Goal: Entertainment & Leisure: Browse casually

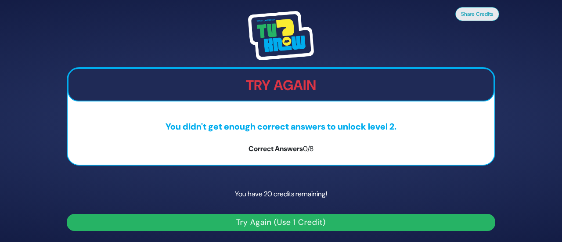
click at [261, 217] on button "Try Again (Use 1 Credit)" at bounding box center [281, 222] width 428 height 17
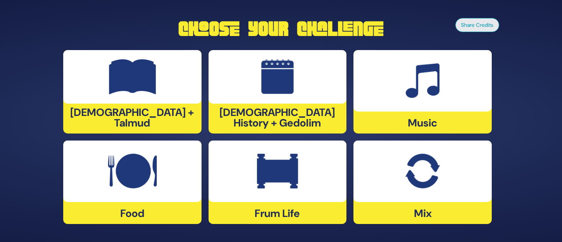
click at [291, 178] on img at bounding box center [277, 171] width 41 height 35
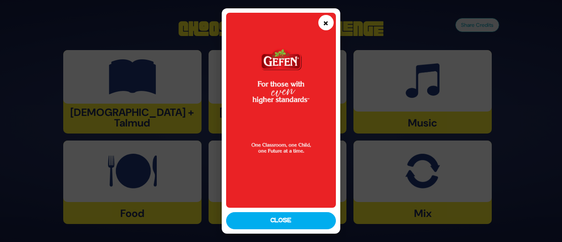
click at [326, 20] on button "×" at bounding box center [325, 22] width 15 height 15
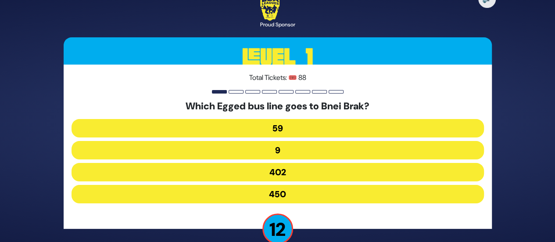
click at [269, 172] on button "402" at bounding box center [278, 172] width 413 height 18
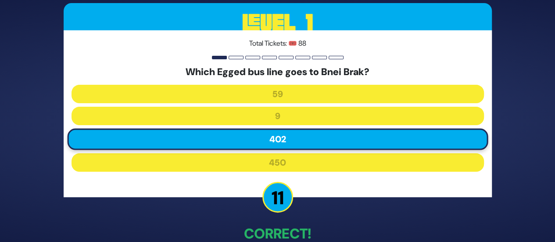
scroll to position [50, 0]
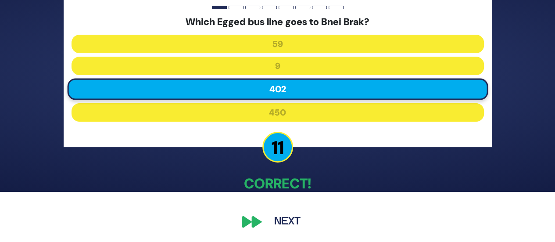
click at [277, 215] on button "Next" at bounding box center [287, 222] width 51 height 20
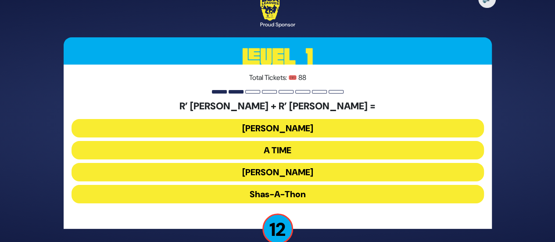
click at [277, 172] on button "Ohel Sarala" at bounding box center [278, 172] width 413 height 18
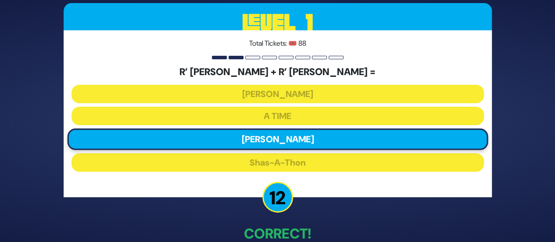
scroll to position [50, 0]
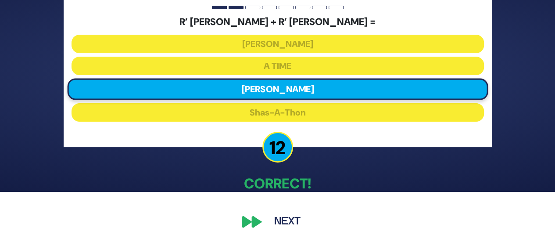
click at [285, 215] on button "Next" at bounding box center [287, 222] width 51 height 20
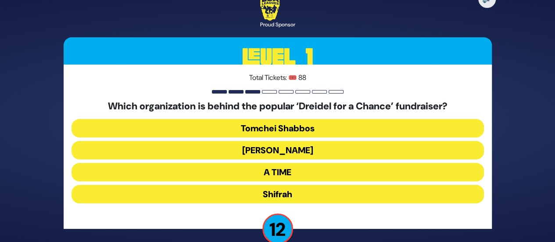
click at [273, 148] on button "Bonei Olam" at bounding box center [278, 150] width 413 height 18
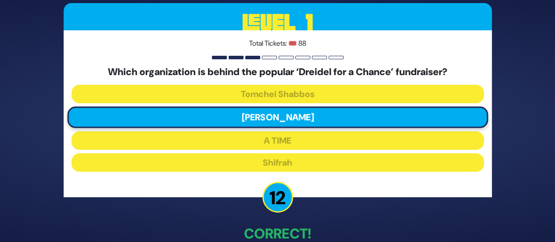
scroll to position [50, 0]
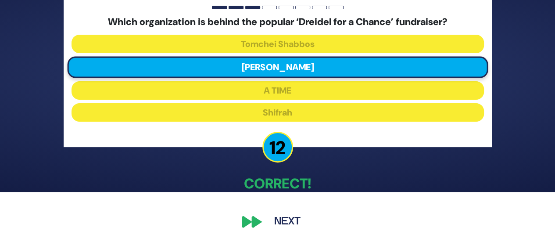
click at [277, 216] on button "Next" at bounding box center [287, 222] width 51 height 20
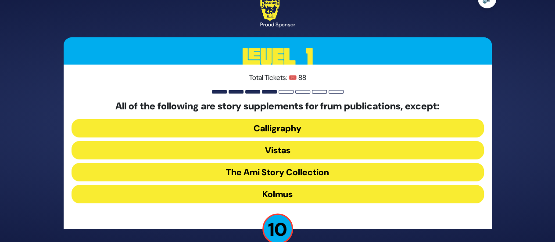
click at [269, 194] on button "Kolmus" at bounding box center [278, 194] width 413 height 18
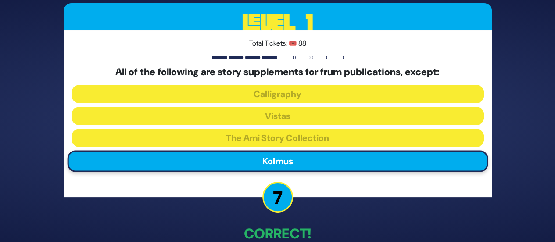
scroll to position [50, 0]
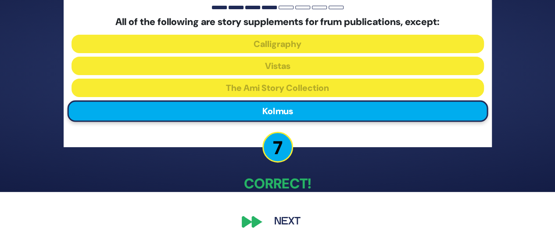
click at [275, 221] on button "Next" at bounding box center [287, 222] width 51 height 20
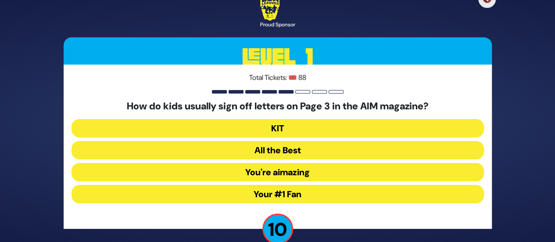
click at [269, 191] on button "Your #1 Fan" at bounding box center [278, 194] width 413 height 18
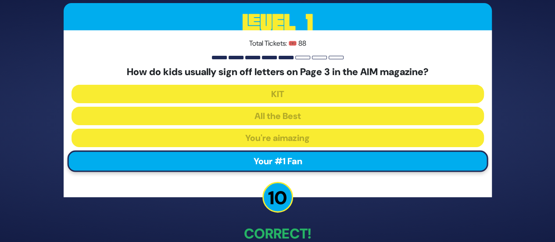
scroll to position [50, 0]
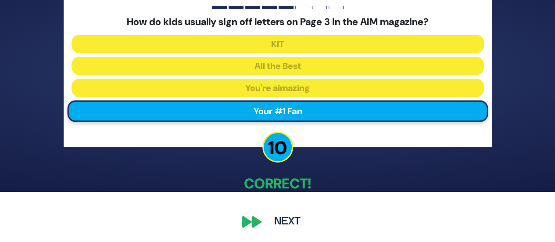
click at [284, 217] on button "Next" at bounding box center [287, 222] width 51 height 20
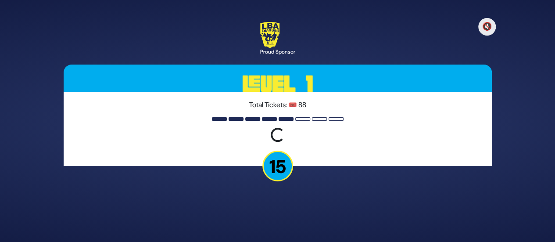
scroll to position [0, 0]
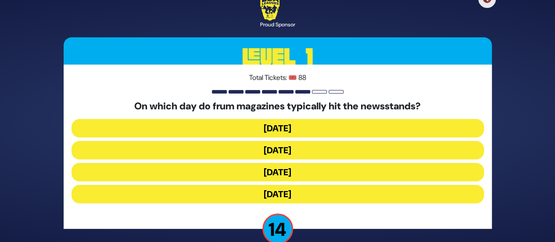
click at [265, 147] on button "Wednesday" at bounding box center [278, 150] width 413 height 18
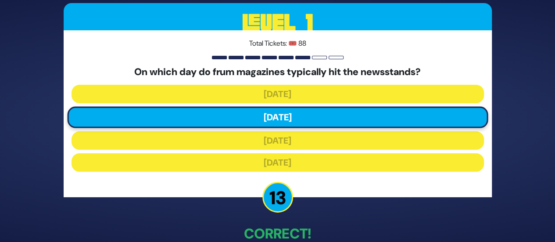
scroll to position [50, 0]
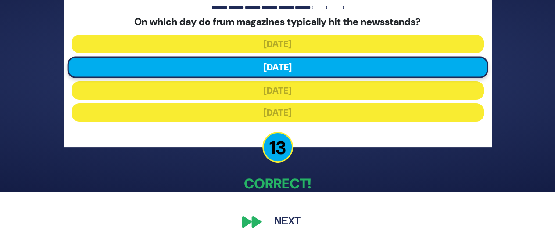
click at [280, 222] on button "Next" at bounding box center [287, 222] width 51 height 20
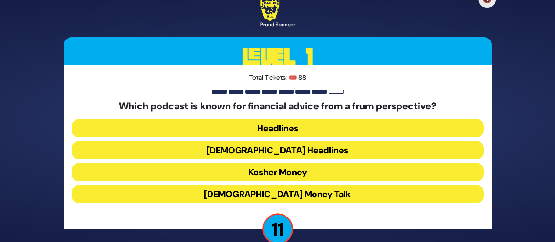
click at [263, 170] on button "Kosher Money" at bounding box center [278, 172] width 413 height 18
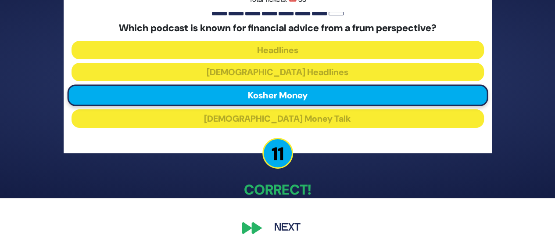
scroll to position [50, 0]
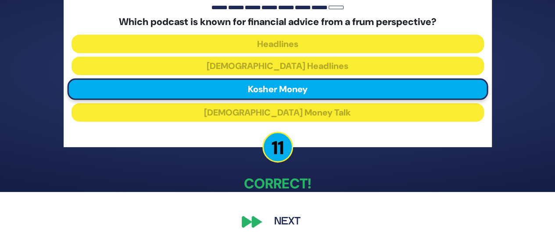
click at [295, 219] on button "Next" at bounding box center [287, 222] width 51 height 20
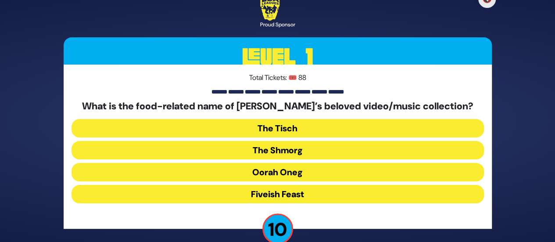
click at [270, 151] on button "The Shmorg" at bounding box center [278, 150] width 413 height 18
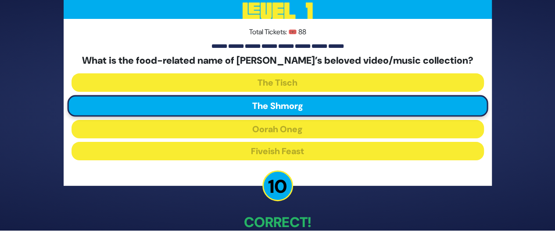
scroll to position [50, 0]
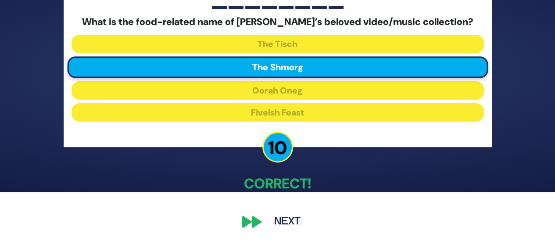
click at [286, 216] on button "Next" at bounding box center [287, 222] width 51 height 20
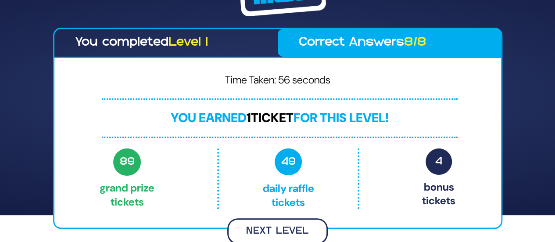
scroll to position [25, 0]
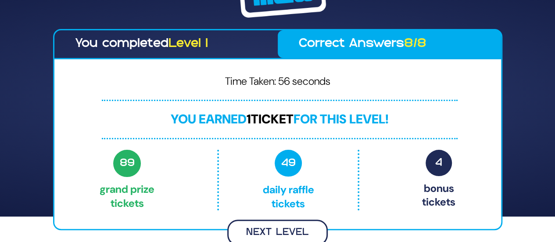
click at [271, 224] on button "Next Level" at bounding box center [277, 232] width 101 height 26
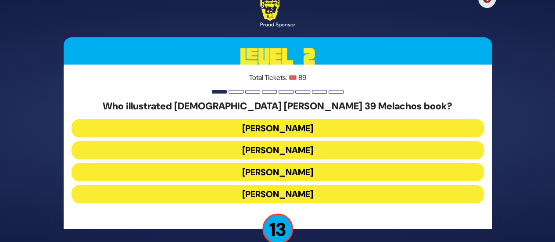
click at [268, 195] on button "Yoni Gerstein" at bounding box center [278, 194] width 413 height 18
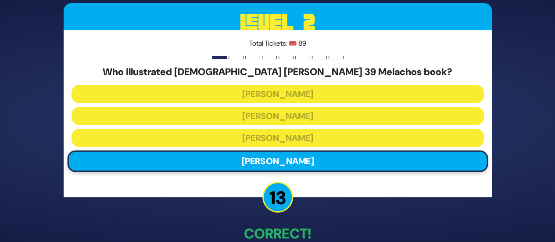
scroll to position [50, 0]
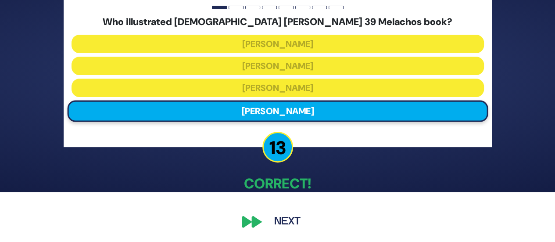
click at [276, 209] on div "🔇 Proud Sponsor Level 2 Total Tickets: 🎟️ 89 Who illustrated Rabbi Baruch Chait…" at bounding box center [277, 70] width 449 height 343
click at [277, 212] on button "Next" at bounding box center [287, 222] width 51 height 20
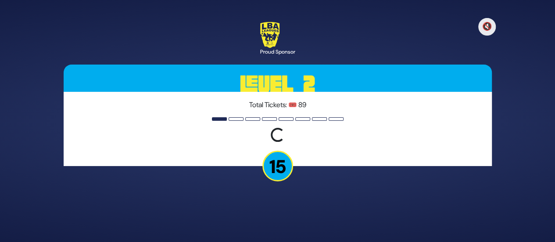
scroll to position [0, 0]
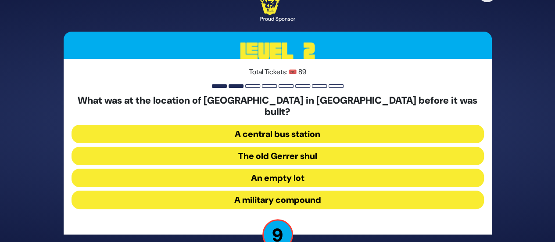
click at [282, 194] on button "A military compound" at bounding box center [278, 199] width 413 height 18
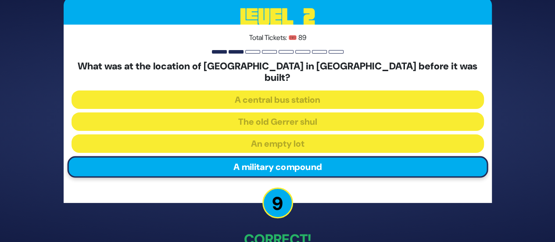
scroll to position [50, 0]
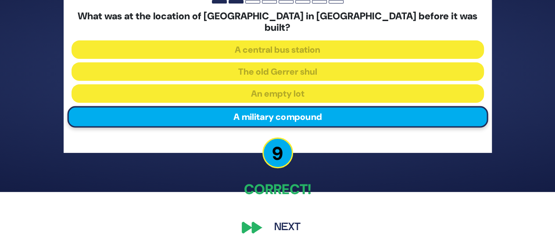
click at [270, 223] on button "Next" at bounding box center [287, 227] width 51 height 20
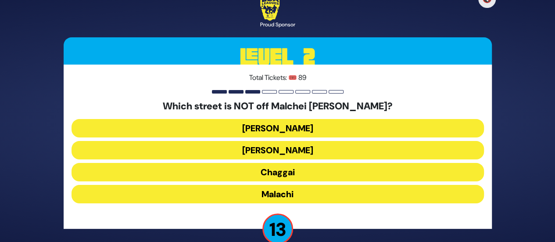
click at [275, 150] on button "Amos" at bounding box center [278, 150] width 413 height 18
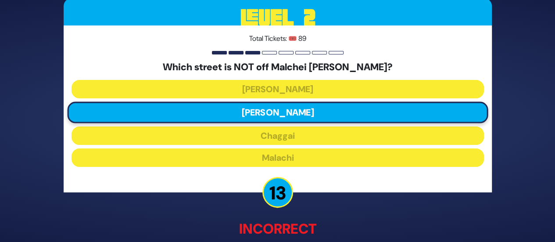
scroll to position [55, 0]
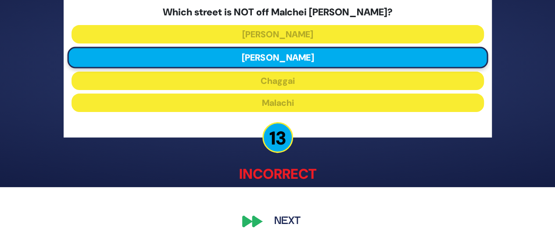
click at [285, 217] on button "Next" at bounding box center [287, 222] width 51 height 20
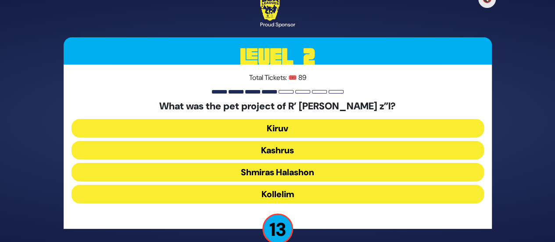
click at [268, 174] on button "Shmiras Halashon" at bounding box center [278, 172] width 413 height 18
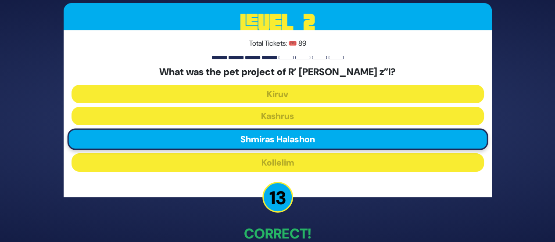
scroll to position [50, 0]
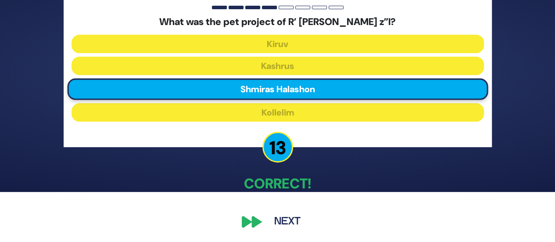
click at [285, 216] on button "Next" at bounding box center [287, 222] width 51 height 20
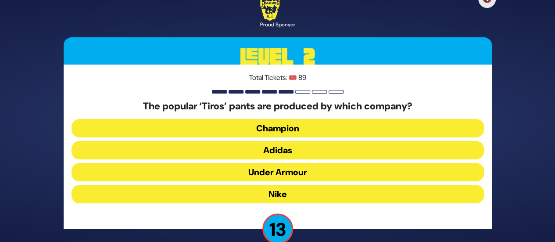
click at [279, 154] on button "Adidas" at bounding box center [278, 150] width 413 height 18
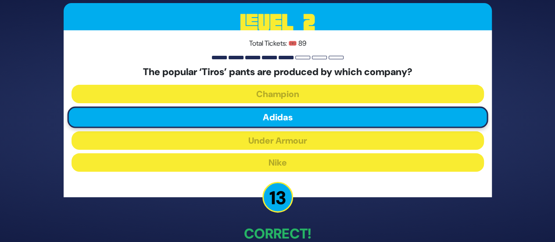
scroll to position [50, 0]
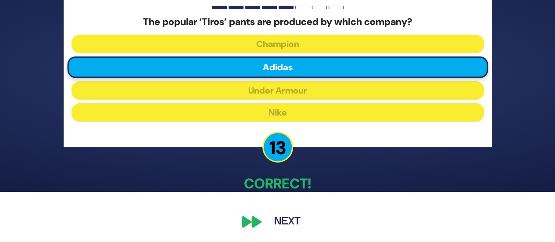
click at [284, 214] on button "Next" at bounding box center [287, 222] width 51 height 20
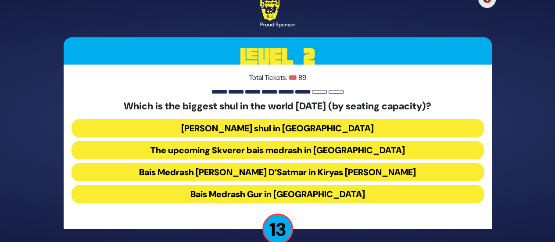
click at [280, 189] on button "Bais Medrash Gur in Yerushalayim" at bounding box center [278, 194] width 413 height 18
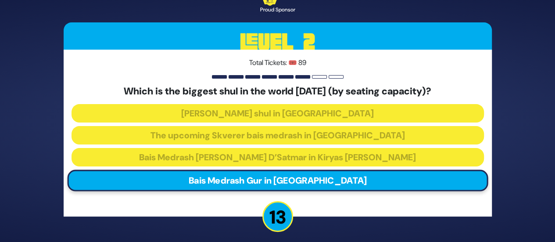
scroll to position [50, 0]
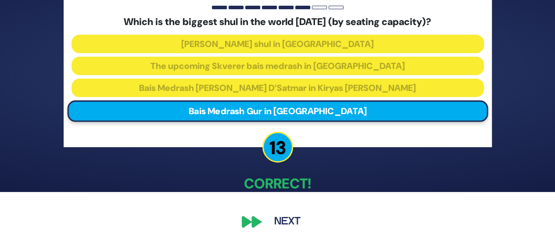
click at [283, 214] on button "Next" at bounding box center [287, 222] width 51 height 20
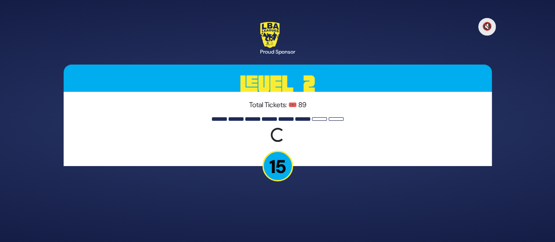
scroll to position [0, 0]
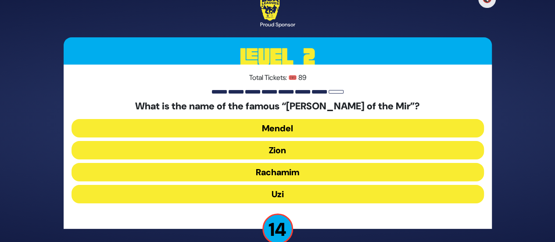
click at [280, 149] on button "Zion" at bounding box center [278, 150] width 413 height 18
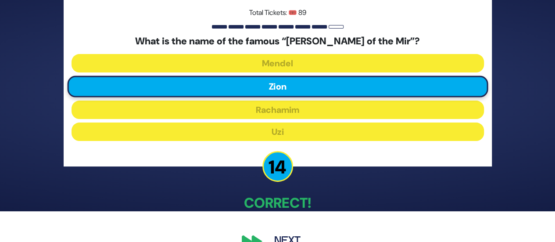
scroll to position [11, 0]
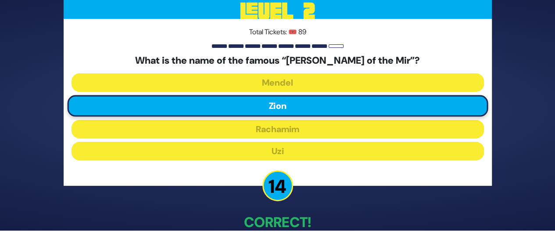
click at [287, 216] on p "Correct!" at bounding box center [278, 222] width 428 height 21
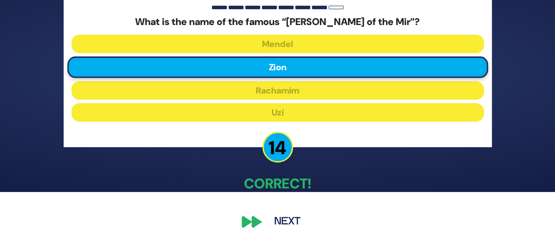
click at [294, 216] on button "Next" at bounding box center [287, 222] width 51 height 20
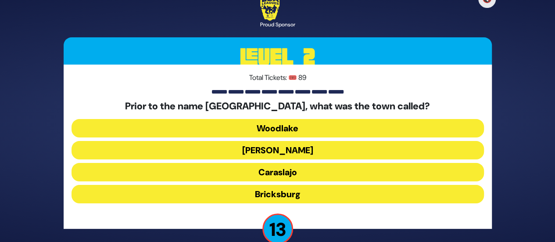
click at [271, 190] on button "Bricksburg" at bounding box center [278, 194] width 413 height 18
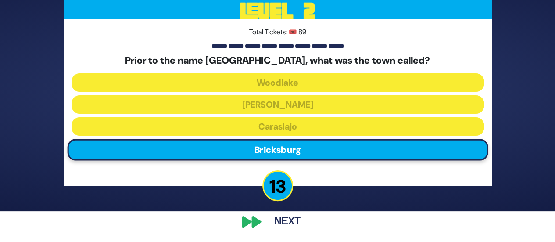
click at [283, 226] on button "Next" at bounding box center [287, 222] width 51 height 20
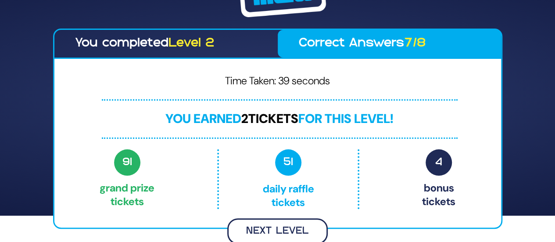
scroll to position [25, 0]
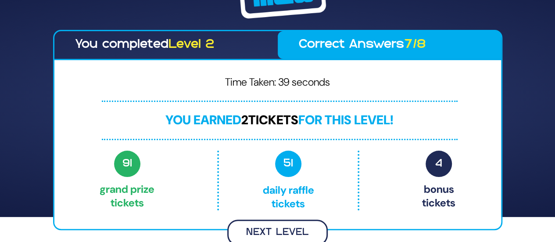
click at [275, 225] on button "Next Level" at bounding box center [277, 232] width 101 height 26
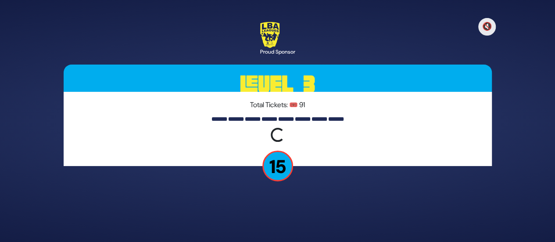
scroll to position [0, 0]
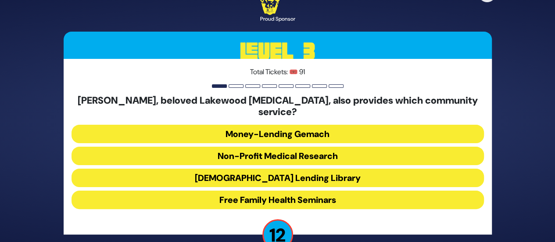
click at [272, 169] on button "Jewish Lending Library" at bounding box center [278, 178] width 413 height 18
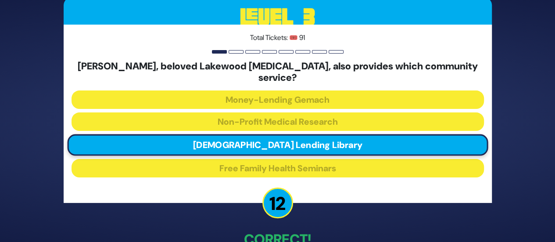
scroll to position [50, 0]
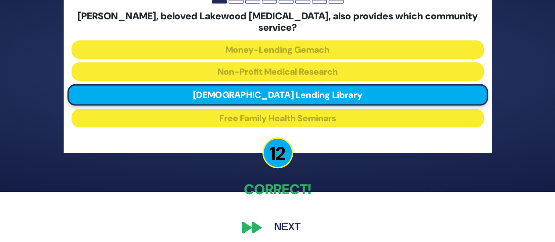
click at [280, 217] on button "Next" at bounding box center [287, 227] width 51 height 20
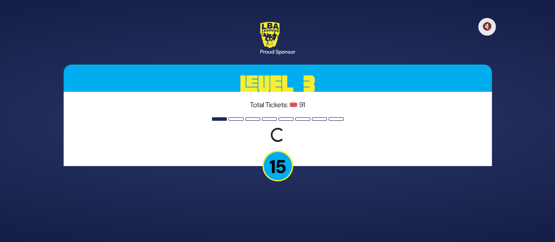
scroll to position [0, 0]
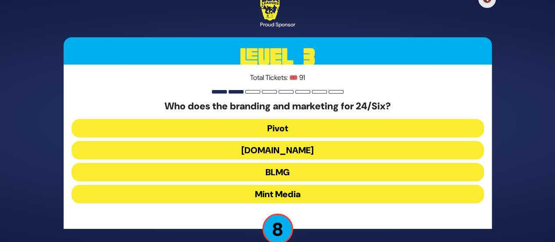
click at [280, 125] on button "Pivot" at bounding box center [278, 128] width 413 height 18
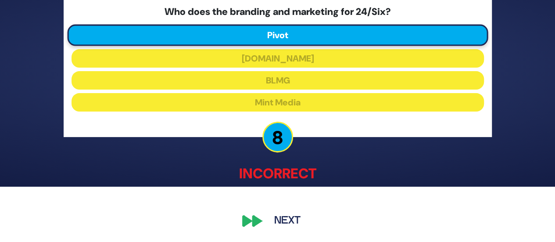
scroll to position [55, 0]
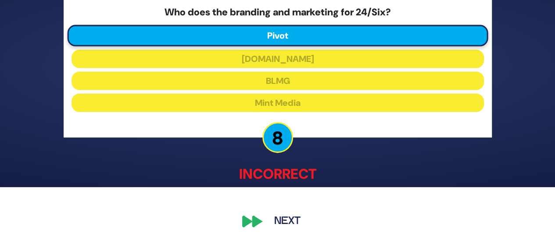
click at [289, 215] on button "Next" at bounding box center [287, 222] width 51 height 20
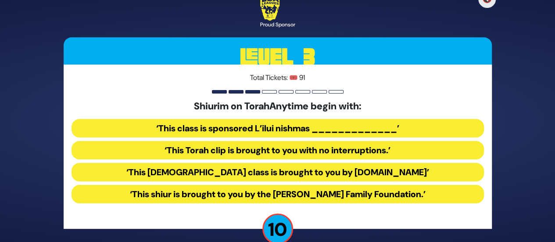
click at [300, 173] on button "‘This Torah class is brought to you by TorahAnytime.com’" at bounding box center [278, 172] width 413 height 18
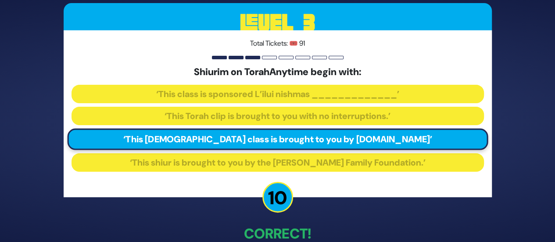
scroll to position [50, 0]
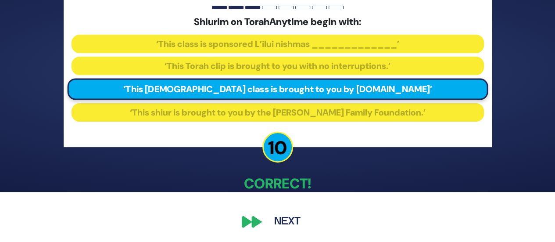
click at [277, 211] on div "🔇 Proud Sponsor Level 3 Total Tickets: 🎟️ 91 Shiurim on TorahAnytime begin with…" at bounding box center [277, 70] width 449 height 343
click at [280, 216] on button "Next" at bounding box center [287, 222] width 51 height 20
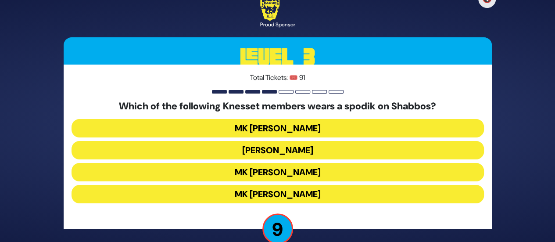
click at [277, 148] on button "MK Meir Porush" at bounding box center [278, 150] width 413 height 18
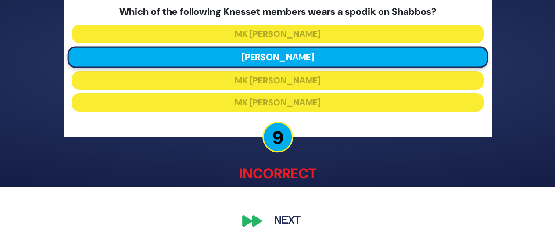
scroll to position [55, 0]
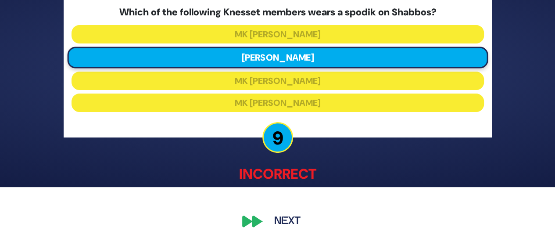
click at [283, 220] on button "Next" at bounding box center [287, 222] width 51 height 20
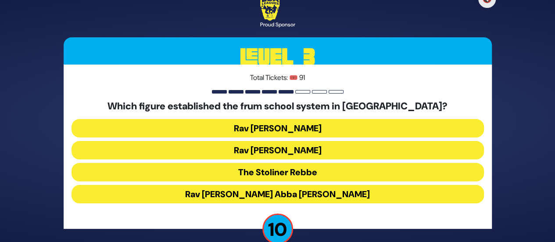
click at [275, 131] on button "Rav Leib Bakst" at bounding box center [278, 128] width 413 height 18
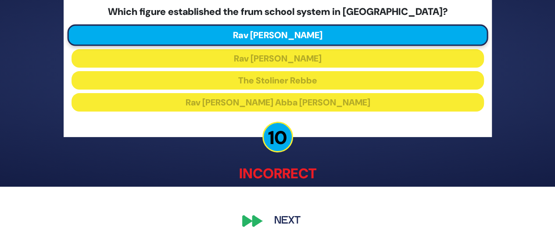
scroll to position [55, 0]
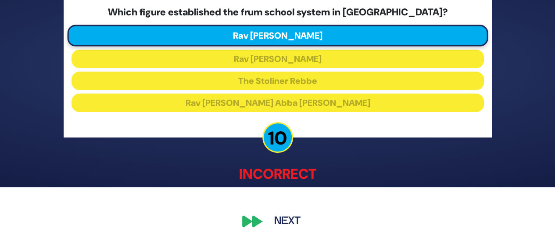
click at [279, 219] on button "Next" at bounding box center [287, 222] width 51 height 20
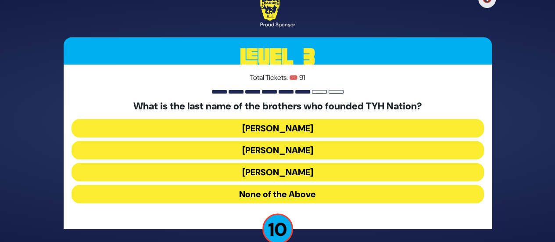
click at [293, 195] on button "None of the Above" at bounding box center [278, 194] width 413 height 18
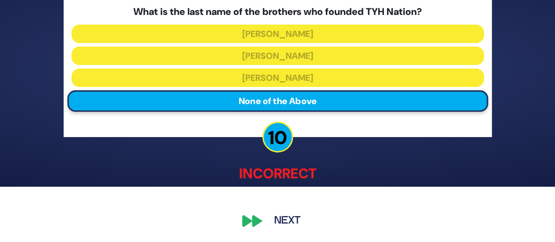
scroll to position [55, 0]
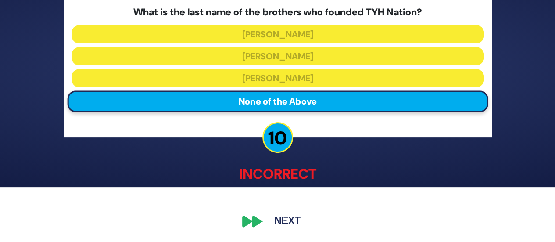
click at [275, 233] on div "🔇 Proud Sponsor Level 3 Total Tickets: 🎟️ 91 What is the last name of the broth…" at bounding box center [277, 66] width 449 height 352
click at [284, 221] on button "Next" at bounding box center [287, 222] width 51 height 20
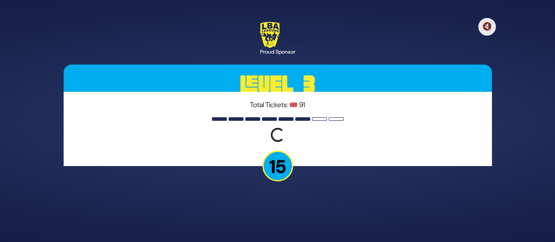
scroll to position [0, 0]
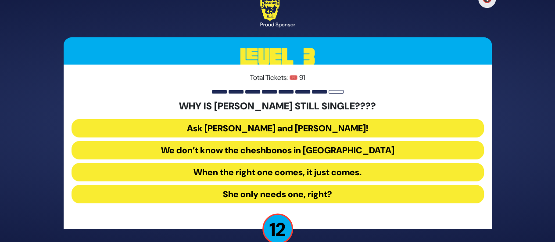
click at [287, 126] on button "Ask Bracha Stein and Chani Judowitz!" at bounding box center [278, 128] width 413 height 18
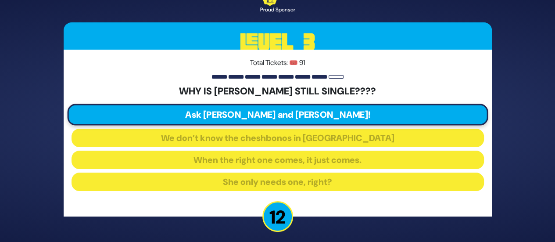
scroll to position [50, 0]
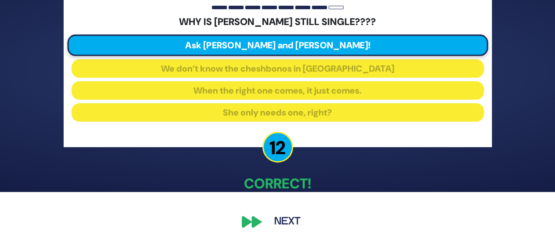
click at [283, 215] on button "Next" at bounding box center [287, 222] width 51 height 20
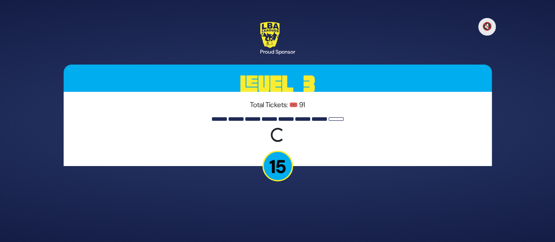
scroll to position [0, 0]
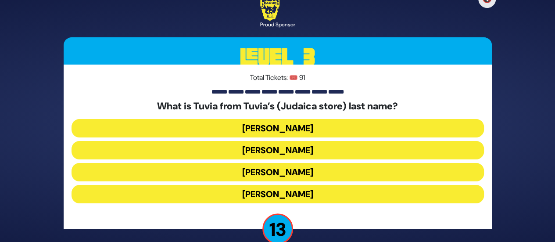
click at [284, 172] on button "Rotberg" at bounding box center [278, 172] width 413 height 18
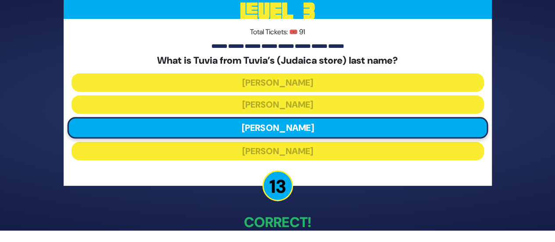
click at [283, 218] on p "Correct!" at bounding box center [278, 222] width 428 height 21
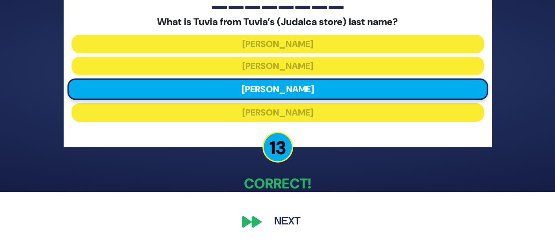
click at [280, 217] on button "Next" at bounding box center [287, 222] width 51 height 20
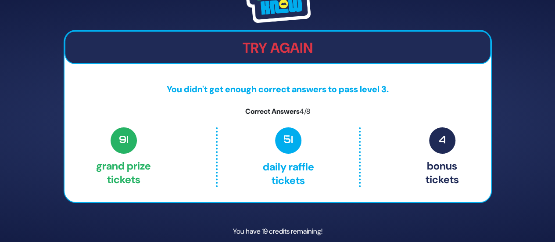
scroll to position [37, 0]
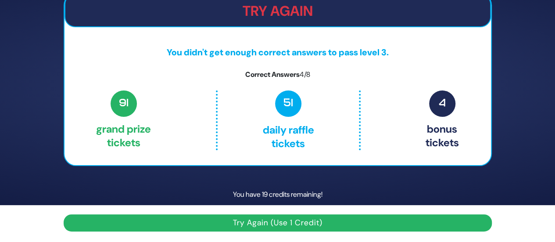
click at [286, 226] on button "Try Again (Use 1 Credit)" at bounding box center [278, 222] width 428 height 17
click at [291, 218] on button "Try Again (Use 1 Credit)" at bounding box center [278, 222] width 428 height 17
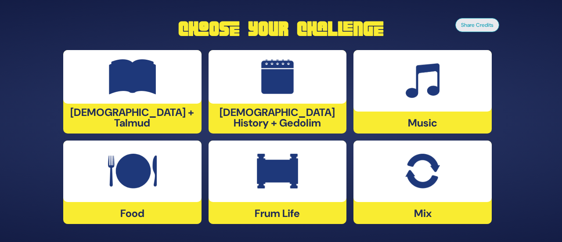
click at [279, 94] on img at bounding box center [277, 76] width 33 height 35
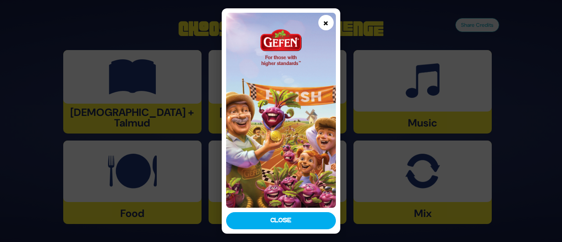
click at [326, 19] on button "×" at bounding box center [325, 22] width 15 height 15
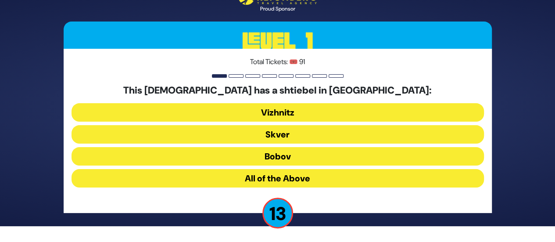
click at [267, 179] on button "All of the Above" at bounding box center [278, 178] width 413 height 18
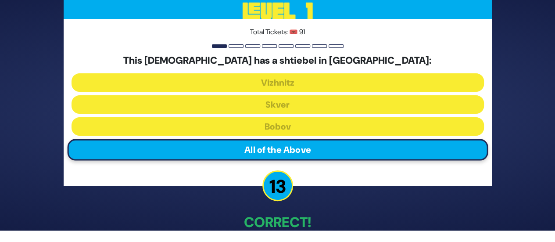
scroll to position [50, 0]
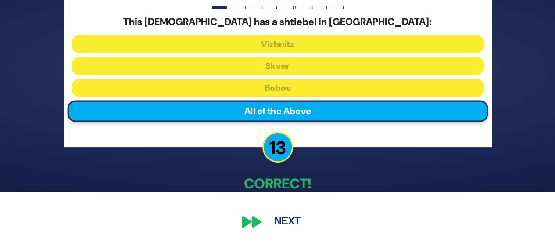
click at [274, 216] on button "Next" at bounding box center [287, 222] width 51 height 20
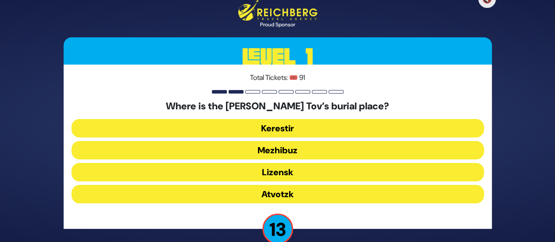
click at [277, 150] on button "Mezhibuz" at bounding box center [278, 150] width 413 height 18
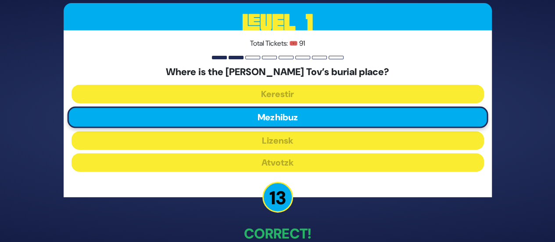
scroll to position [50, 0]
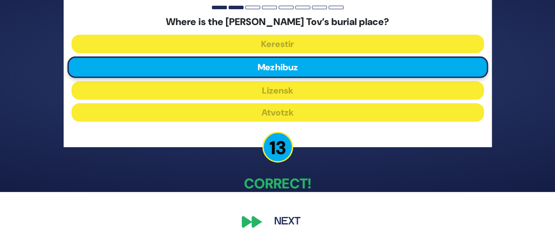
click at [268, 223] on button "Next" at bounding box center [287, 222] width 51 height 20
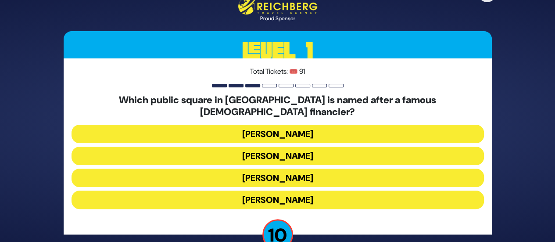
click at [258, 191] on button "Kikar Safra" at bounding box center [278, 199] width 413 height 18
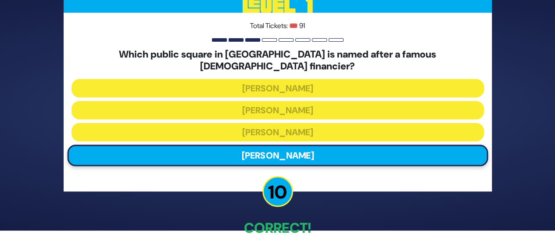
scroll to position [50, 0]
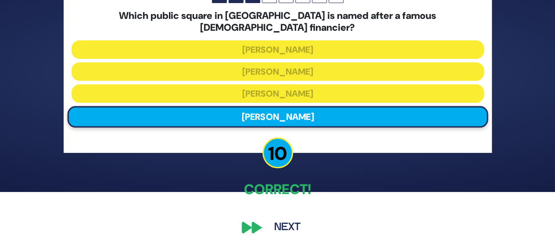
click at [276, 219] on button "Next" at bounding box center [287, 227] width 51 height 20
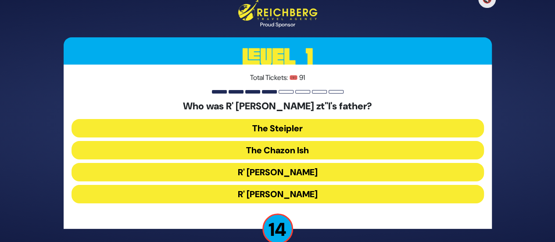
click at [291, 129] on button "The Steipler" at bounding box center [278, 128] width 413 height 18
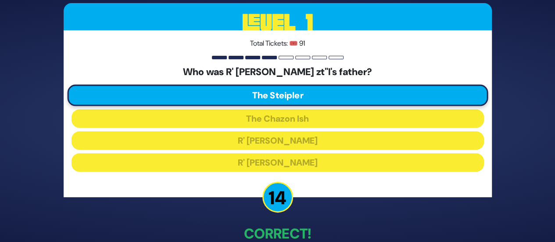
scroll to position [50, 0]
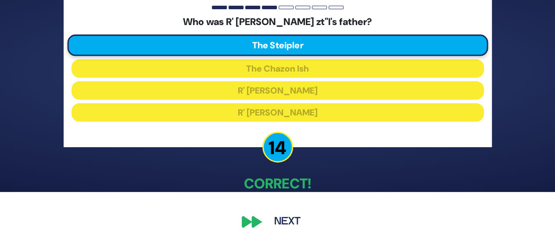
click at [280, 219] on button "Next" at bounding box center [287, 222] width 51 height 20
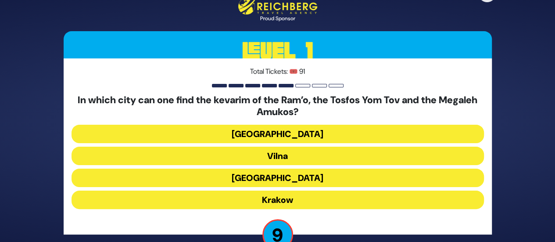
click at [269, 194] on button "Krakow" at bounding box center [278, 199] width 413 height 18
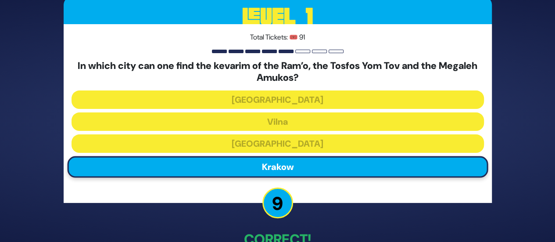
scroll to position [56, 0]
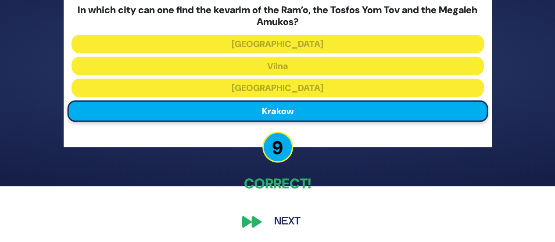
click at [280, 216] on button "Next" at bounding box center [287, 222] width 51 height 20
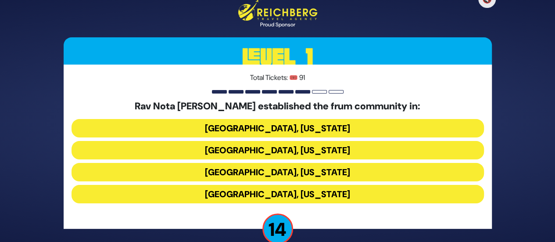
click at [281, 157] on button "Memphis, Tennessee" at bounding box center [278, 150] width 413 height 18
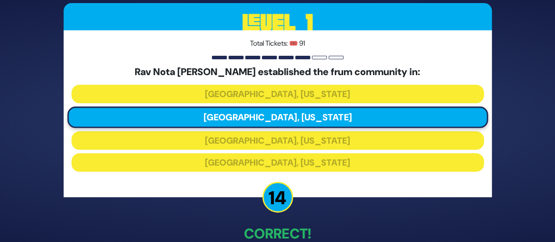
scroll to position [50, 0]
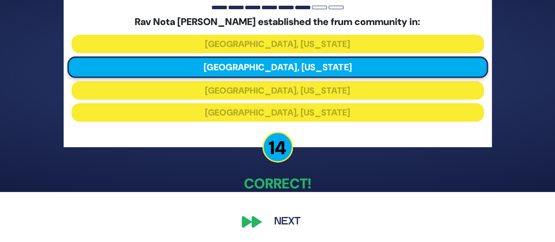
drag, startPoint x: 276, startPoint y: 217, endPoint x: 278, endPoint y: 205, distance: 12.6
click at [276, 217] on button "Next" at bounding box center [287, 222] width 51 height 20
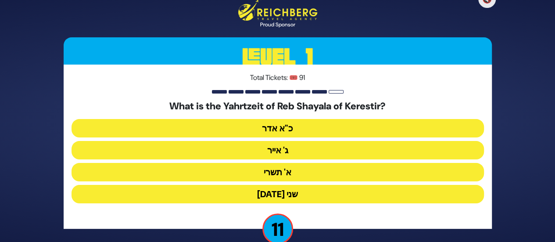
click at [281, 151] on button "ג' אייר" at bounding box center [278, 150] width 413 height 18
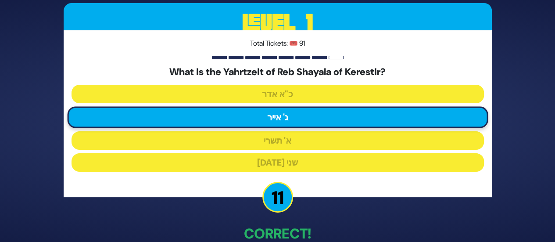
scroll to position [50, 0]
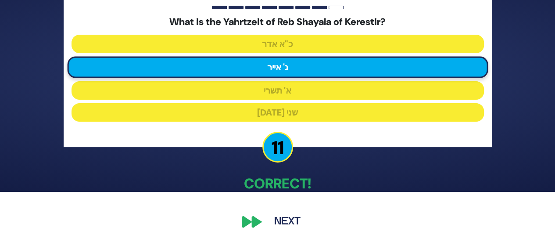
drag, startPoint x: 285, startPoint y: 217, endPoint x: 287, endPoint y: 207, distance: 10.3
click at [285, 217] on button "Next" at bounding box center [287, 222] width 51 height 20
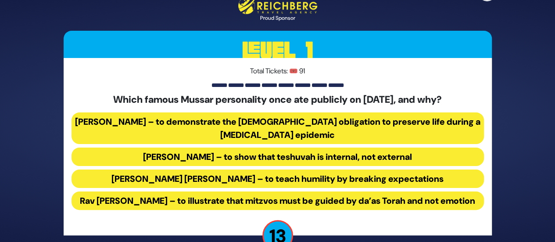
click at [262, 126] on button "Rav Yisroel Salanter – to demonstrate the halachic obligation to preserve life …" at bounding box center [278, 128] width 413 height 32
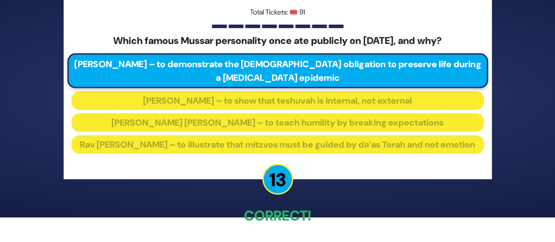
click at [281, 216] on p "Correct!" at bounding box center [278, 215] width 428 height 21
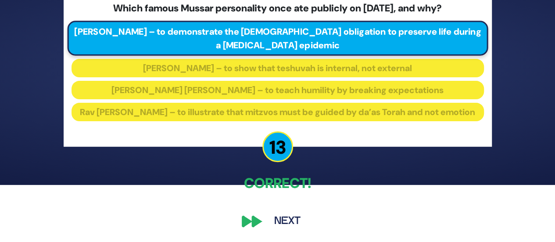
click at [286, 221] on button "Next" at bounding box center [287, 221] width 51 height 20
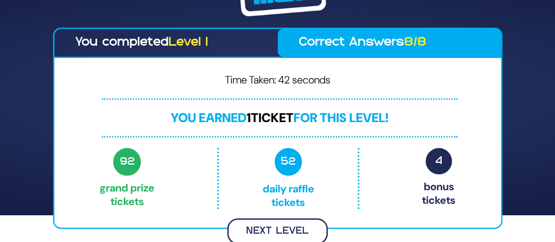
scroll to position [25, 0]
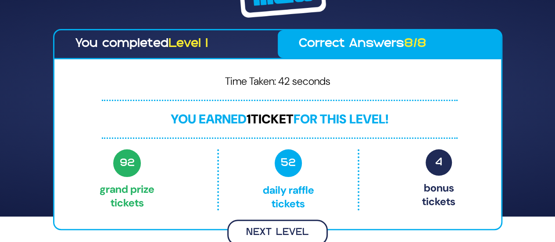
click at [284, 227] on button "Next Level" at bounding box center [277, 232] width 101 height 26
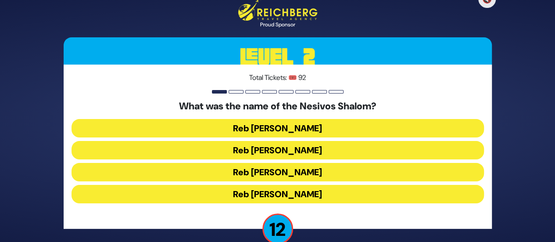
click at [290, 193] on button "Reb Nachman Shulem" at bounding box center [278, 194] width 413 height 18
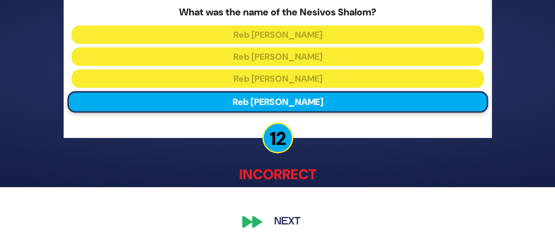
scroll to position [54, 0]
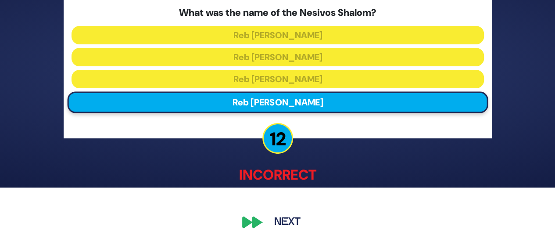
click at [280, 222] on button "Next" at bounding box center [287, 222] width 51 height 20
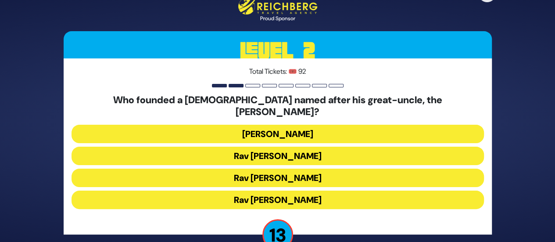
click at [291, 128] on button "Rav Dovid Leibowitz" at bounding box center [278, 134] width 413 height 18
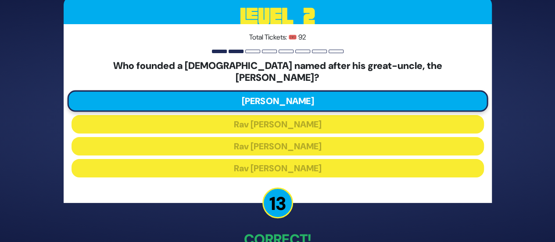
scroll to position [50, 0]
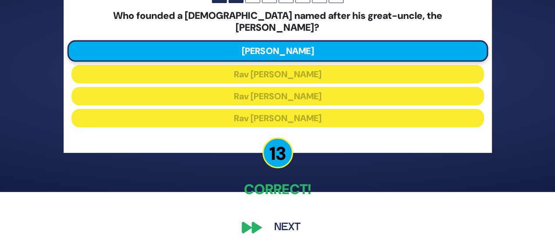
click at [278, 217] on button "Next" at bounding box center [287, 227] width 51 height 20
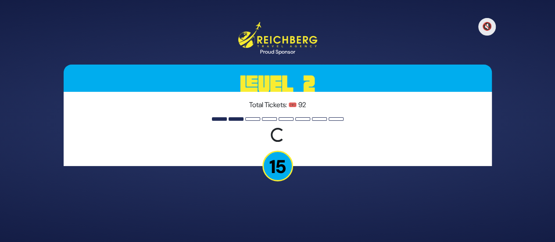
scroll to position [0, 0]
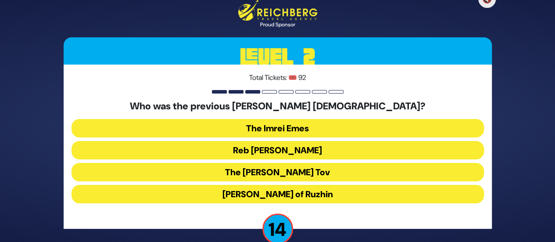
click at [270, 146] on button "Reb Ahron Rokeach" at bounding box center [278, 150] width 413 height 18
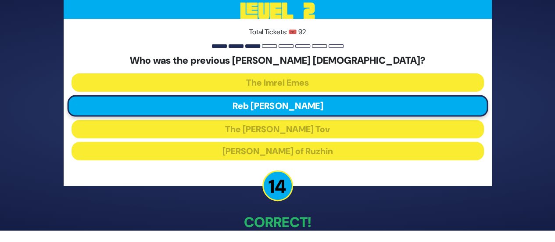
scroll to position [50, 0]
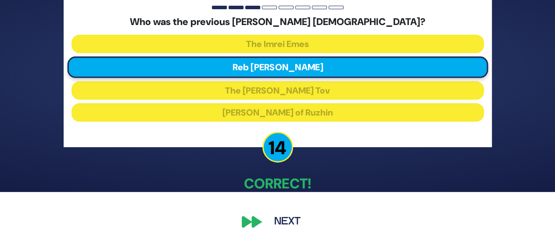
click at [288, 218] on button "Next" at bounding box center [287, 222] width 51 height 20
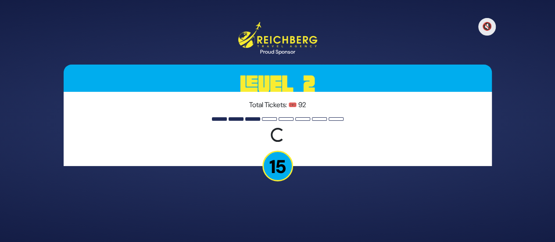
scroll to position [0, 0]
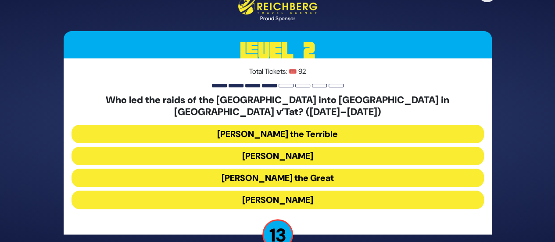
click at [282, 151] on button "Bogdan Chmielnicki" at bounding box center [278, 156] width 413 height 18
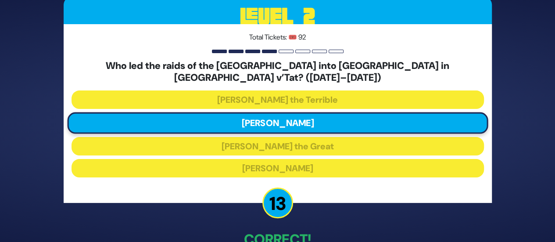
scroll to position [50, 0]
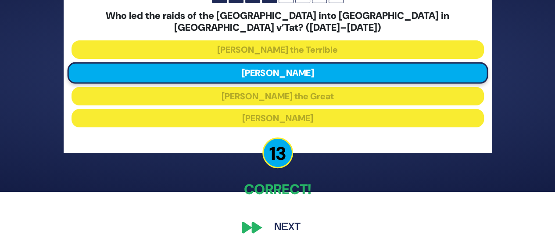
click at [292, 218] on button "Next" at bounding box center [287, 227] width 51 height 20
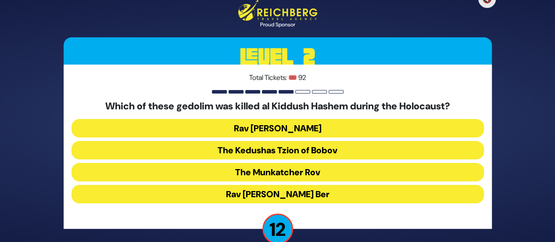
click at [285, 151] on button "The Kedushas Tzion of Bobov" at bounding box center [278, 150] width 413 height 18
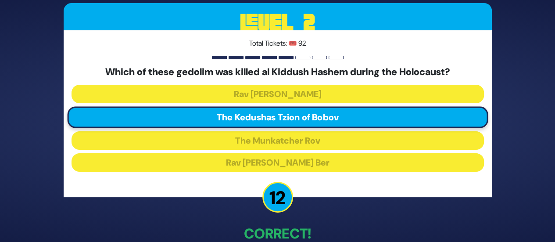
scroll to position [50, 0]
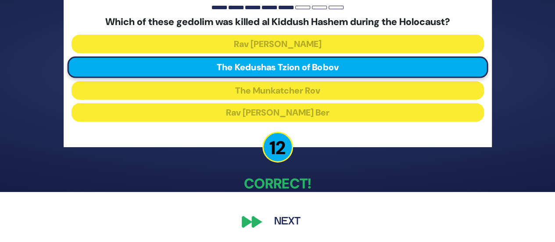
click at [280, 216] on button "Next" at bounding box center [287, 222] width 51 height 20
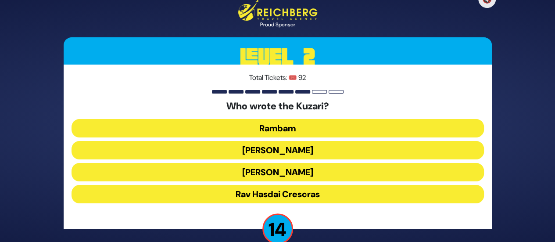
click at [278, 169] on button "Rav Yehudah HaLevi" at bounding box center [278, 172] width 413 height 18
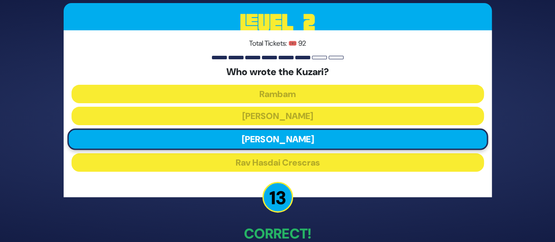
scroll to position [50, 0]
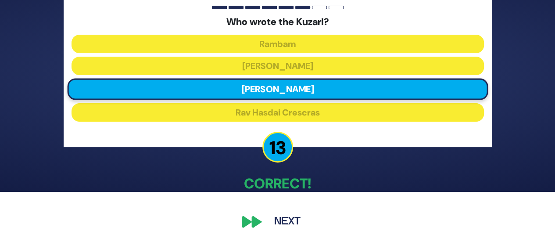
click at [282, 219] on button "Next" at bounding box center [287, 222] width 51 height 20
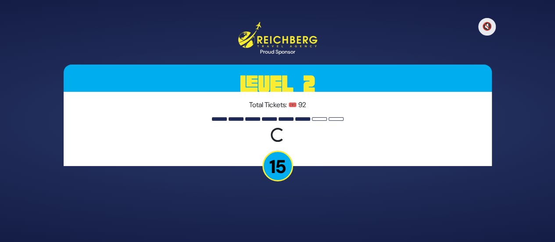
scroll to position [0, 0]
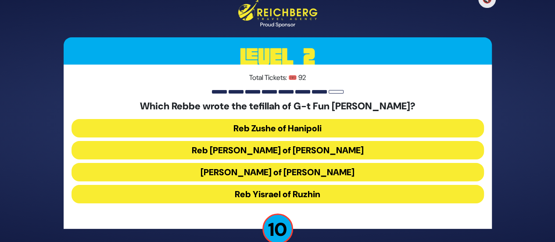
click at [292, 127] on button "Reb Zushe of Hanipoli" at bounding box center [278, 128] width 413 height 18
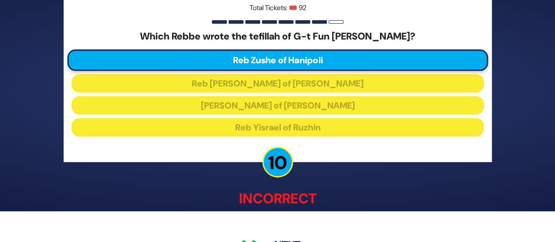
scroll to position [54, 0]
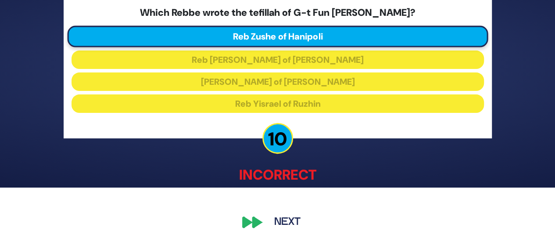
click at [283, 219] on button "Next" at bounding box center [287, 222] width 51 height 20
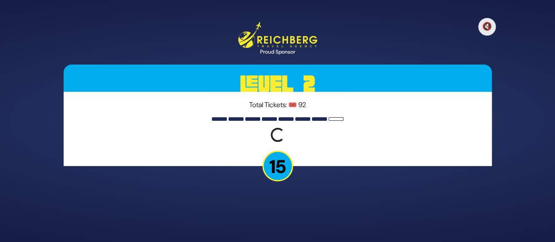
scroll to position [0, 0]
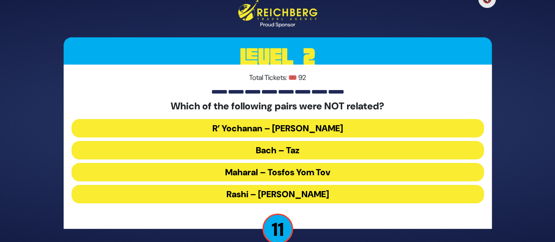
click at [287, 165] on button "Maharal – Tosfos Yom Tov" at bounding box center [278, 172] width 413 height 18
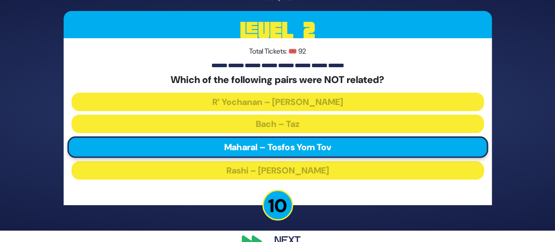
scroll to position [50, 0]
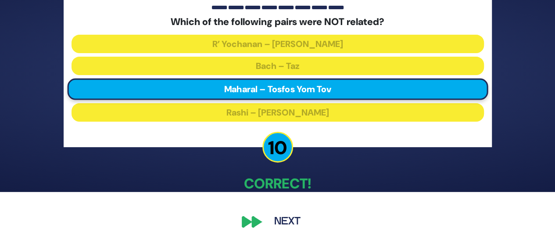
click at [287, 216] on button "Next" at bounding box center [287, 222] width 51 height 20
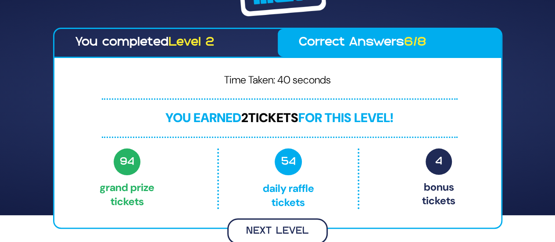
scroll to position [25, 0]
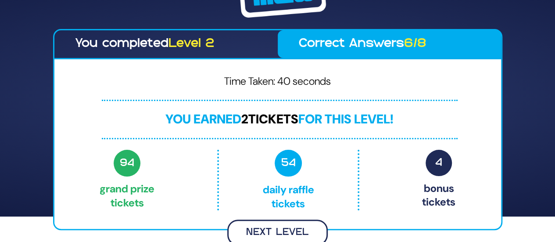
click at [279, 221] on button "Next Level" at bounding box center [277, 232] width 101 height 26
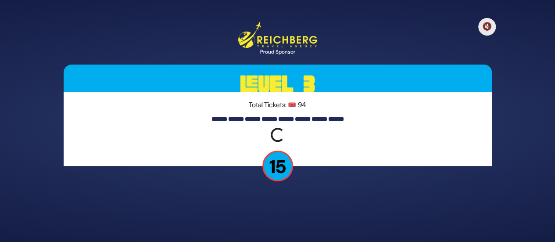
scroll to position [0, 0]
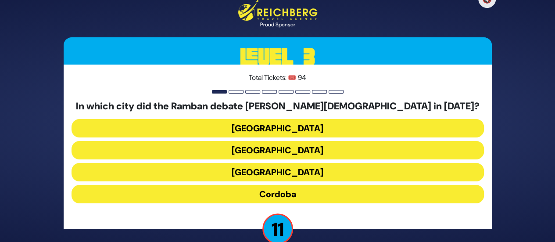
click at [273, 166] on button "Seville" at bounding box center [278, 172] width 413 height 18
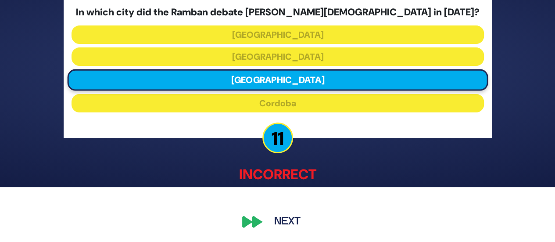
scroll to position [54, 0]
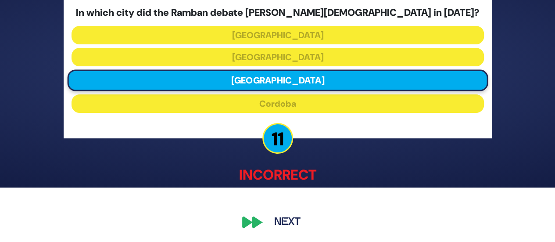
click at [279, 229] on button "Next" at bounding box center [287, 222] width 51 height 20
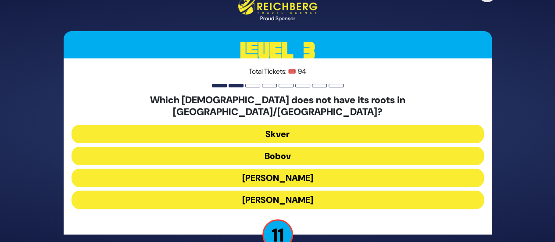
click at [289, 152] on button "Bobov" at bounding box center [278, 156] width 413 height 18
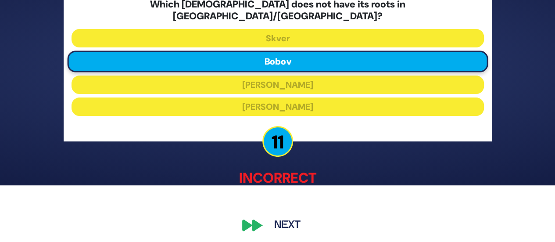
scroll to position [54, 0]
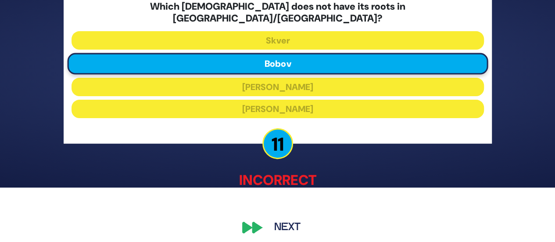
click at [282, 218] on button "Next" at bounding box center [287, 228] width 51 height 20
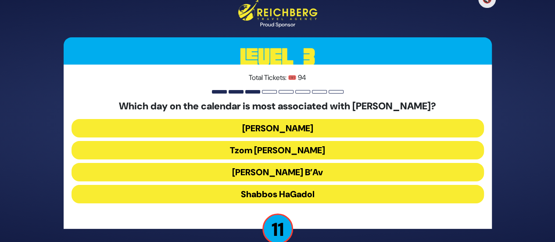
click at [288, 166] on button "Tisha B’Av" at bounding box center [278, 172] width 413 height 18
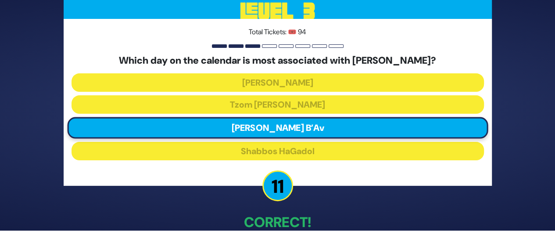
scroll to position [50, 0]
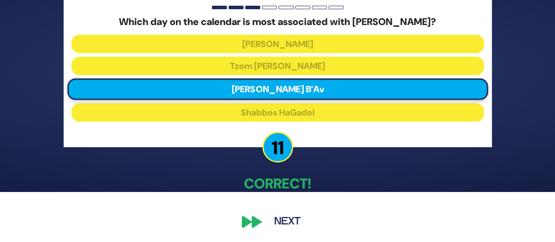
click at [281, 221] on button "Next" at bounding box center [287, 222] width 51 height 20
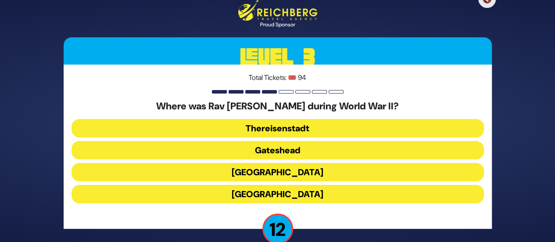
click at [283, 144] on button "Gateshead" at bounding box center [278, 150] width 413 height 18
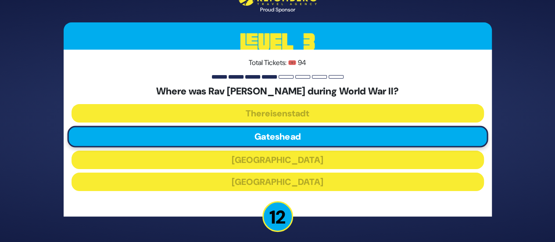
scroll to position [50, 0]
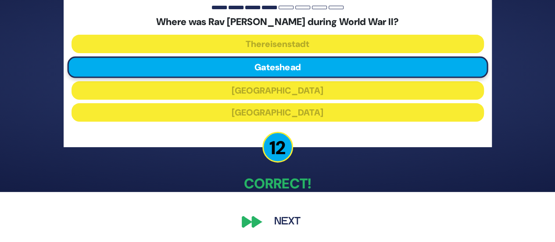
click at [284, 216] on button "Next" at bounding box center [287, 222] width 51 height 20
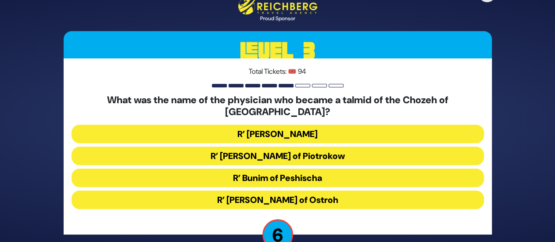
click at [285, 190] on button "R’ Aaron Gordon of Ostroh" at bounding box center [278, 199] width 413 height 18
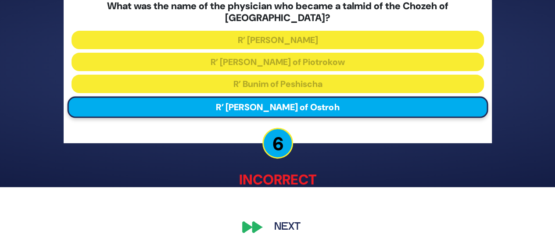
scroll to position [54, 0]
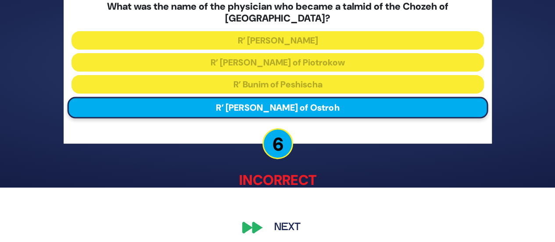
click at [283, 225] on button "Next" at bounding box center [287, 228] width 51 height 20
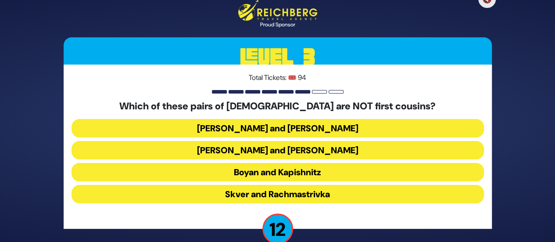
click at [286, 147] on button "Satmar and Klausenberg" at bounding box center [278, 150] width 413 height 18
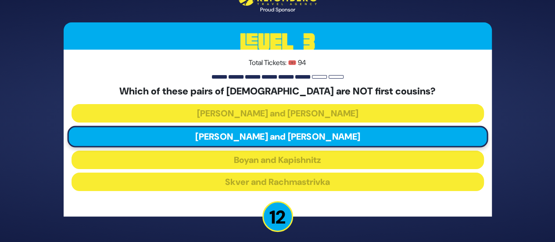
scroll to position [50, 0]
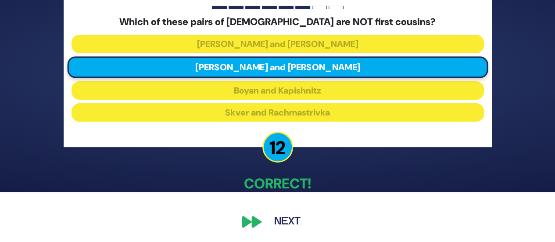
click at [274, 222] on button "Next" at bounding box center [287, 222] width 51 height 20
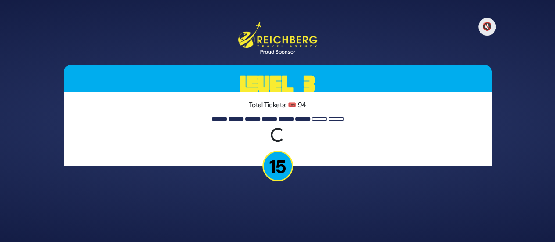
scroll to position [0, 0]
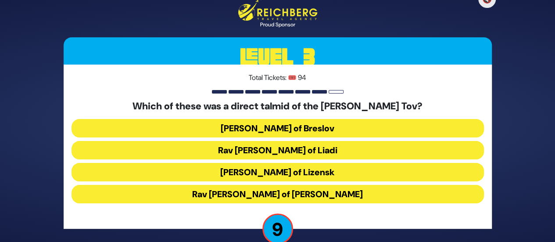
click at [280, 169] on button "Rav Elimelech of Lizensk" at bounding box center [278, 172] width 413 height 18
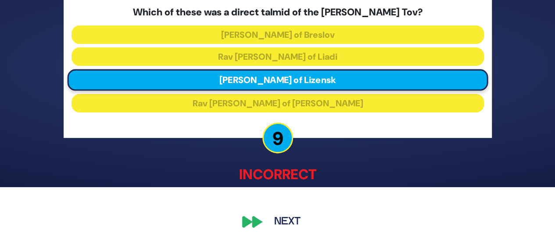
scroll to position [54, 0]
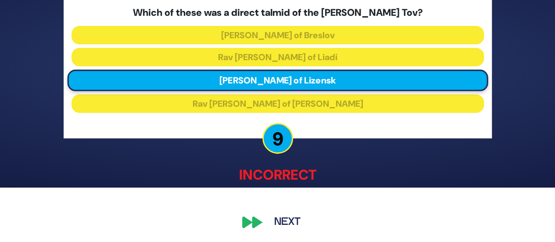
click at [296, 225] on button "Next" at bounding box center [287, 222] width 51 height 20
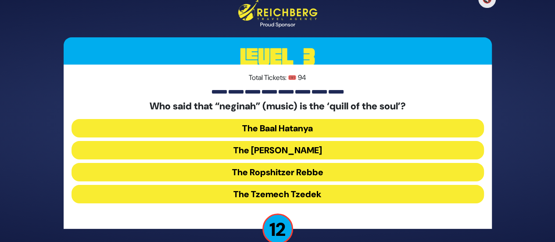
click at [298, 131] on button "The Baal Hatanya" at bounding box center [278, 128] width 413 height 18
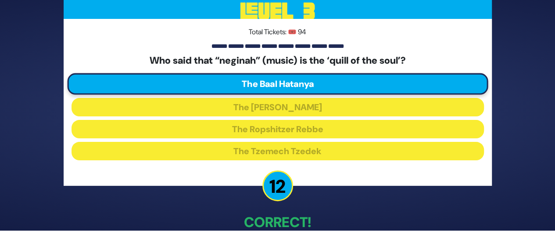
scroll to position [50, 0]
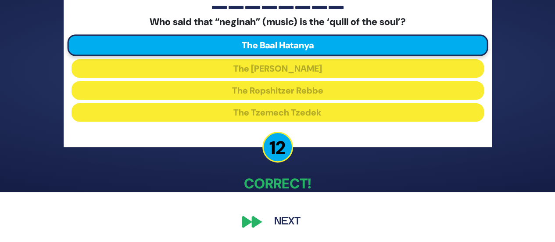
click at [285, 220] on button "Next" at bounding box center [287, 222] width 51 height 20
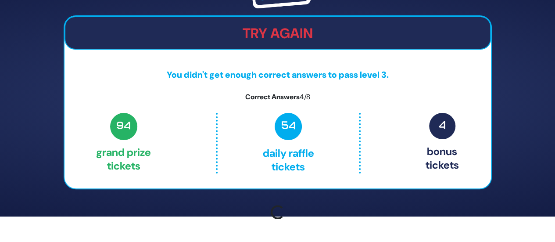
scroll to position [37, 0]
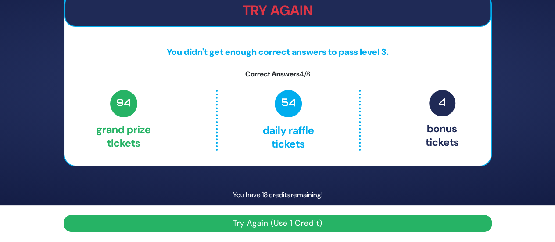
click at [273, 220] on button "Try Again (Use 1 Credit)" at bounding box center [278, 223] width 428 height 17
click at [273, 219] on button "Try Again (Use 1 Credit)" at bounding box center [278, 223] width 428 height 17
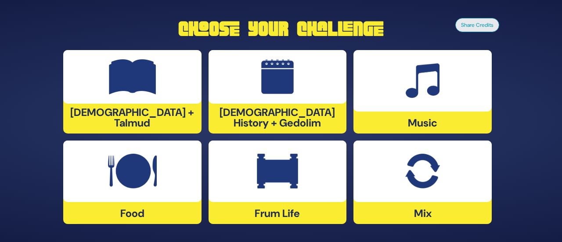
click at [406, 183] on img at bounding box center [422, 171] width 34 height 35
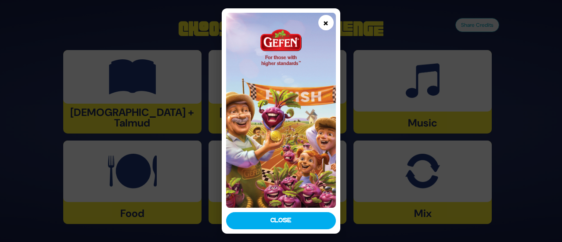
click at [326, 25] on button "×" at bounding box center [325, 22] width 15 height 15
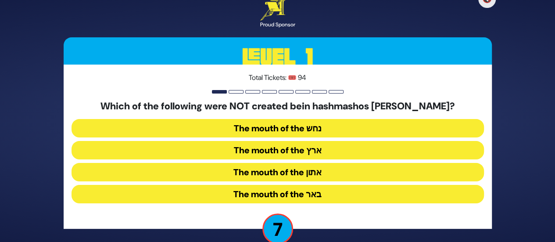
click at [270, 128] on button "The mouth of the נחש" at bounding box center [278, 128] width 413 height 18
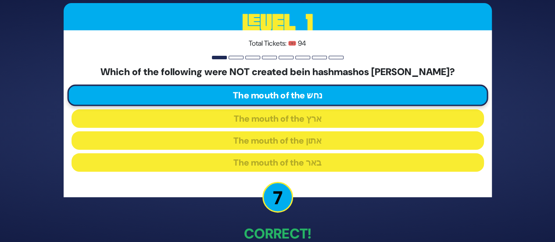
scroll to position [50, 0]
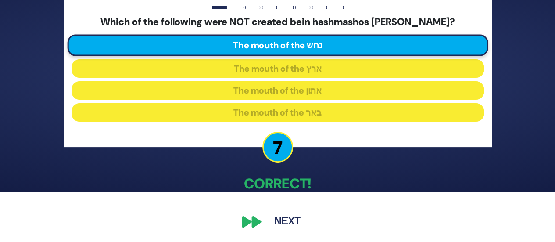
click at [283, 218] on button "Next" at bounding box center [287, 222] width 51 height 20
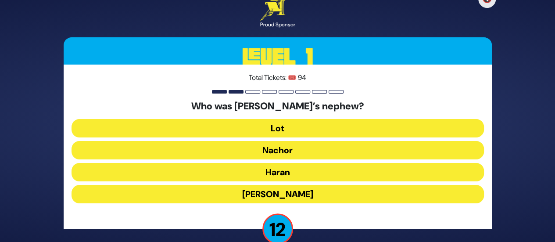
click at [273, 130] on button "Lot" at bounding box center [278, 128] width 413 height 18
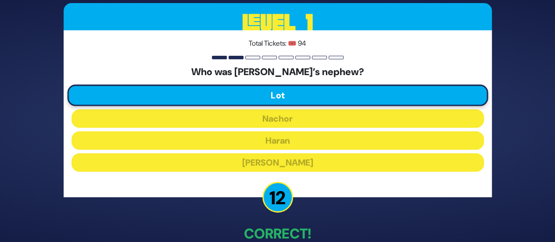
scroll to position [50, 0]
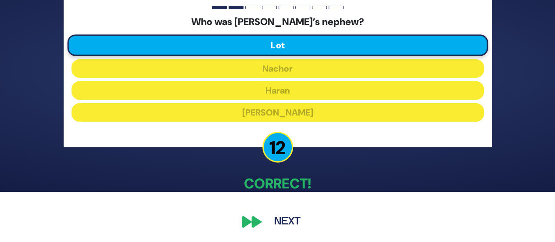
click at [281, 219] on button "Next" at bounding box center [287, 222] width 51 height 20
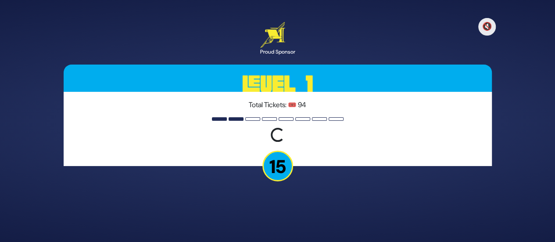
scroll to position [0, 0]
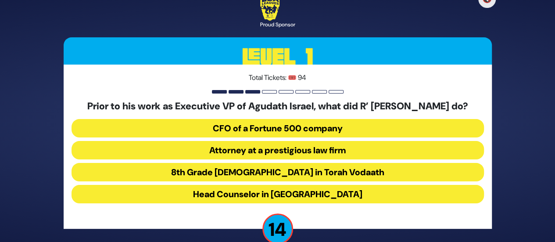
click at [266, 154] on button "Attorney at a prestigious law firm" at bounding box center [278, 150] width 413 height 18
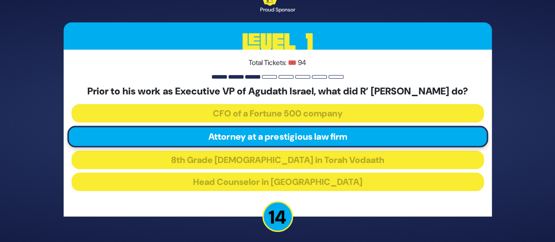
scroll to position [56, 0]
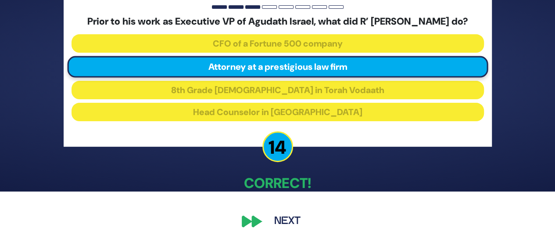
click at [274, 218] on button "Next" at bounding box center [287, 221] width 51 height 20
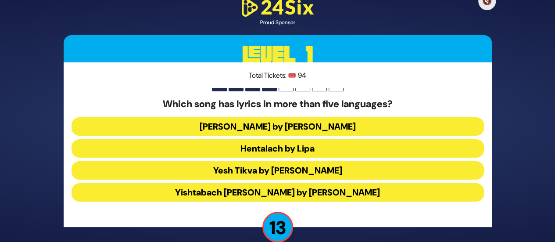
click at [279, 148] on button "Hentalach by Lipa" at bounding box center [278, 148] width 413 height 18
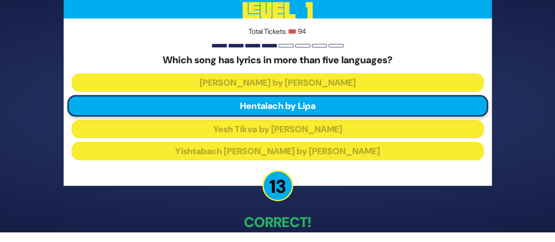
scroll to position [48, 0]
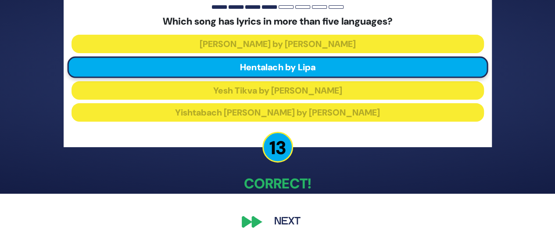
click at [281, 218] on button "Next" at bounding box center [287, 222] width 51 height 20
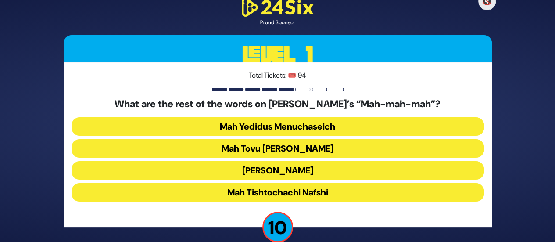
click at [278, 149] on button "Mah Tovu Ohalecha Yaakov" at bounding box center [278, 148] width 413 height 18
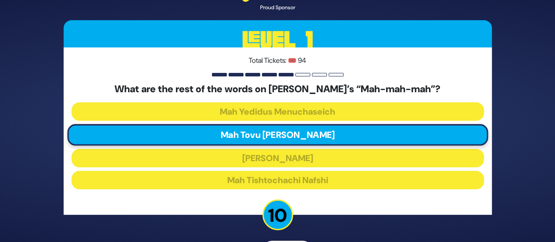
scroll to position [48, 0]
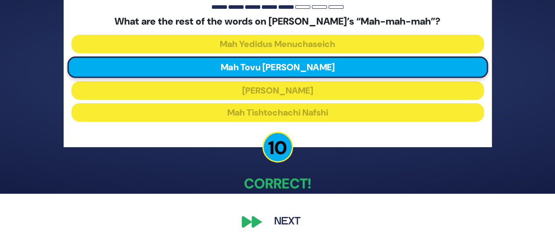
click at [287, 212] on button "Next" at bounding box center [287, 222] width 51 height 20
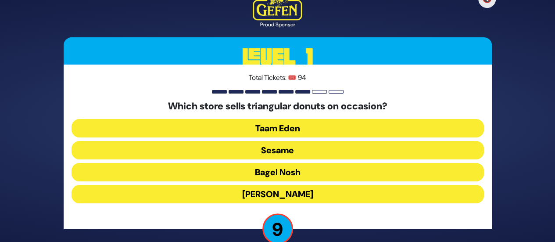
click at [277, 162] on div "Which store sells triangular donuts on occasion? Taam Eden Sesame Bagel Nosh Sc…" at bounding box center [278, 154] width 413 height 106
click at [277, 164] on button "Bagel Nosh" at bounding box center [278, 172] width 413 height 18
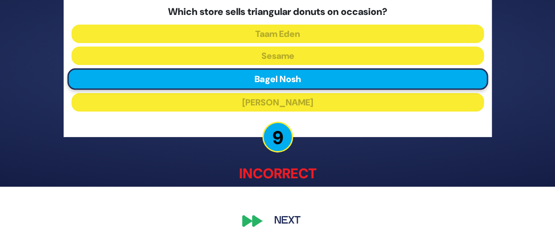
scroll to position [55, 0]
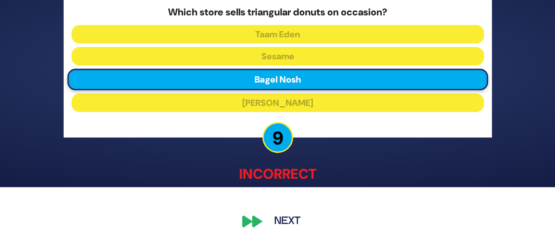
click at [284, 214] on button "Next" at bounding box center [287, 222] width 51 height 20
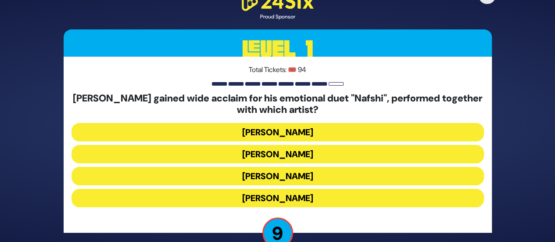
click at [277, 178] on button "Shuli Rand" at bounding box center [278, 176] width 413 height 18
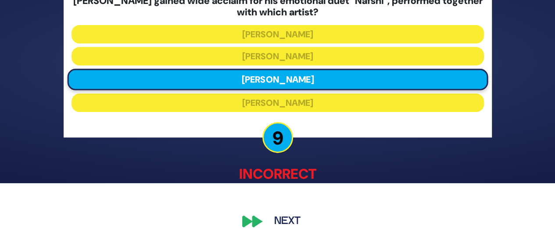
scroll to position [59, 0]
click at [281, 213] on button "Next" at bounding box center [287, 221] width 51 height 20
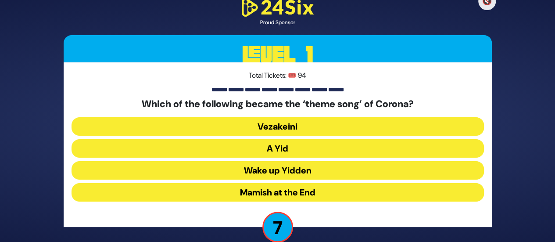
click at [279, 152] on button "A Yid" at bounding box center [278, 148] width 413 height 18
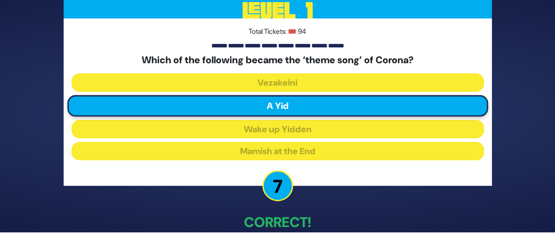
scroll to position [48, 0]
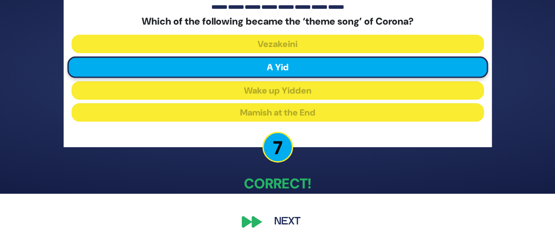
click at [284, 219] on button "Next" at bounding box center [287, 222] width 51 height 20
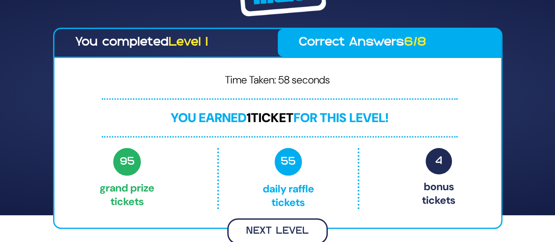
scroll to position [25, 0]
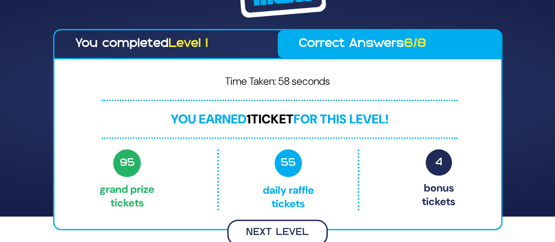
click at [279, 237] on button "Next Level" at bounding box center [277, 232] width 101 height 26
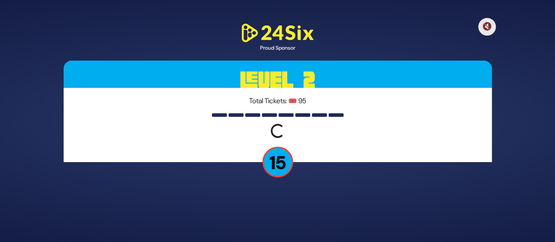
scroll to position [0, 0]
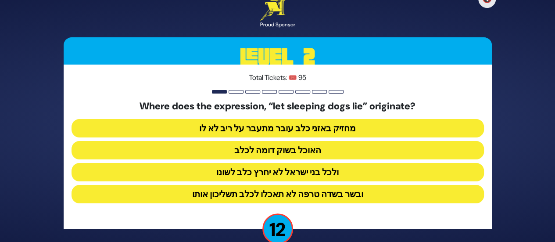
click at [279, 129] on button "מחזיק באזני כלב עובר מתעבר על ריב לא לו" at bounding box center [278, 128] width 413 height 18
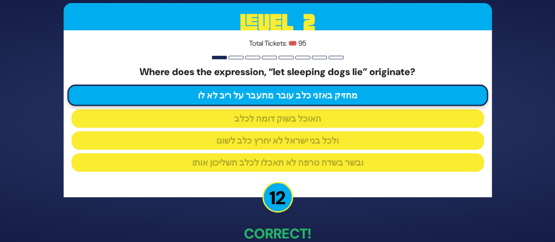
scroll to position [50, 0]
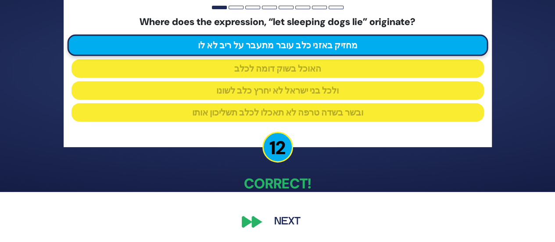
click at [287, 217] on button "Next" at bounding box center [287, 222] width 51 height 20
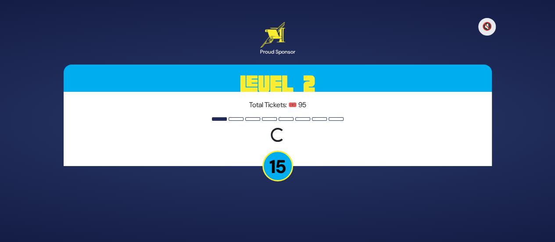
scroll to position [0, 0]
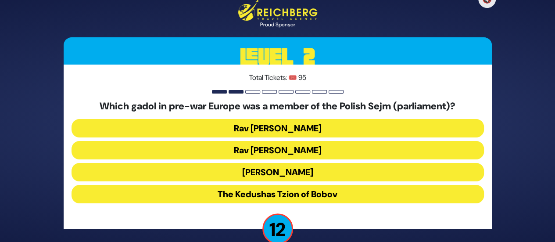
click at [280, 169] on button "Rav Meir Shapiro" at bounding box center [278, 172] width 413 height 18
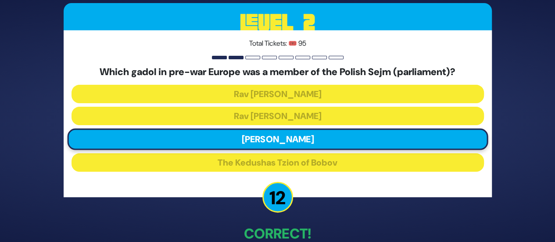
scroll to position [50, 0]
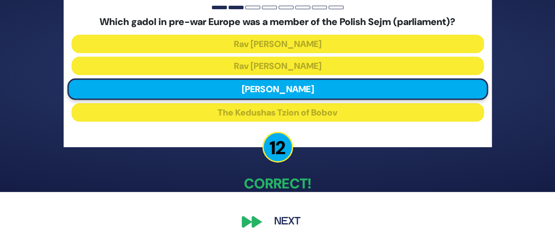
click at [282, 219] on button "Next" at bounding box center [287, 222] width 51 height 20
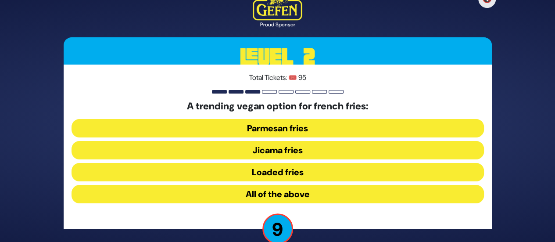
click at [275, 147] on button "Jicama fries" at bounding box center [278, 150] width 413 height 18
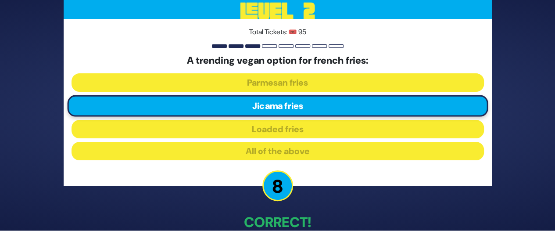
scroll to position [50, 0]
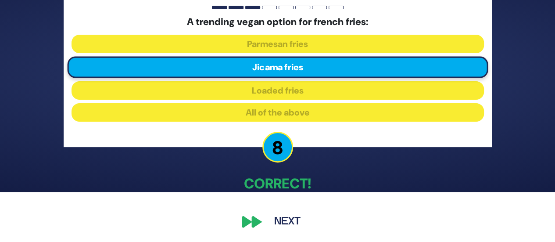
click at [283, 213] on button "Next" at bounding box center [287, 222] width 51 height 20
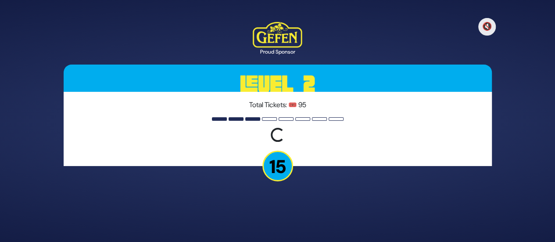
scroll to position [0, 0]
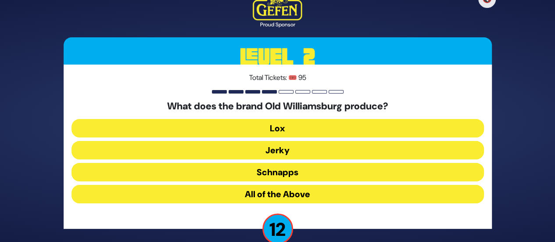
click at [269, 173] on button "Schnapps" at bounding box center [278, 172] width 413 height 18
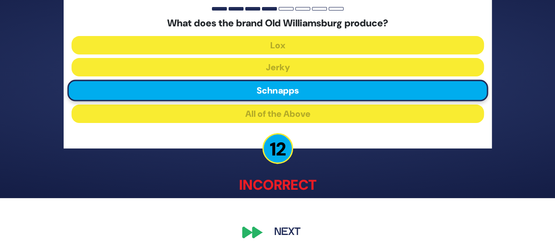
scroll to position [55, 0]
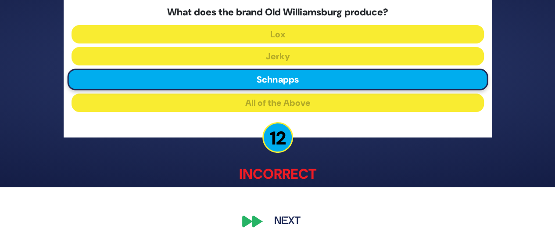
click at [286, 213] on button "Next" at bounding box center [287, 222] width 51 height 20
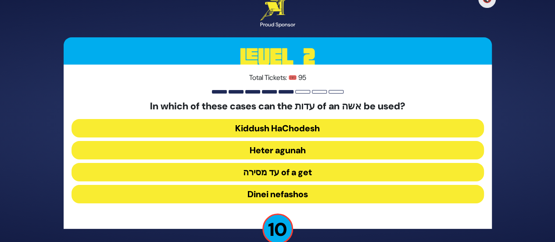
click at [290, 148] on button "Heter agunah" at bounding box center [278, 150] width 413 height 18
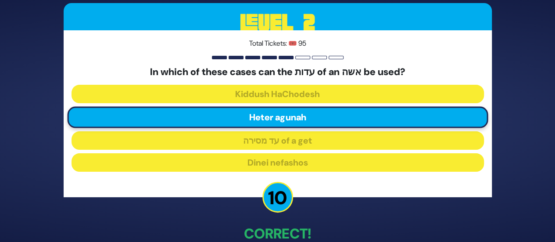
scroll to position [50, 0]
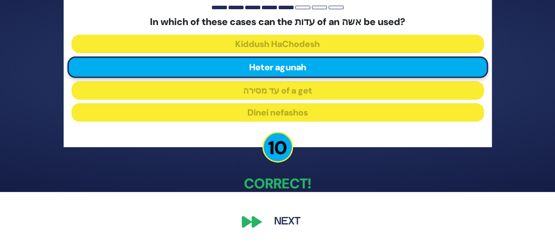
click at [269, 222] on button "Next" at bounding box center [287, 222] width 51 height 20
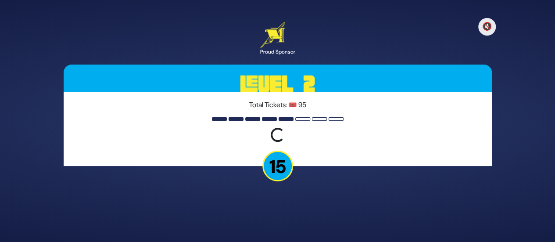
scroll to position [0, 0]
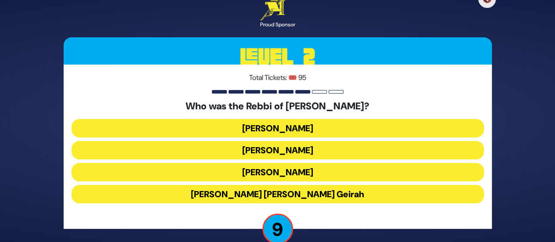
click at [284, 148] on button "Achiya Hashiloni" at bounding box center [278, 150] width 413 height 18
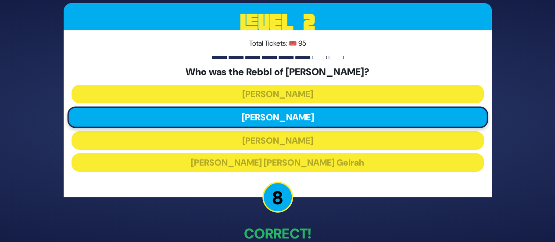
scroll to position [50, 0]
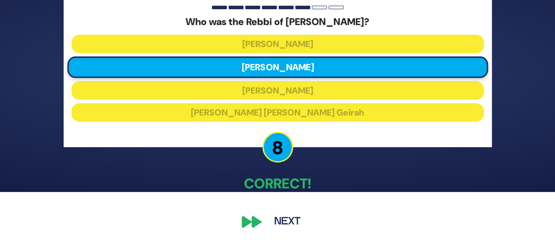
click at [287, 228] on button "Next" at bounding box center [287, 222] width 51 height 20
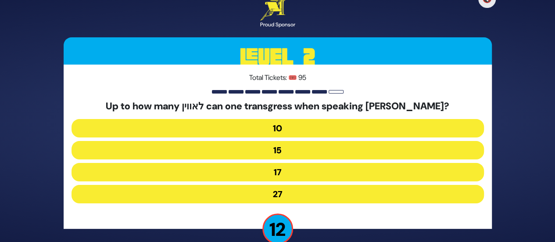
click at [284, 192] on button "27" at bounding box center [278, 194] width 413 height 18
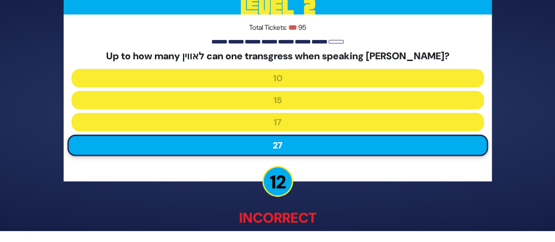
scroll to position [55, 0]
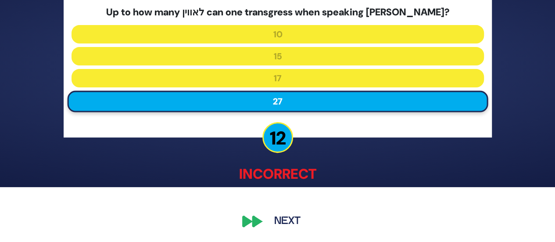
click at [285, 218] on button "Next" at bounding box center [287, 222] width 51 height 20
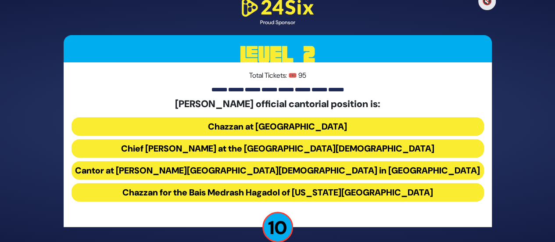
click at [284, 146] on button "Chief Cantor at the Park East Synagogue" at bounding box center [278, 148] width 413 height 18
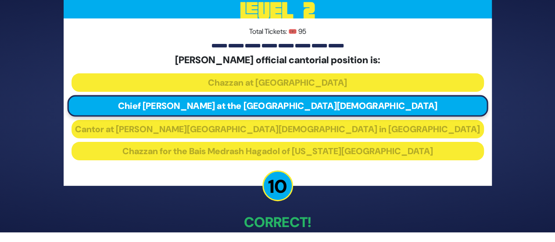
scroll to position [48, 0]
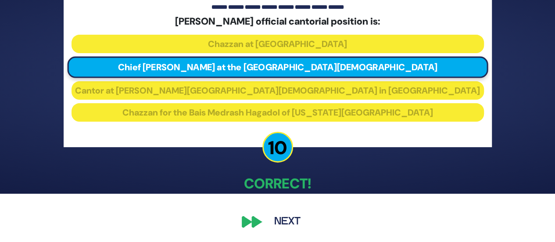
click at [286, 222] on button "Next" at bounding box center [287, 222] width 51 height 20
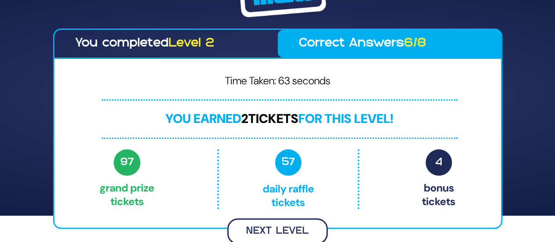
scroll to position [25, 0]
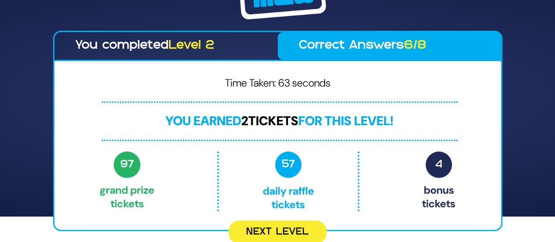
click at [277, 230] on button "Next Level" at bounding box center [278, 231] width 98 height 23
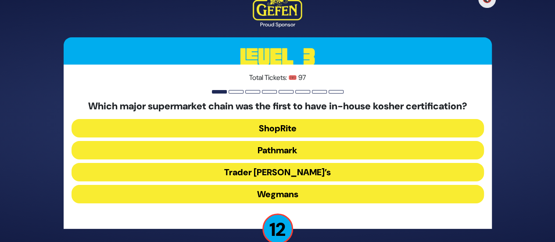
click at [276, 196] on button "Wegmans" at bounding box center [278, 194] width 413 height 18
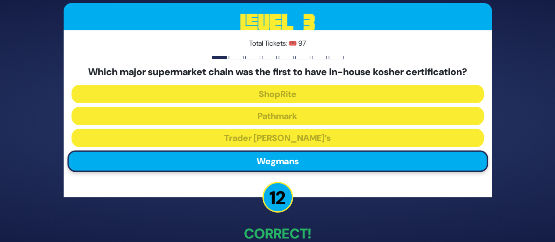
scroll to position [50, 0]
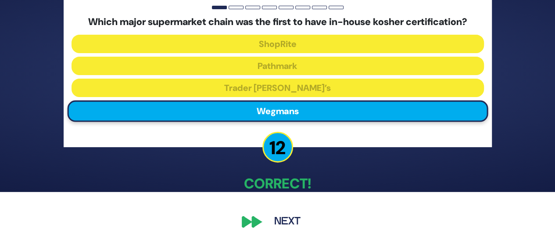
click at [283, 215] on button "Next" at bounding box center [287, 222] width 51 height 20
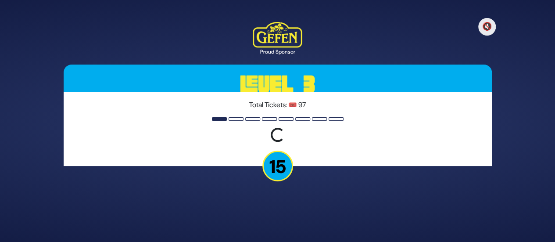
scroll to position [0, 0]
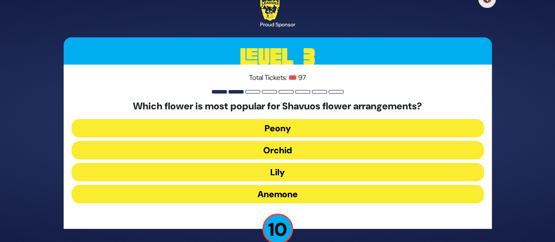
click at [277, 149] on button "Orchid" at bounding box center [278, 150] width 413 height 18
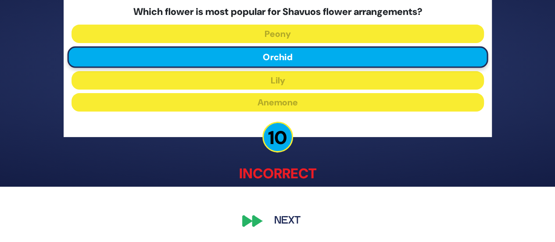
scroll to position [55, 0]
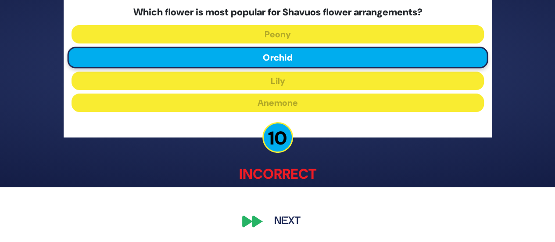
click at [281, 216] on button "Next" at bounding box center [287, 222] width 51 height 20
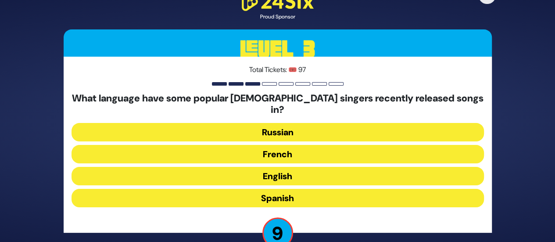
click at [275, 171] on button "English" at bounding box center [278, 176] width 413 height 18
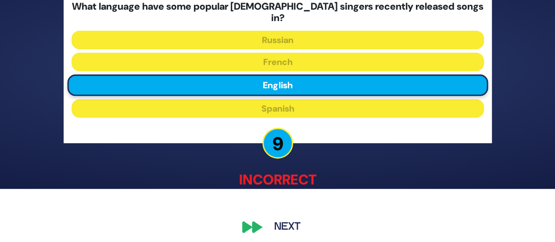
scroll to position [53, 0]
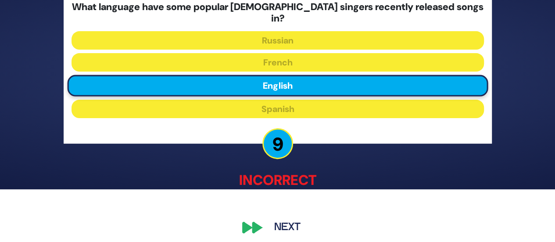
click at [282, 217] on button "Next" at bounding box center [287, 227] width 51 height 20
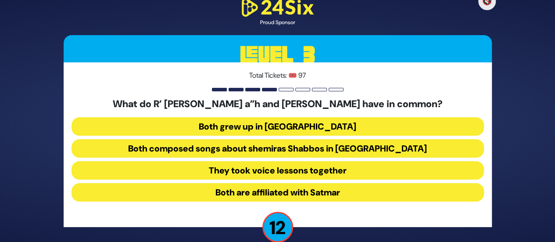
click at [278, 147] on button "Both composed songs about shemiras Shabbos in America" at bounding box center [278, 148] width 413 height 18
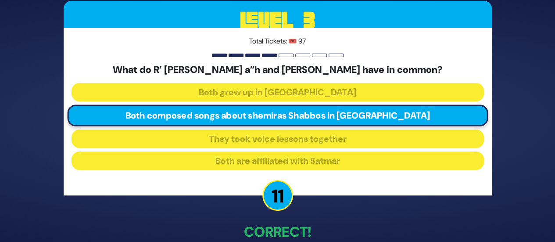
scroll to position [48, 0]
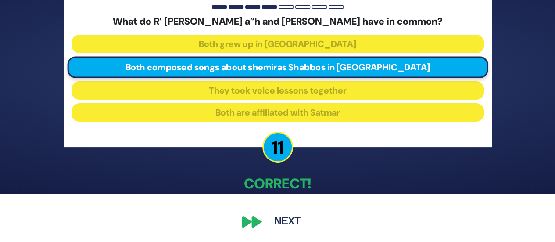
click at [282, 218] on button "Next" at bounding box center [287, 222] width 51 height 20
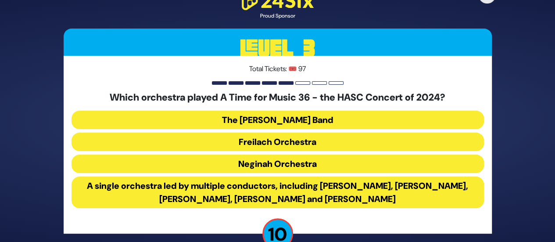
scroll to position [21, 0]
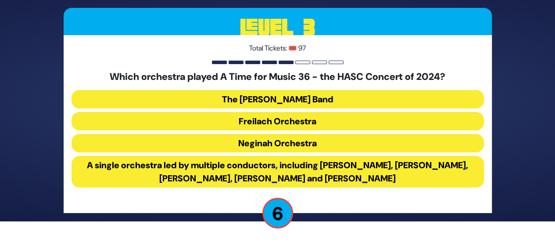
click at [271, 115] on button "Freilach Orchestra" at bounding box center [278, 121] width 413 height 18
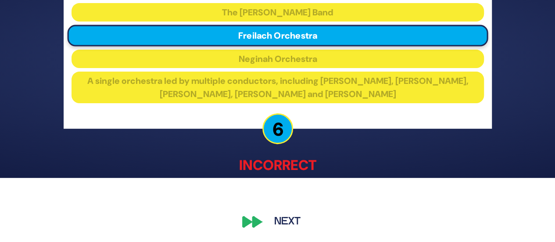
scroll to position [64, 0]
click at [276, 212] on button "Next" at bounding box center [287, 222] width 51 height 20
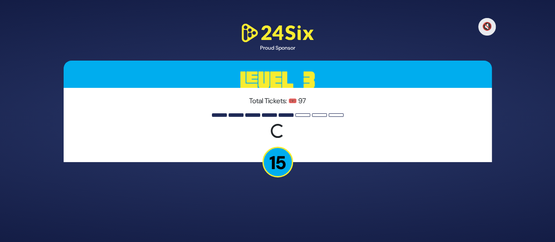
scroll to position [0, 0]
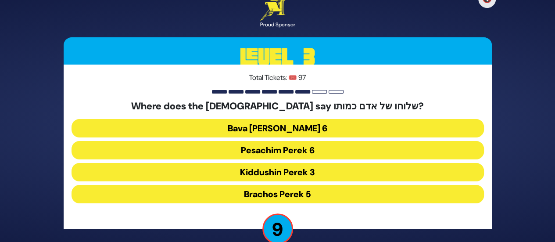
click at [276, 172] on button "Kiddushin Perek 3" at bounding box center [278, 172] width 413 height 18
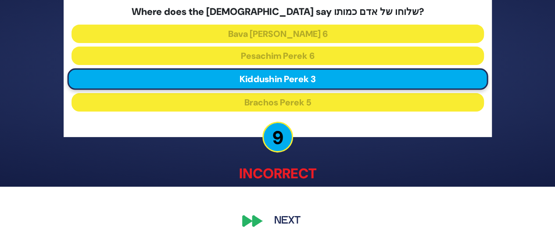
scroll to position [55, 0]
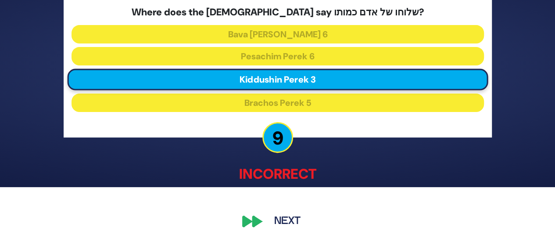
click at [284, 212] on button "Next" at bounding box center [287, 222] width 51 height 20
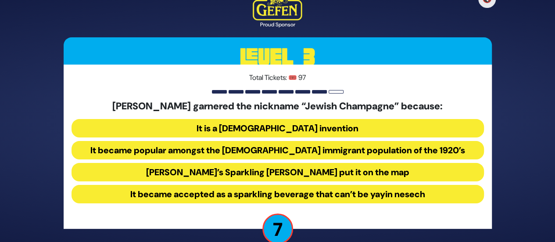
click at [276, 151] on button "It became popular amongst the Jewish immigrant population of the 1920’s" at bounding box center [278, 150] width 413 height 18
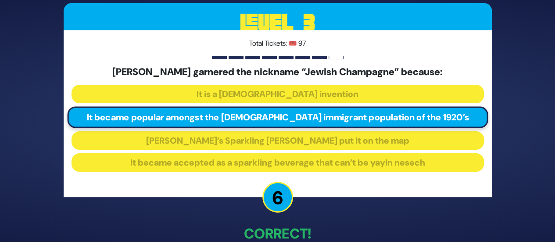
scroll to position [50, 0]
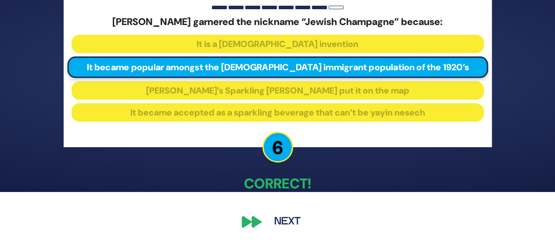
click at [279, 216] on button "Next" at bounding box center [287, 222] width 51 height 20
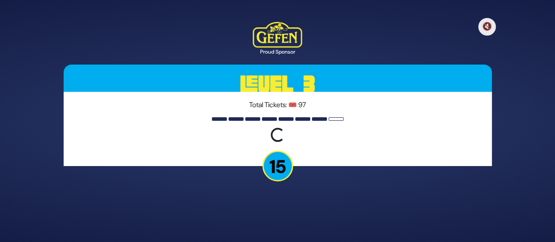
scroll to position [0, 0]
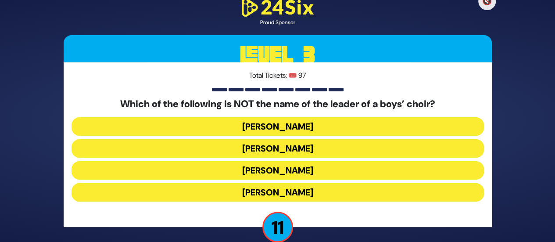
click at [265, 169] on button "Nachman Seltzer" at bounding box center [278, 170] width 413 height 18
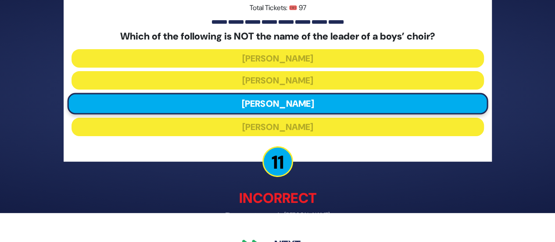
scroll to position [53, 0]
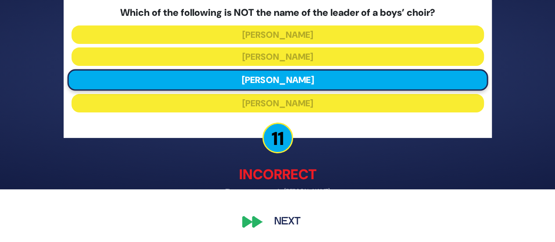
click at [286, 219] on button "Next" at bounding box center [287, 222] width 51 height 20
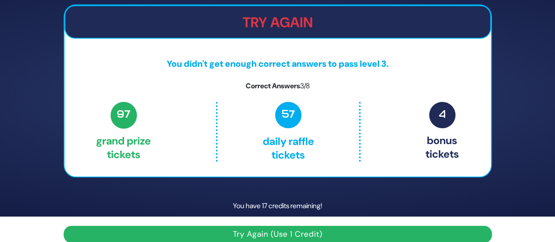
scroll to position [37, 0]
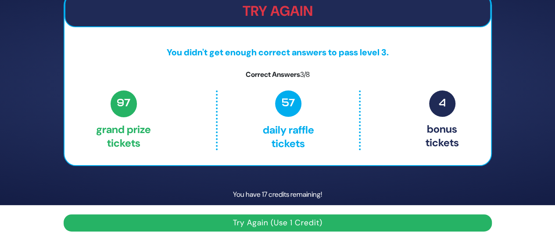
click at [267, 222] on button "Try Again (Use 1 Credit)" at bounding box center [278, 222] width 428 height 17
click at [266, 220] on button "Try Again (Use 1 Credit)" at bounding box center [278, 222] width 428 height 17
click at [265, 219] on button "Try Again (Use 1 Credit)" at bounding box center [278, 222] width 428 height 17
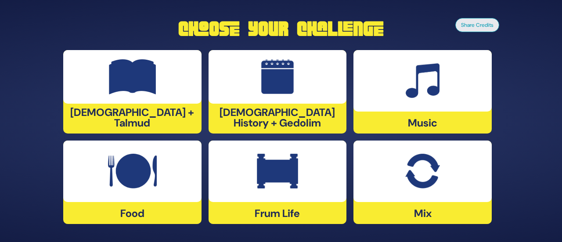
click at [133, 104] on div at bounding box center [132, 77] width 138 height 54
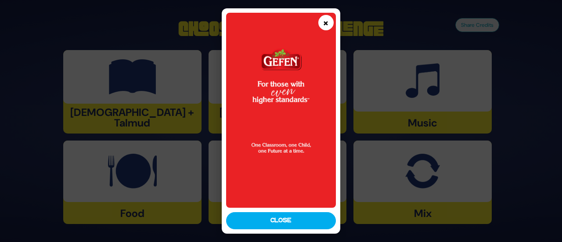
click at [320, 24] on button "×" at bounding box center [325, 22] width 15 height 15
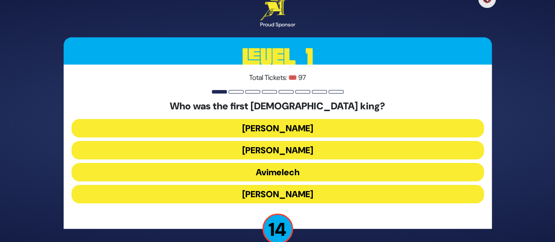
click at [282, 121] on button "[PERSON_NAME]" at bounding box center [278, 128] width 413 height 18
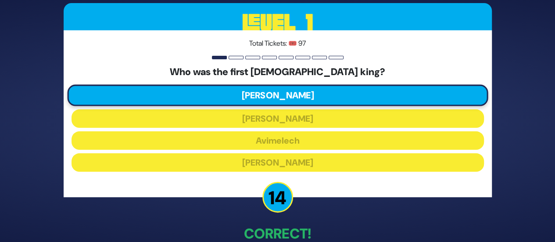
scroll to position [50, 0]
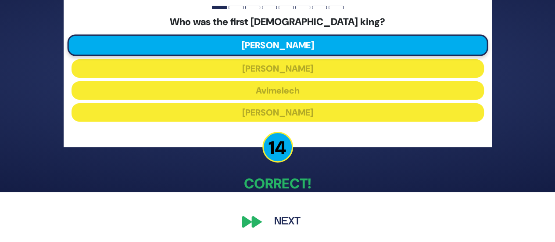
click at [273, 226] on button "Next" at bounding box center [287, 222] width 51 height 20
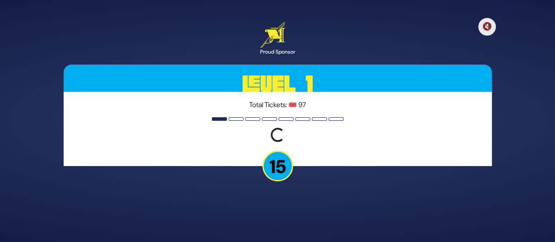
scroll to position [0, 0]
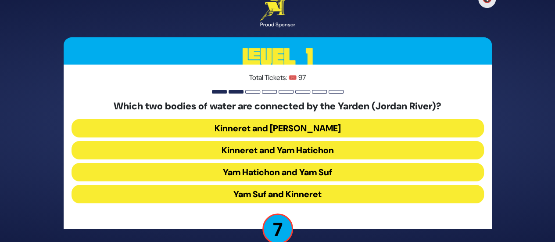
click at [269, 127] on button "Kinneret and [PERSON_NAME]" at bounding box center [278, 128] width 413 height 18
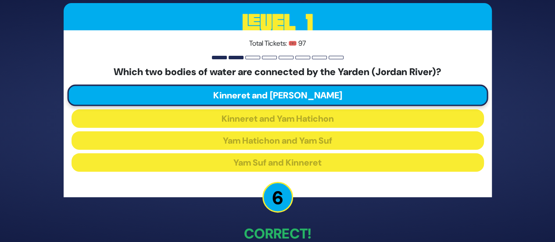
scroll to position [50, 0]
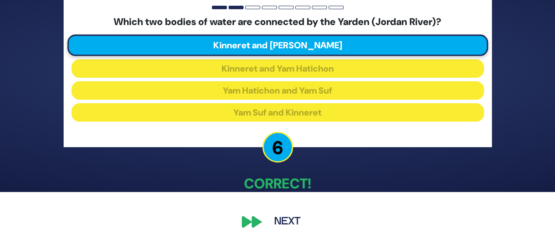
click at [283, 212] on button "Next" at bounding box center [287, 222] width 51 height 20
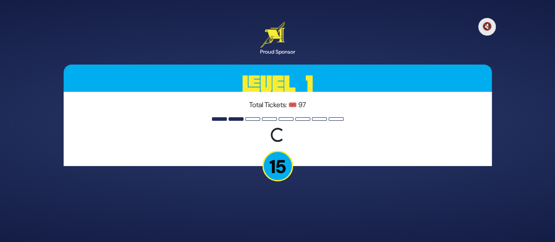
scroll to position [0, 0]
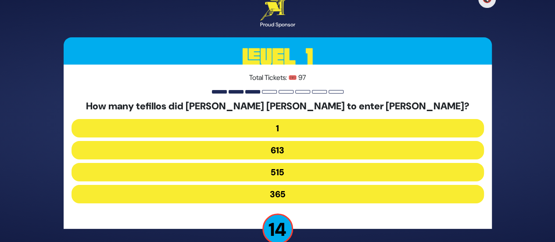
click at [284, 170] on button "515" at bounding box center [278, 172] width 413 height 18
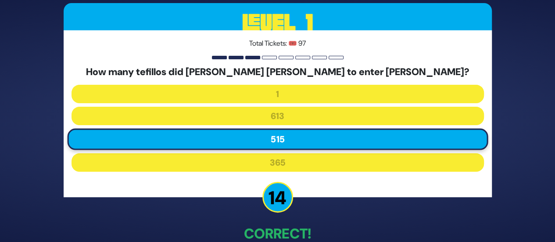
scroll to position [50, 0]
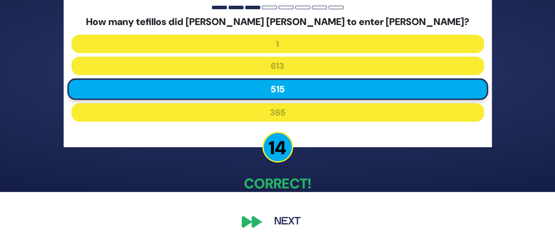
click at [285, 217] on button "Next" at bounding box center [287, 222] width 51 height 20
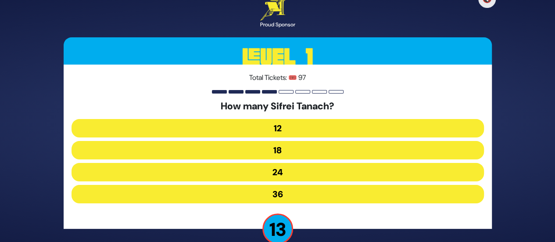
click at [271, 171] on button "24" at bounding box center [278, 172] width 413 height 18
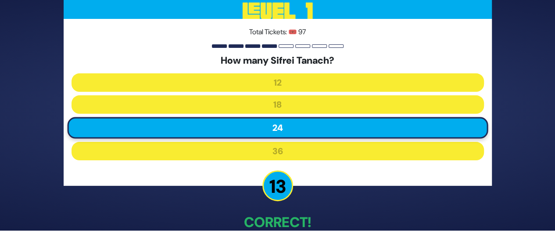
scroll to position [50, 0]
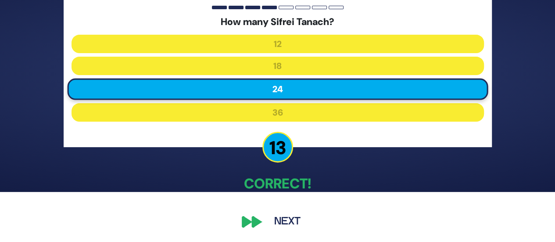
click at [283, 219] on button "Next" at bounding box center [287, 222] width 51 height 20
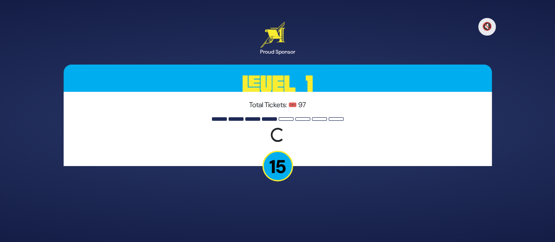
scroll to position [0, 0]
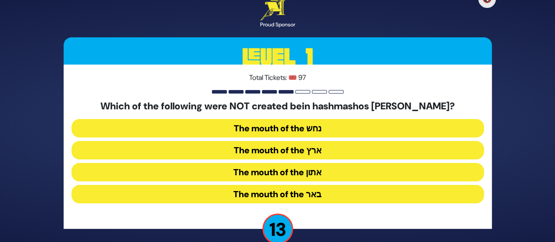
click at [280, 131] on button "The mouth of the נחש" at bounding box center [278, 128] width 413 height 18
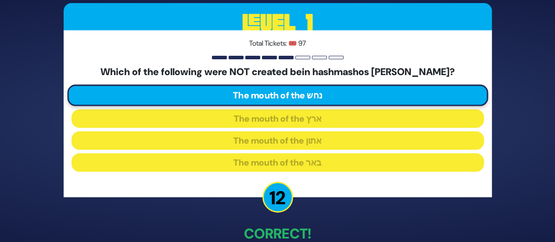
scroll to position [50, 0]
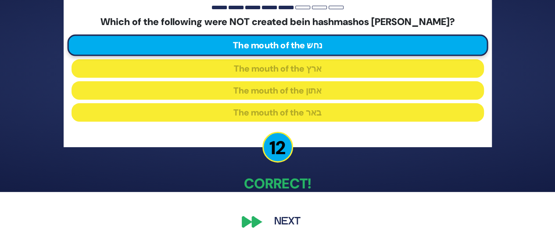
click at [281, 222] on button "Next" at bounding box center [287, 222] width 51 height 20
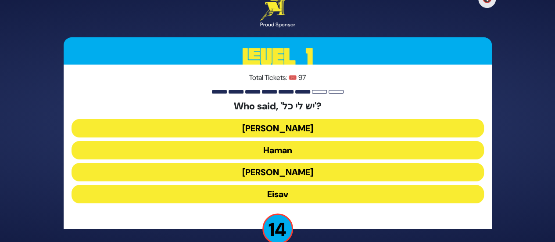
click at [257, 127] on button "Yaakov Avinu" at bounding box center [278, 128] width 413 height 18
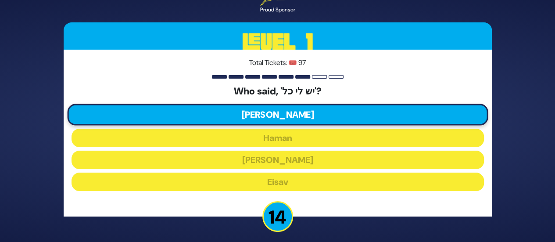
scroll to position [50, 0]
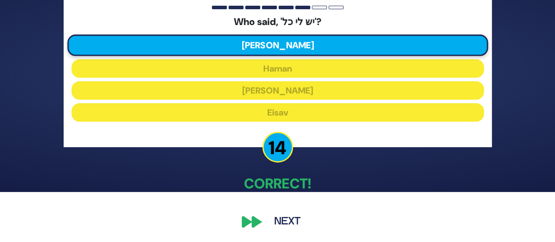
click at [288, 220] on button "Next" at bounding box center [287, 222] width 51 height 20
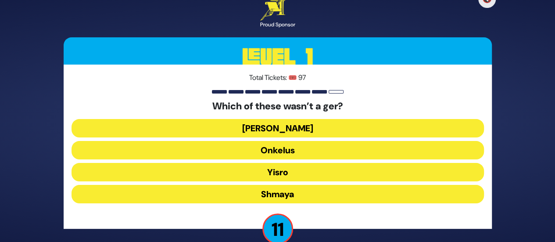
click at [273, 193] on button "Shmaya" at bounding box center [278, 194] width 413 height 18
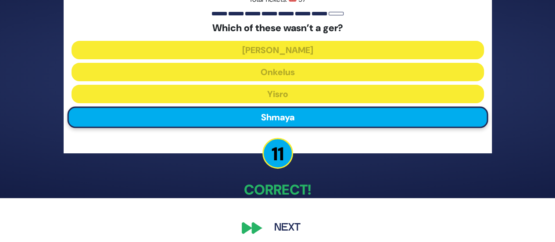
scroll to position [50, 0]
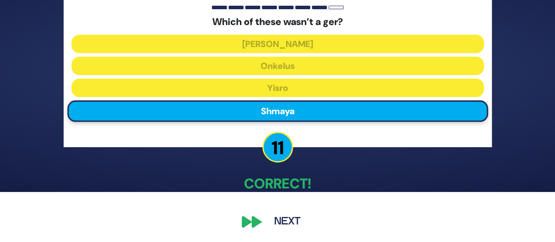
click at [285, 213] on button "Next" at bounding box center [287, 222] width 51 height 20
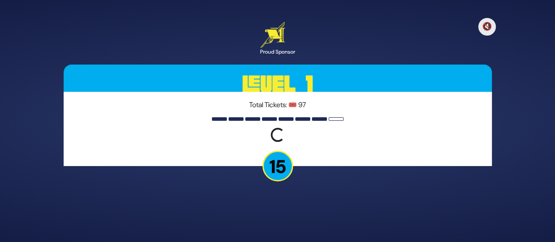
scroll to position [0, 0]
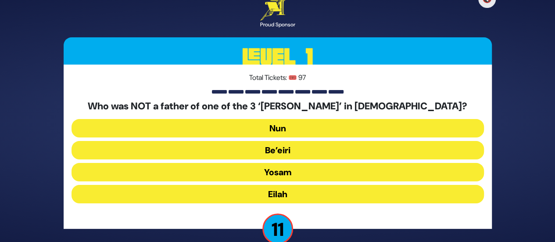
click at [272, 194] on button "Eilah" at bounding box center [278, 194] width 413 height 18
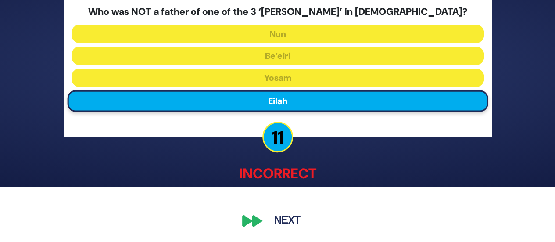
scroll to position [55, 0]
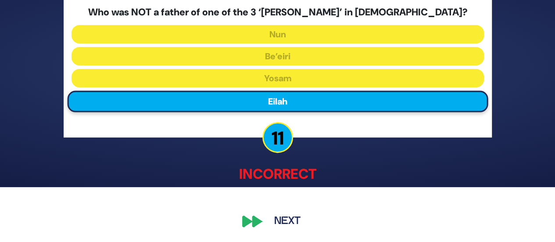
click at [284, 215] on button "Next" at bounding box center [287, 222] width 51 height 20
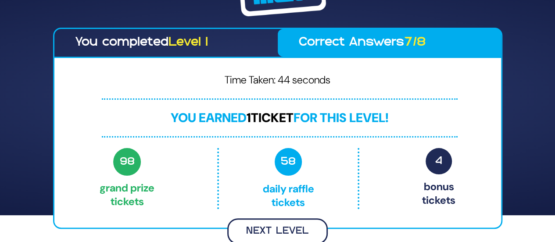
scroll to position [25, 0]
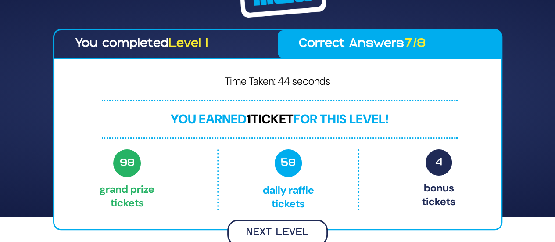
click at [276, 224] on button "Next Level" at bounding box center [277, 232] width 101 height 26
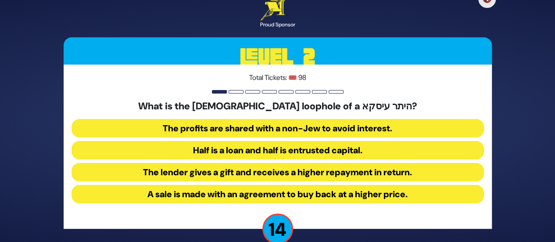
click at [268, 151] on button "Half is a loan and half is entrusted capital." at bounding box center [278, 150] width 413 height 18
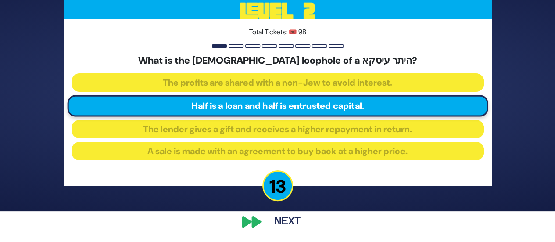
scroll to position [11, 0]
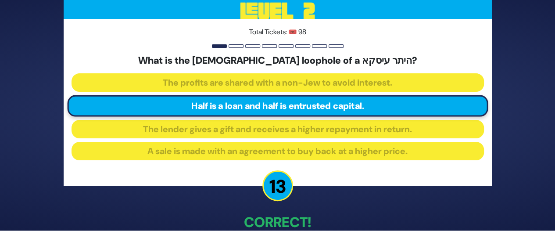
click at [268, 214] on p "Correct!" at bounding box center [278, 222] width 428 height 21
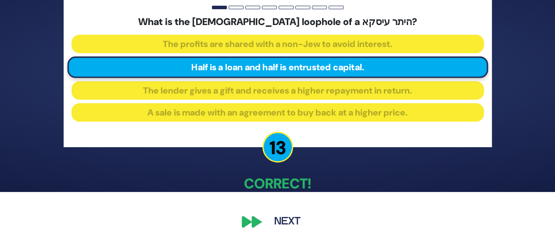
click at [272, 213] on button "Next" at bounding box center [287, 222] width 51 height 20
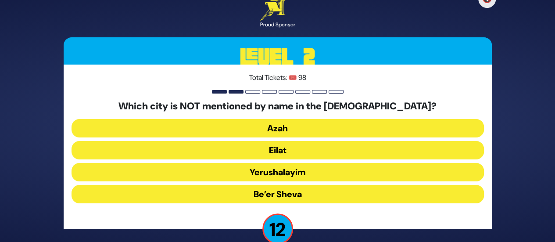
click at [278, 164] on button "Yerushalayim" at bounding box center [278, 172] width 413 height 18
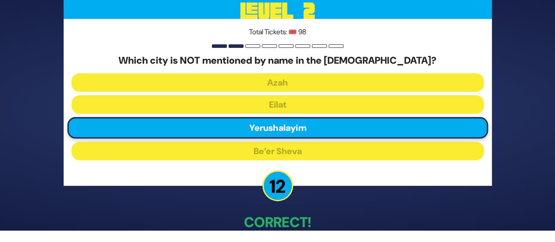
scroll to position [50, 0]
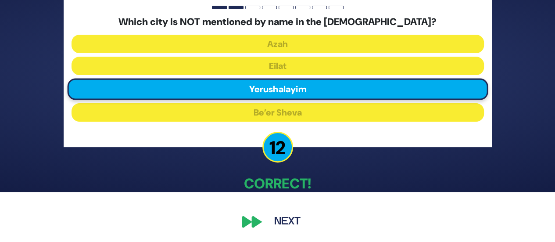
click at [278, 222] on button "Next" at bounding box center [287, 222] width 51 height 20
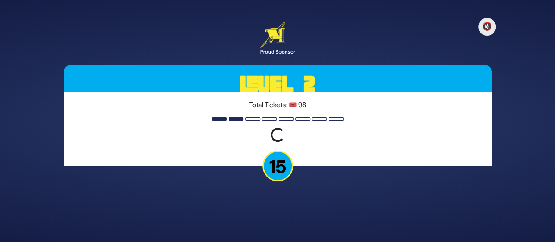
scroll to position [0, 0]
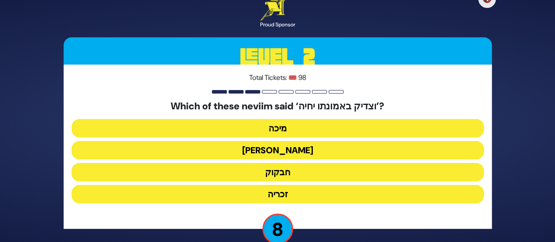
click at [276, 191] on button "זכריה" at bounding box center [278, 194] width 413 height 18
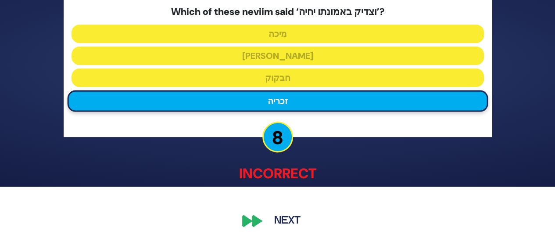
scroll to position [55, 0]
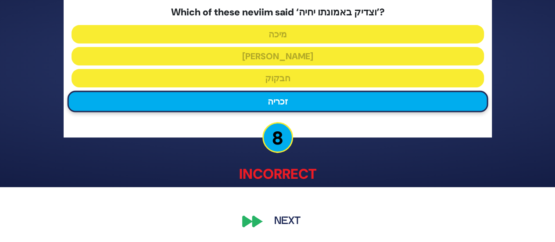
click at [279, 221] on button "Next" at bounding box center [287, 222] width 51 height 20
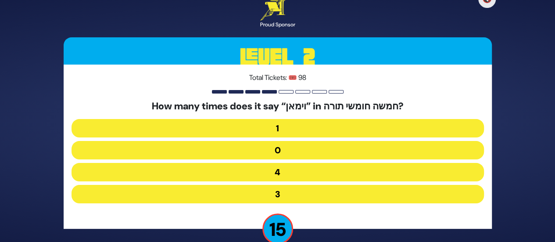
scroll to position [16, 0]
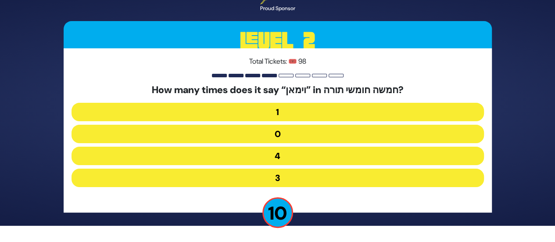
click at [285, 152] on button "4" at bounding box center [278, 156] width 413 height 18
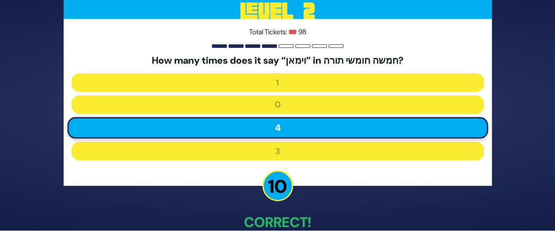
scroll to position [50, 0]
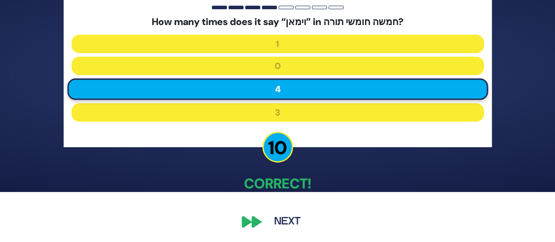
click at [286, 221] on button "Next" at bounding box center [287, 222] width 51 height 20
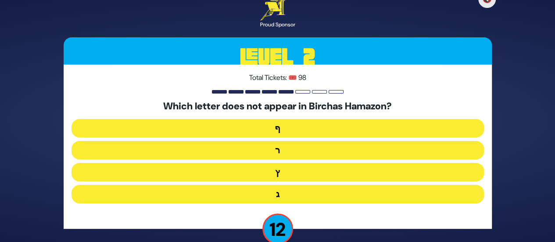
click at [281, 125] on button "ף" at bounding box center [278, 128] width 413 height 18
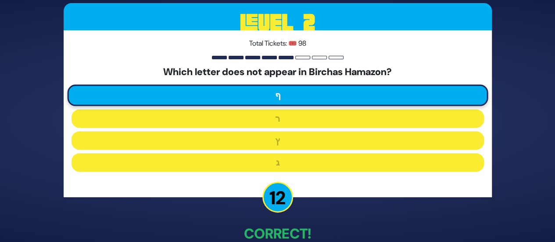
scroll to position [50, 0]
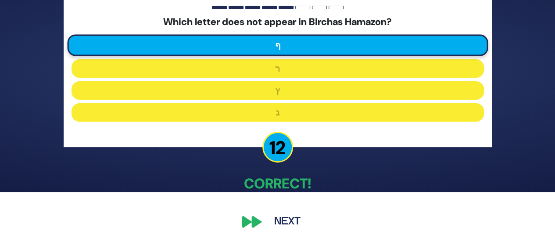
click at [286, 218] on button "Next" at bounding box center [287, 222] width 51 height 20
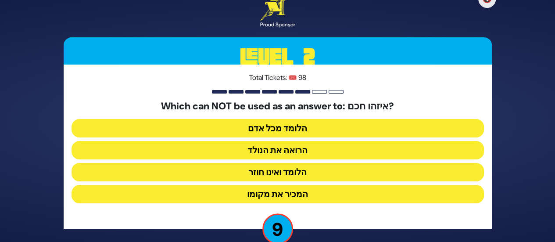
click at [286, 173] on button "הלומד ואינו חוזר" at bounding box center [278, 172] width 413 height 18
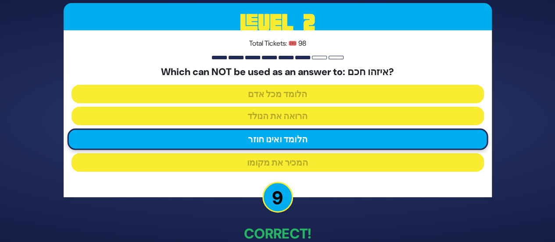
scroll to position [50, 0]
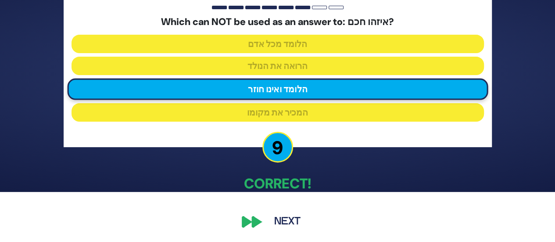
click at [275, 219] on button "Next" at bounding box center [287, 222] width 51 height 20
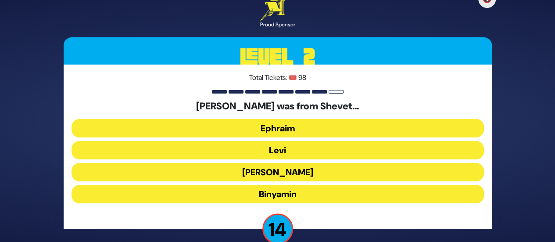
click at [271, 146] on button "Levi" at bounding box center [278, 150] width 413 height 18
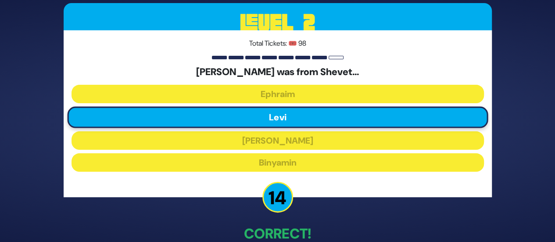
scroll to position [50, 0]
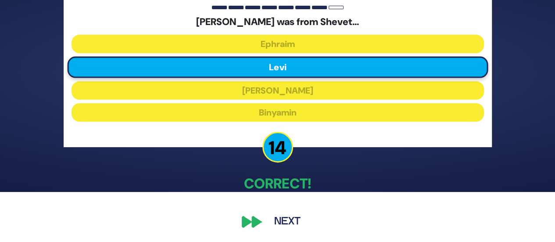
click at [290, 216] on button "Next" at bounding box center [287, 222] width 51 height 20
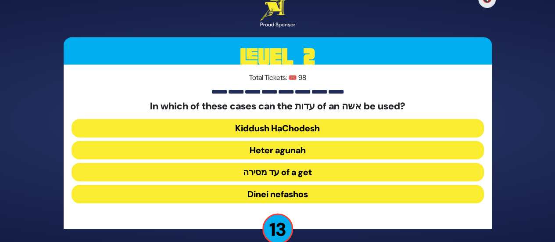
click at [254, 151] on button "Heter agunah" at bounding box center [278, 150] width 413 height 18
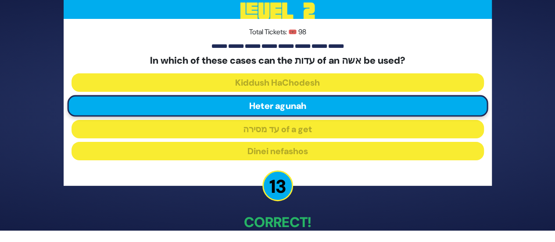
click at [284, 215] on p "Correct!" at bounding box center [278, 222] width 428 height 21
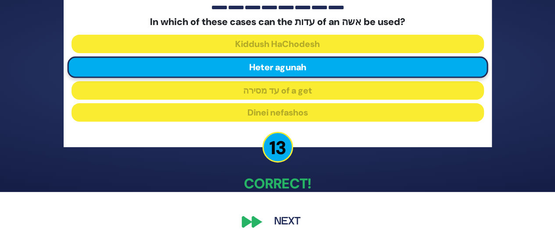
click at [286, 219] on button "Next" at bounding box center [287, 222] width 51 height 20
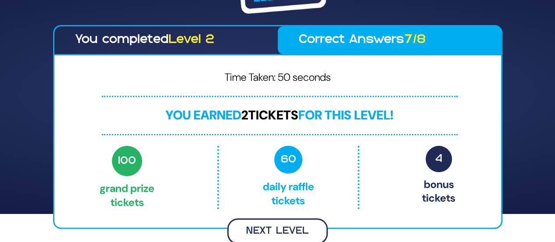
scroll to position [27, 0]
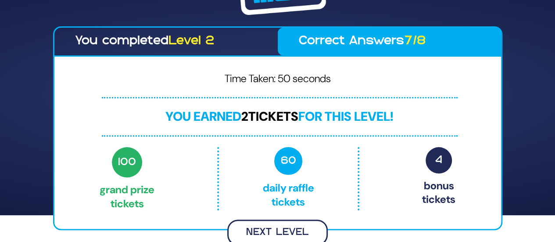
click at [284, 230] on button "Next Level" at bounding box center [277, 232] width 101 height 26
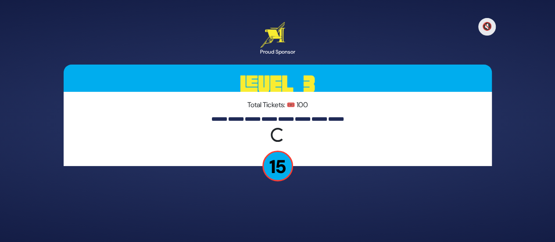
scroll to position [0, 0]
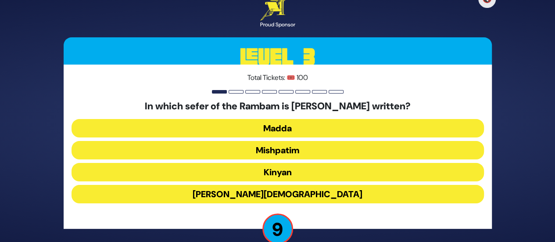
click at [267, 125] on button "Madda" at bounding box center [278, 128] width 413 height 18
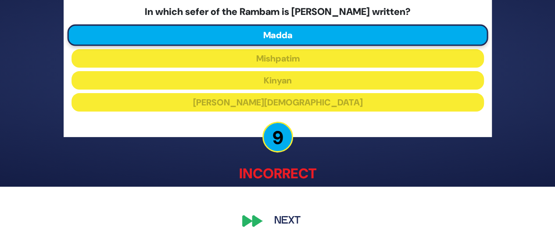
scroll to position [55, 0]
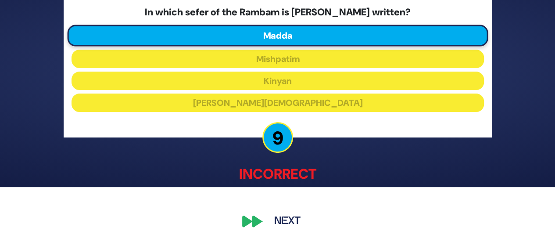
click at [289, 227] on button "Next" at bounding box center [287, 222] width 51 height 20
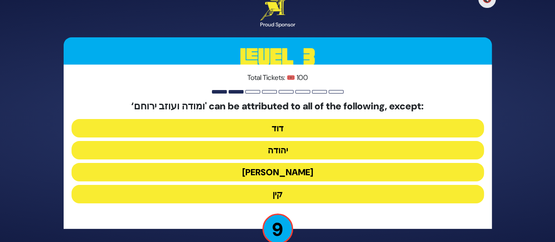
click at [284, 176] on button "יונה" at bounding box center [278, 172] width 413 height 18
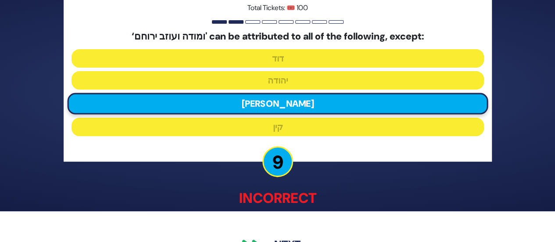
scroll to position [55, 0]
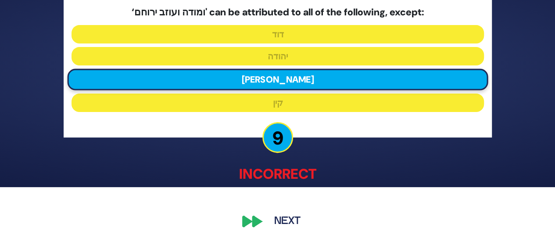
click at [286, 210] on div "🔇 Proud Sponsor Level 3 Total Tickets: 🎟️ 100 ‘ומודה ועוזב ירוחם' can be attrib…" at bounding box center [277, 66] width 449 height 352
click at [287, 214] on button "Next" at bounding box center [287, 222] width 51 height 20
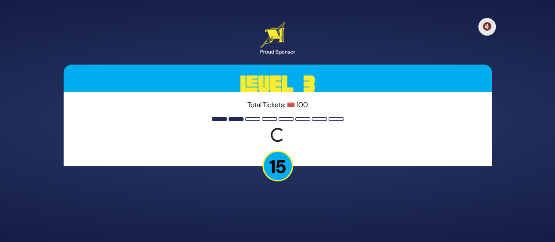
scroll to position [0, 0]
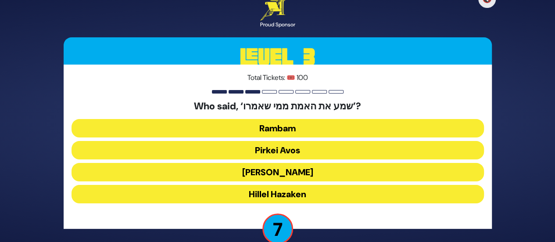
click at [277, 172] on button "Shlomo Hamelech" at bounding box center [278, 172] width 413 height 18
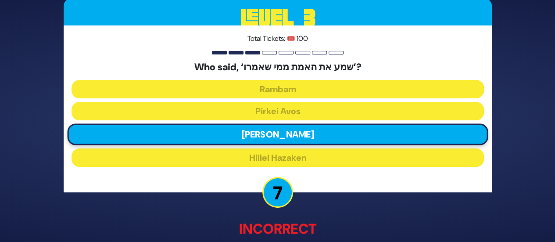
scroll to position [55, 0]
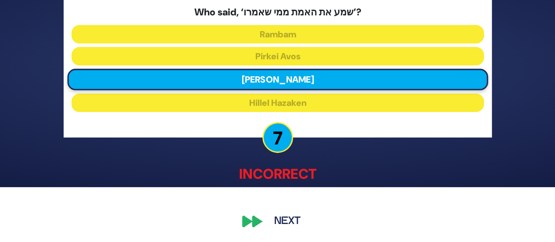
click at [282, 214] on button "Next" at bounding box center [287, 222] width 51 height 20
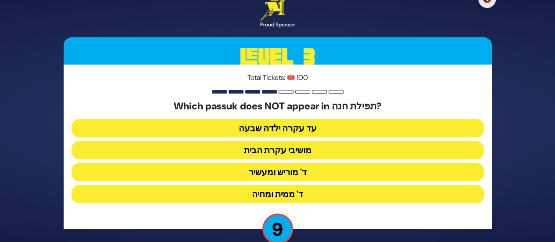
click at [286, 155] on button "מושיבי עקרת הבית" at bounding box center [278, 150] width 413 height 18
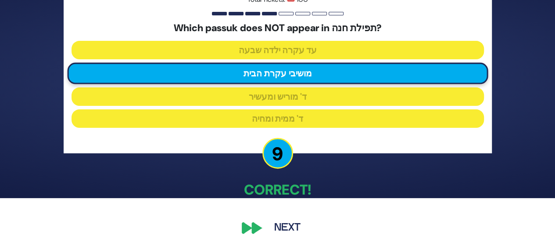
scroll to position [50, 0]
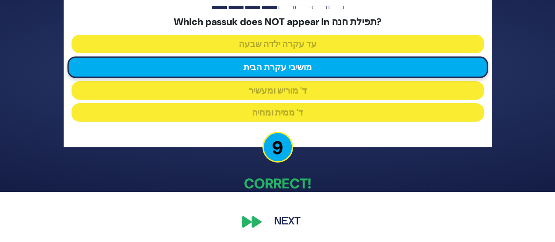
click at [277, 226] on button "Next" at bounding box center [287, 222] width 51 height 20
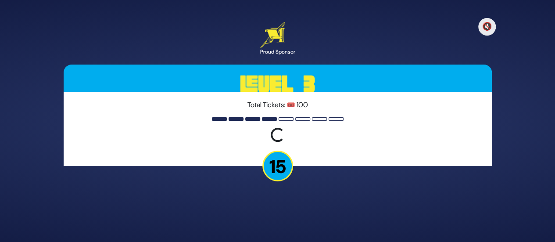
scroll to position [0, 0]
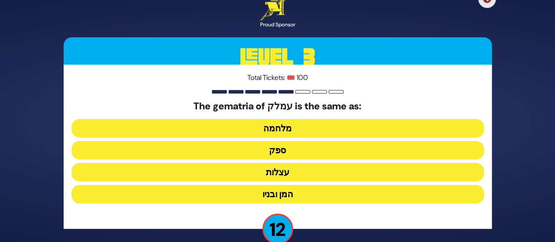
click at [294, 190] on button "המן ובניו" at bounding box center [278, 194] width 413 height 18
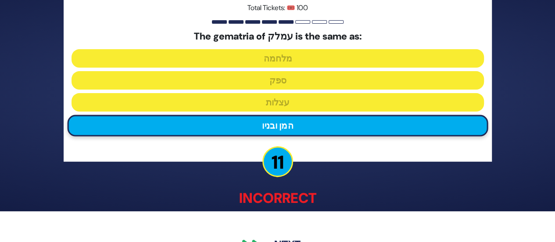
scroll to position [55, 0]
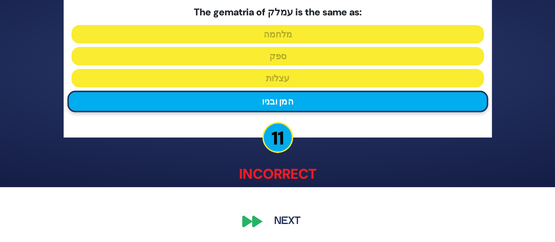
click at [281, 216] on button "Next" at bounding box center [287, 222] width 51 height 20
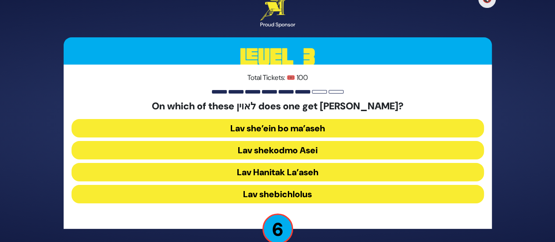
click at [281, 152] on button "Lav shekodmo Asei" at bounding box center [278, 150] width 413 height 18
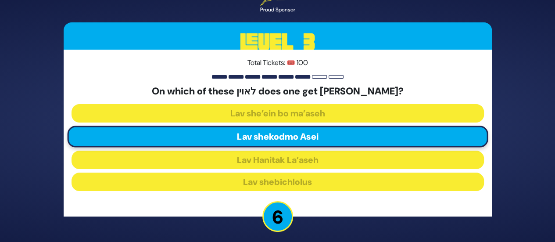
scroll to position [50, 0]
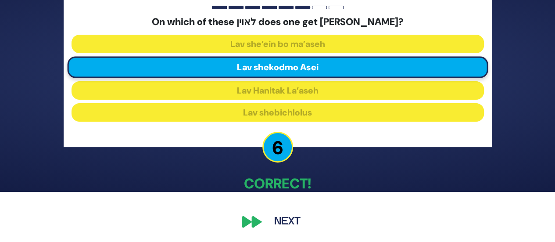
click at [287, 218] on button "Next" at bounding box center [287, 222] width 51 height 20
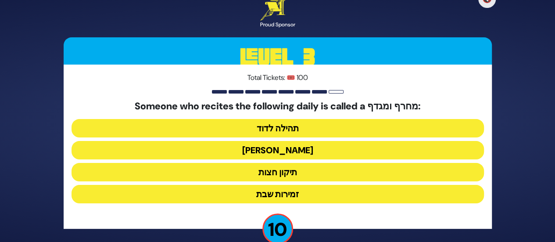
click at [277, 191] on button "זמירות שבת" at bounding box center [278, 194] width 413 height 18
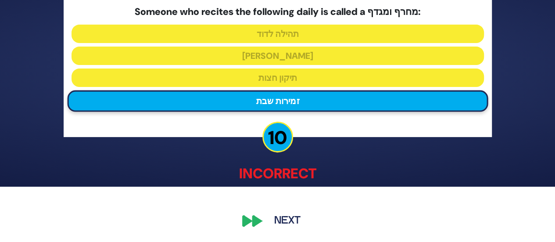
scroll to position [55, 0]
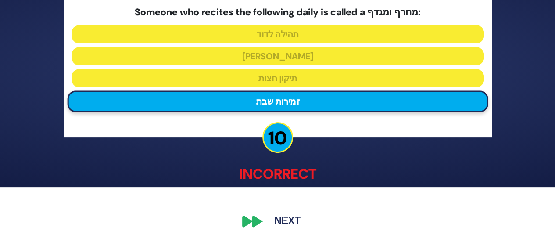
click at [280, 208] on div "🔇 Proud Sponsor Level 3 Total Tickets: 🎟️ 100 Someone who recites the following…" at bounding box center [277, 66] width 449 height 352
click at [277, 219] on button "Next" at bounding box center [287, 222] width 51 height 20
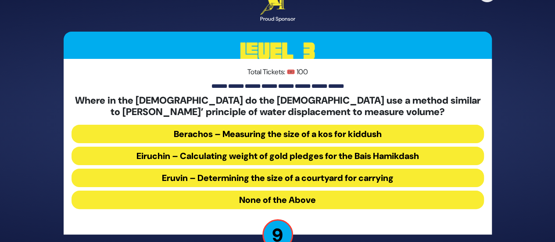
click at [277, 157] on button "Eiruchin – Calculating weight of gold pledges for the Bais Hamikdash" at bounding box center [278, 156] width 413 height 18
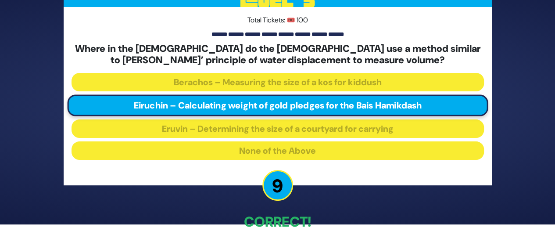
scroll to position [56, 0]
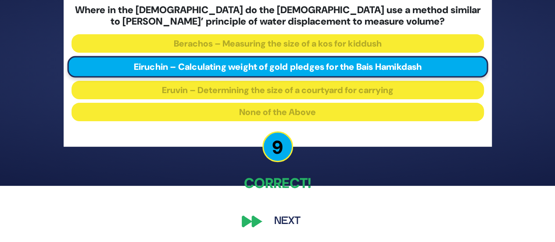
click at [286, 217] on button "Next" at bounding box center [287, 221] width 51 height 20
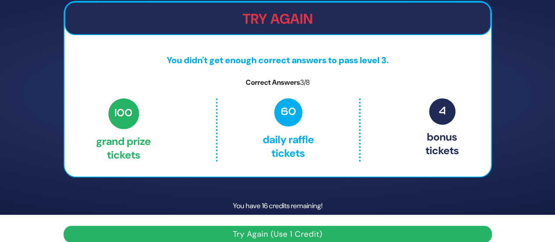
scroll to position [39, 0]
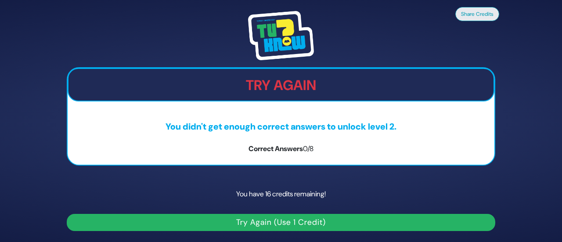
click at [243, 214] on button "Try Again (Use 1 Credit)" at bounding box center [281, 222] width 428 height 17
click at [243, 218] on button "Try Again (Use 1 Credit)" at bounding box center [281, 222] width 428 height 17
drag, startPoint x: 243, startPoint y: 218, endPoint x: 249, endPoint y: 212, distance: 8.7
click at [244, 218] on button "Try Again (Use 1 Credit)" at bounding box center [281, 222] width 428 height 17
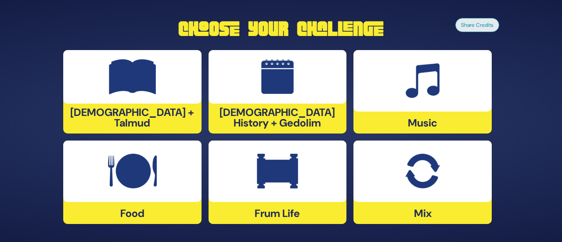
click at [249, 180] on div at bounding box center [277, 170] width 138 height 61
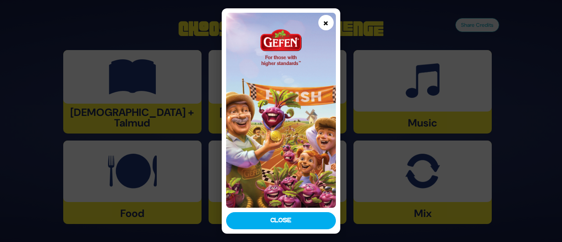
click at [323, 20] on button "×" at bounding box center [325, 22] width 15 height 15
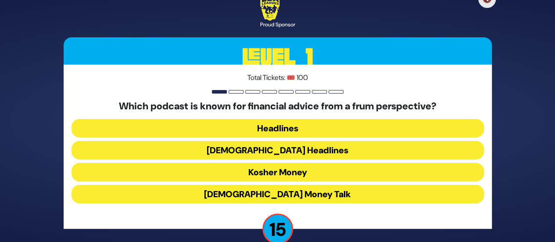
scroll to position [16, 0]
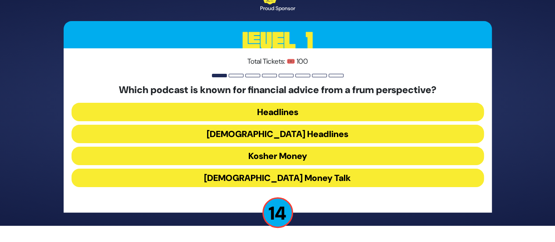
click at [256, 151] on button "Kosher Money" at bounding box center [278, 156] width 413 height 18
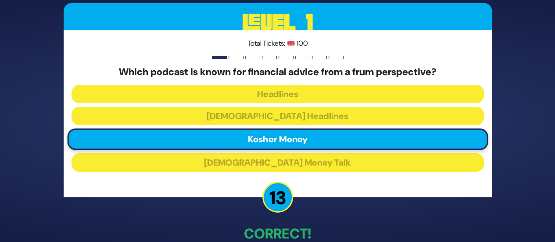
scroll to position [50, 0]
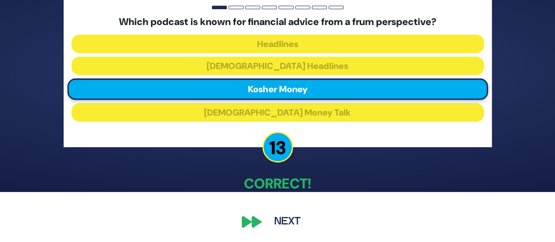
click at [277, 229] on button "Next" at bounding box center [287, 222] width 51 height 20
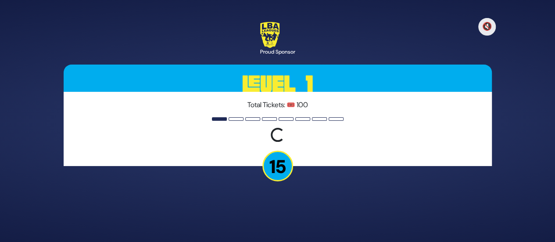
scroll to position [0, 0]
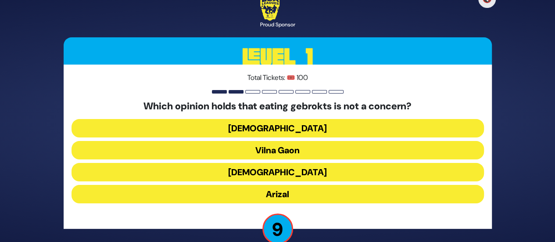
click at [274, 147] on button "Vilna Gaon" at bounding box center [278, 150] width 413 height 18
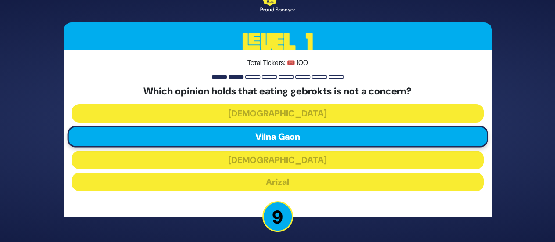
scroll to position [50, 0]
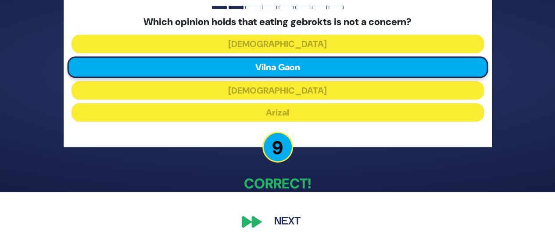
click at [280, 223] on button "Next" at bounding box center [287, 222] width 51 height 20
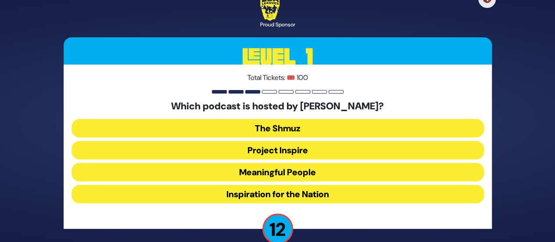
click at [273, 176] on button "Meaningful People" at bounding box center [278, 172] width 413 height 18
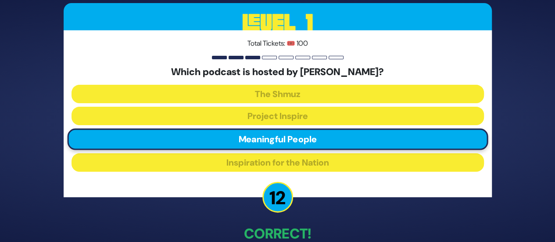
scroll to position [50, 0]
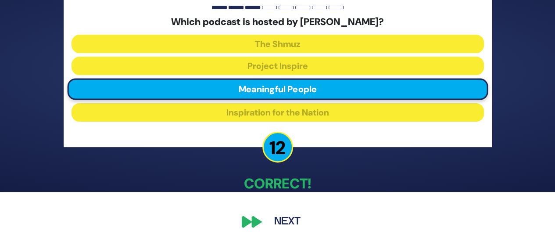
click at [288, 217] on button "Next" at bounding box center [287, 222] width 51 height 20
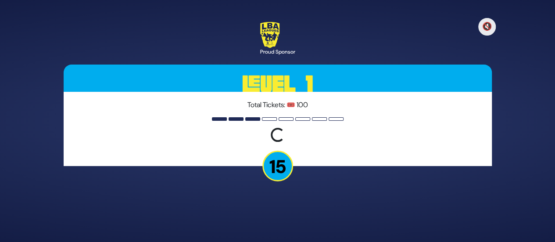
scroll to position [0, 0]
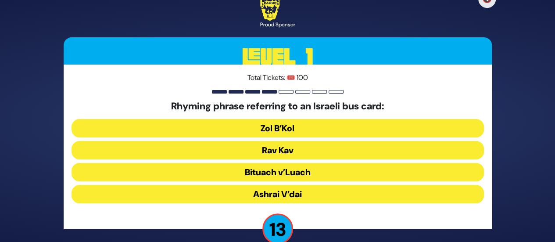
click at [282, 155] on button "Rav Kav" at bounding box center [278, 150] width 413 height 18
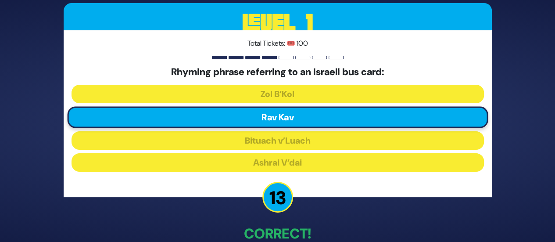
scroll to position [50, 0]
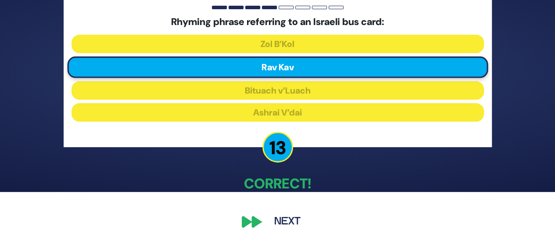
drag, startPoint x: 284, startPoint y: 203, endPoint x: 284, endPoint y: 214, distance: 10.6
click at [284, 204] on div "🔇 Proud Sponsor Level 1 Total Tickets: 🎟️ 100 Rhyming phrase referring to an Is…" at bounding box center [277, 70] width 449 height 343
click at [284, 216] on button "Next" at bounding box center [287, 222] width 51 height 20
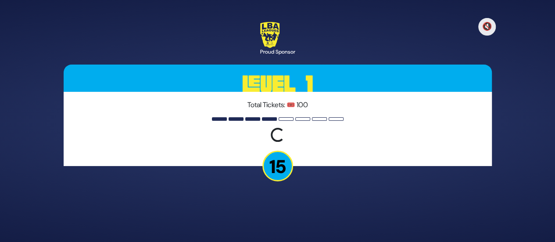
scroll to position [0, 0]
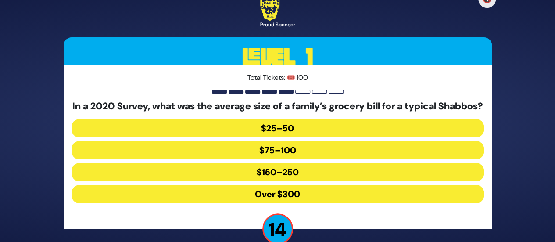
click at [286, 174] on button "$150–250" at bounding box center [278, 172] width 413 height 18
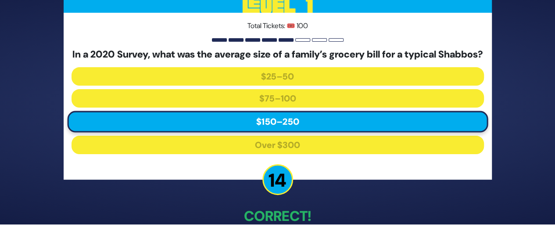
click at [276, 221] on p "Correct!" at bounding box center [278, 215] width 428 height 21
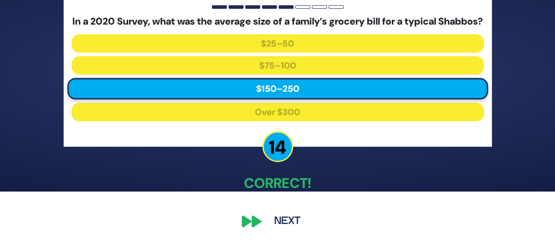
click at [277, 219] on button "Next" at bounding box center [287, 221] width 51 height 20
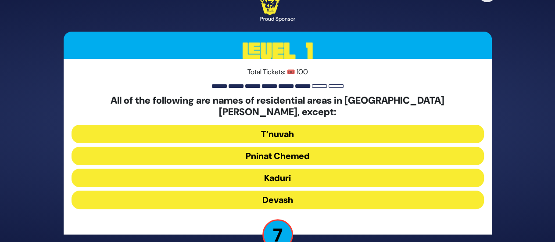
click at [278, 172] on button "Kaduri" at bounding box center [278, 178] width 413 height 18
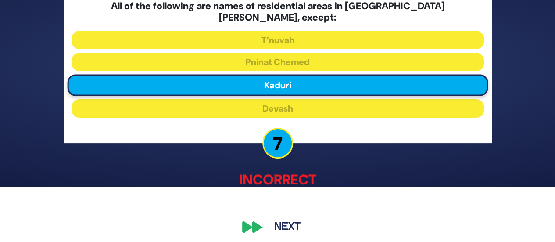
scroll to position [55, 0]
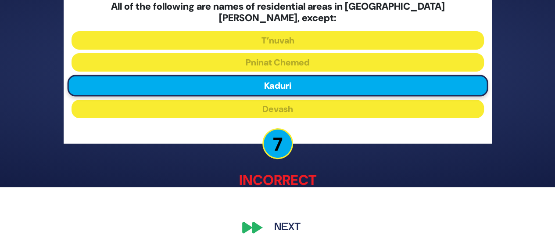
click at [281, 219] on button "Next" at bounding box center [287, 227] width 51 height 20
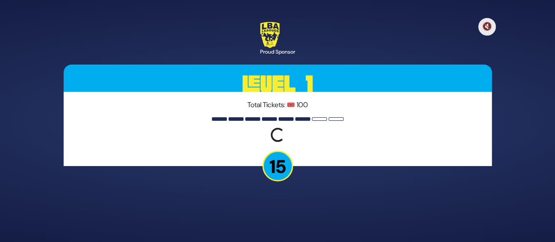
scroll to position [0, 0]
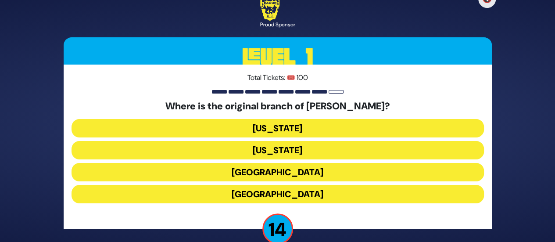
click at [295, 164] on button "[GEOGRAPHIC_DATA]" at bounding box center [278, 172] width 413 height 18
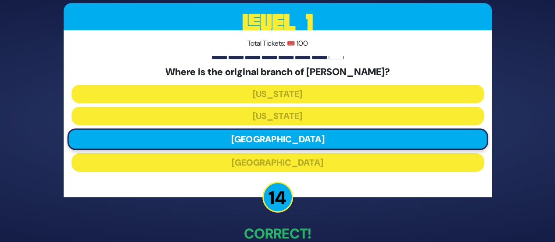
scroll to position [50, 0]
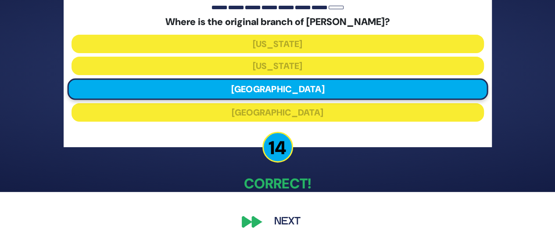
click at [280, 222] on button "Next" at bounding box center [287, 222] width 51 height 20
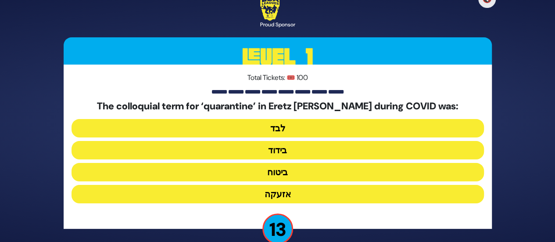
click at [281, 156] on button "בידוד" at bounding box center [278, 150] width 413 height 18
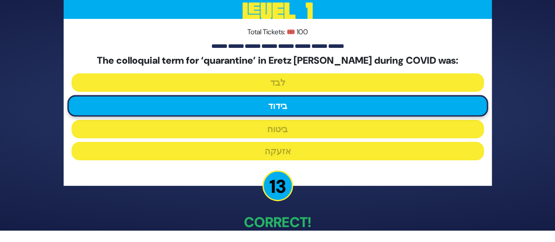
click at [277, 221] on p "Correct!" at bounding box center [278, 222] width 428 height 21
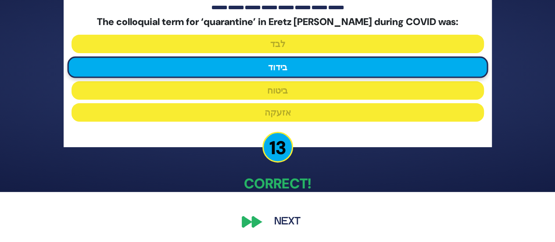
click at [274, 218] on button "Next" at bounding box center [287, 222] width 51 height 20
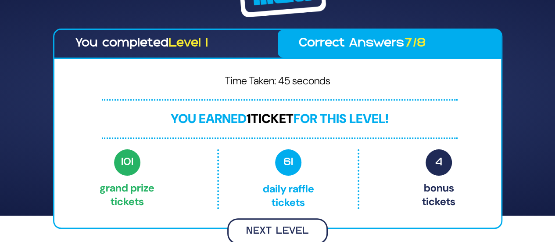
scroll to position [25, 0]
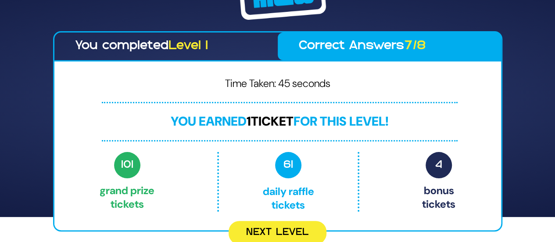
click at [271, 231] on button "Next Level" at bounding box center [278, 232] width 98 height 23
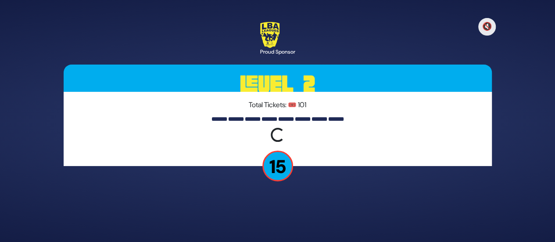
scroll to position [0, 0]
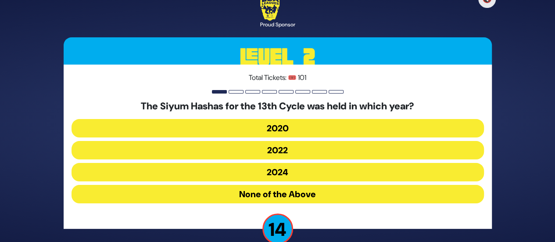
click at [287, 129] on button "2020" at bounding box center [278, 128] width 413 height 18
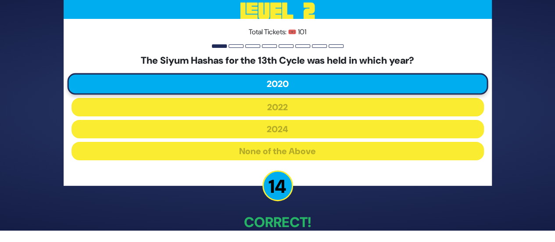
click at [272, 219] on p "Correct!" at bounding box center [278, 222] width 428 height 21
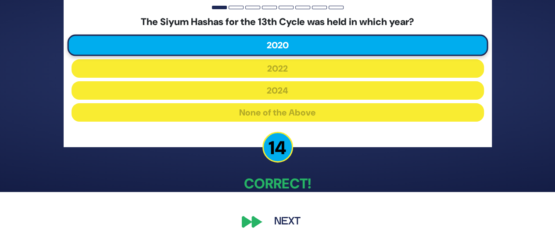
click at [270, 214] on button "Next" at bounding box center [287, 222] width 51 height 20
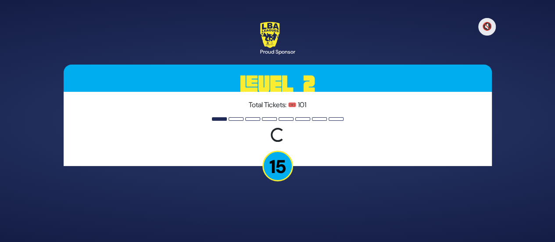
scroll to position [0, 0]
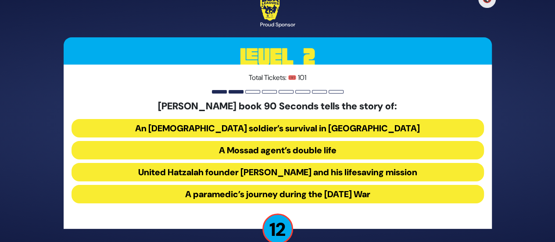
click at [269, 173] on button "United Hatzalah founder [PERSON_NAME] and his lifesaving mission" at bounding box center [278, 172] width 413 height 18
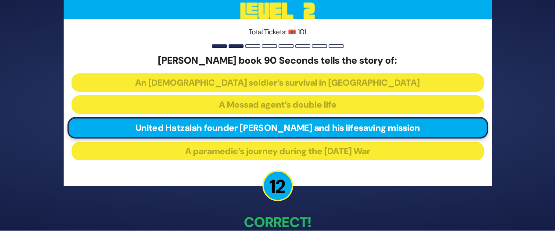
drag, startPoint x: 262, startPoint y: 211, endPoint x: 262, endPoint y: 219, distance: 8.8
click at [262, 220] on p "Correct!" at bounding box center [278, 222] width 428 height 21
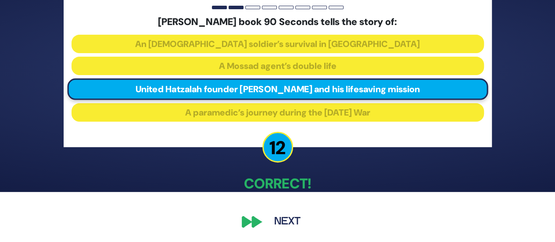
click at [269, 216] on button "Next" at bounding box center [287, 222] width 51 height 20
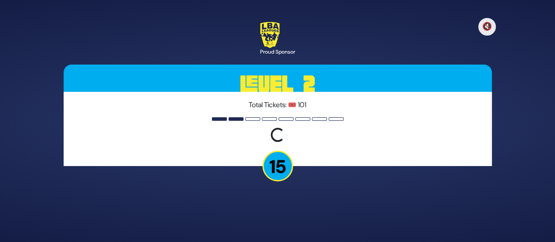
scroll to position [0, 0]
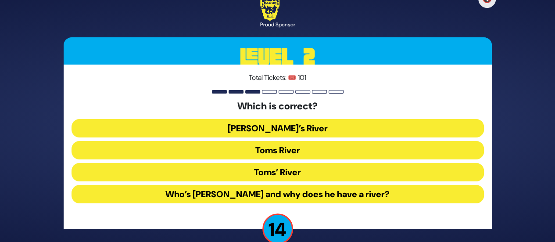
click at [277, 152] on button "Toms River" at bounding box center [278, 150] width 413 height 18
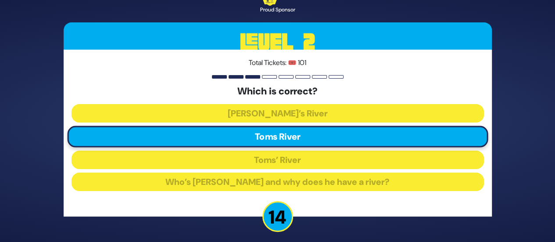
scroll to position [50, 0]
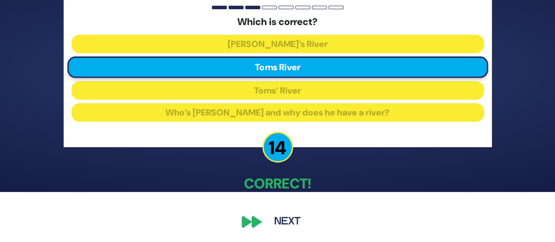
click at [268, 219] on button "Next" at bounding box center [287, 222] width 51 height 20
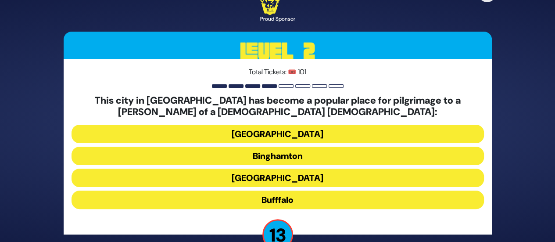
click at [272, 197] on button "Bufffalo" at bounding box center [278, 199] width 413 height 18
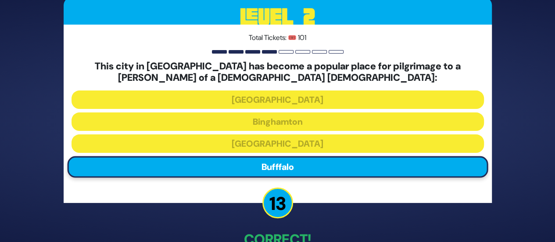
scroll to position [56, 0]
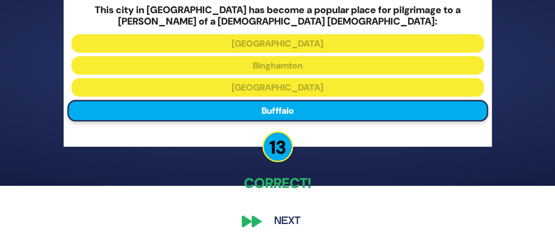
click at [277, 223] on button "Next" at bounding box center [287, 221] width 51 height 20
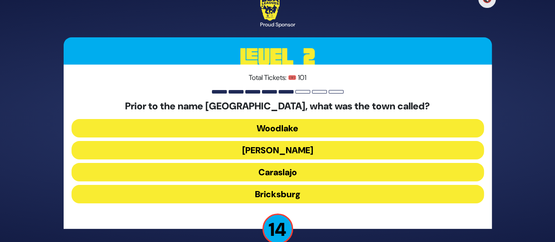
click at [278, 195] on button "Bricksburg" at bounding box center [278, 194] width 413 height 18
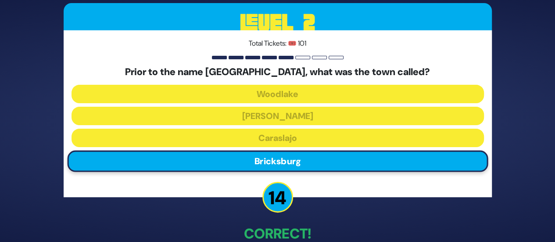
scroll to position [50, 0]
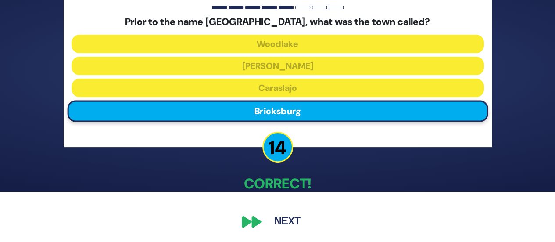
click at [278, 221] on button "Next" at bounding box center [287, 222] width 51 height 20
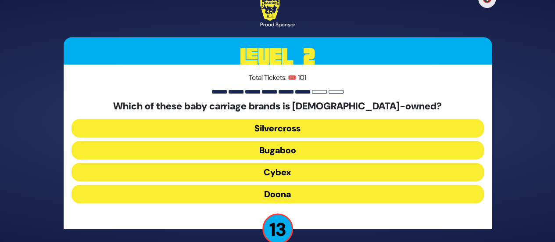
click at [277, 191] on button "Doona" at bounding box center [278, 194] width 413 height 18
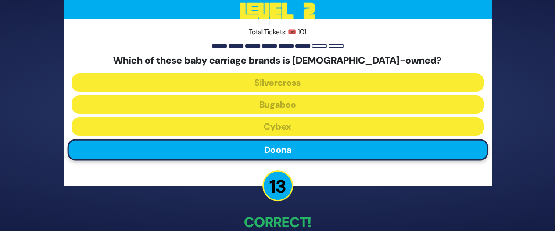
click at [268, 219] on p "Correct!" at bounding box center [278, 222] width 428 height 21
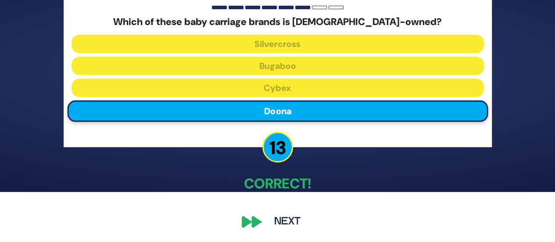
click at [273, 217] on button "Next" at bounding box center [287, 222] width 51 height 20
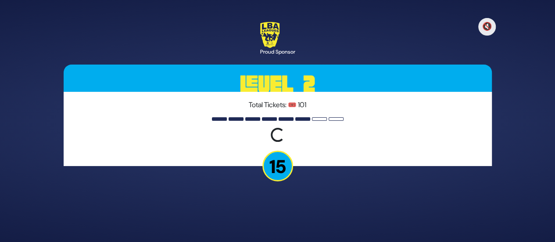
scroll to position [0, 0]
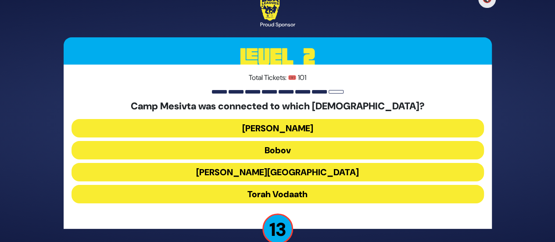
click at [269, 192] on button "Torah Vodaath" at bounding box center [278, 194] width 413 height 18
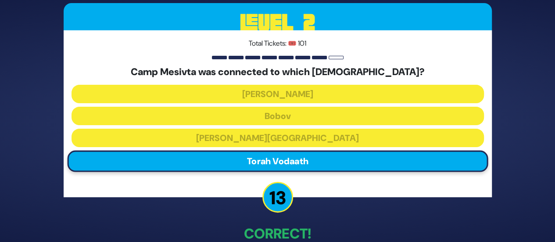
scroll to position [50, 0]
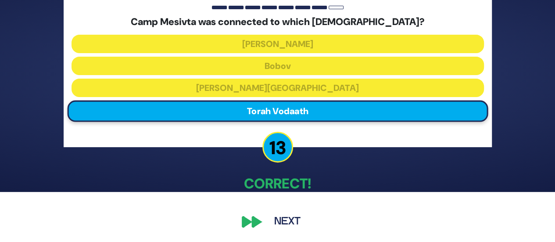
click at [275, 216] on button "Next" at bounding box center [287, 222] width 51 height 20
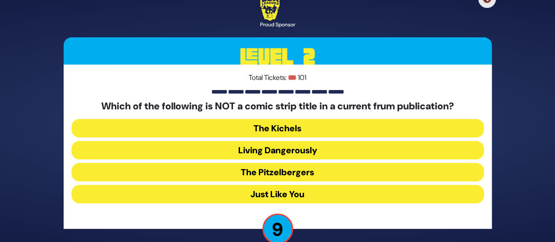
click at [278, 172] on button "The Pitzelbergers" at bounding box center [278, 172] width 413 height 18
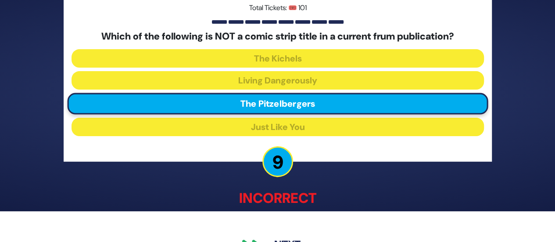
scroll to position [55, 0]
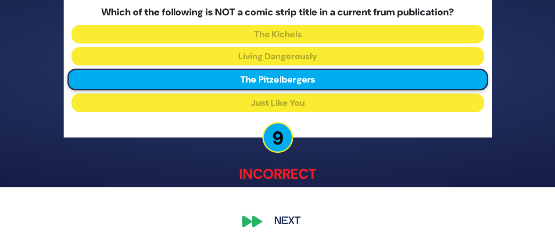
click at [278, 223] on button "Next" at bounding box center [287, 222] width 51 height 20
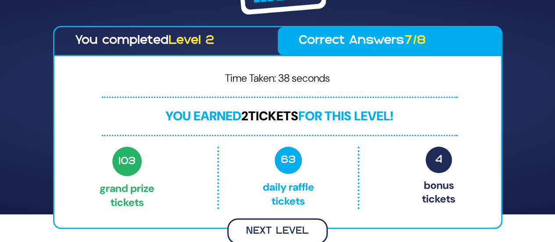
scroll to position [26, 0]
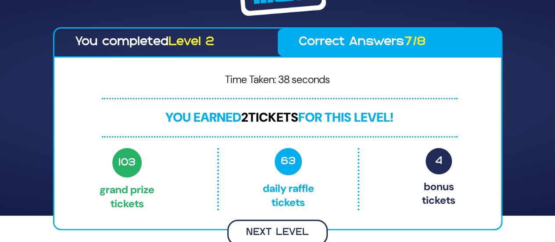
click at [284, 224] on button "Next Level" at bounding box center [277, 232] width 101 height 26
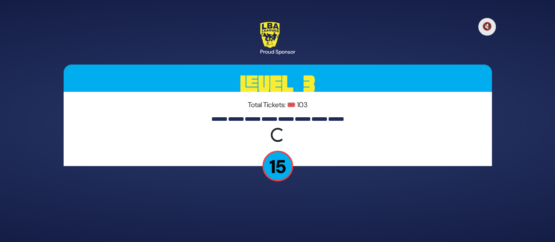
scroll to position [0, 0]
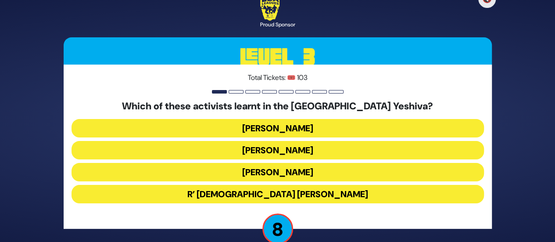
click at [273, 191] on button "R’ Shia Fishman" at bounding box center [278, 194] width 413 height 18
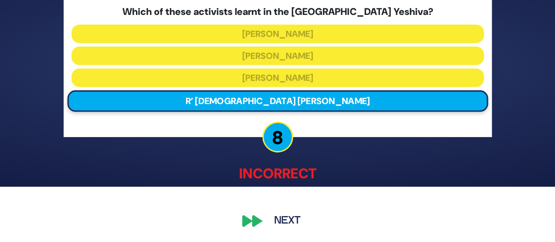
scroll to position [55, 0]
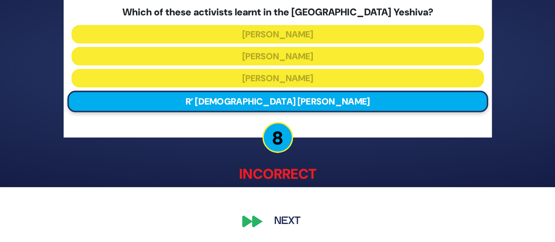
click at [284, 221] on button "Next" at bounding box center [287, 222] width 51 height 20
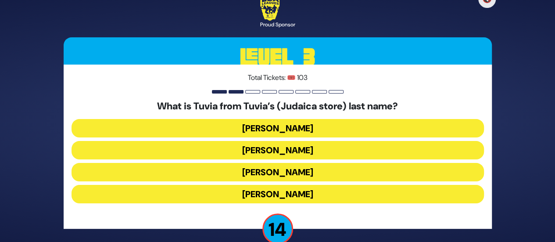
click at [266, 172] on button "Rotberg" at bounding box center [278, 172] width 413 height 18
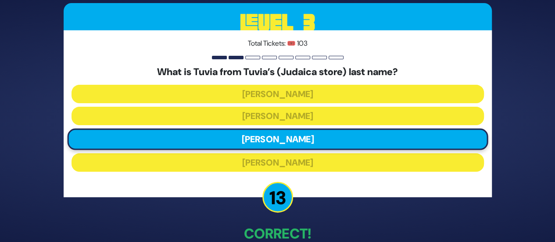
scroll to position [50, 0]
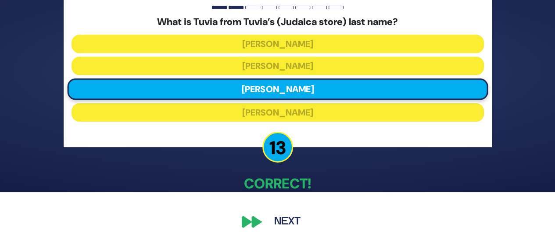
click at [273, 214] on button "Next" at bounding box center [287, 222] width 51 height 20
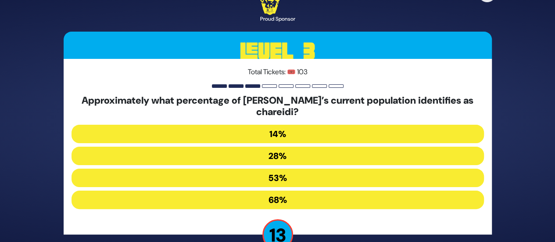
click at [275, 135] on button "14%" at bounding box center [278, 134] width 413 height 18
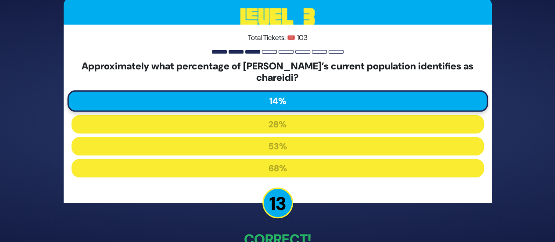
scroll to position [56, 0]
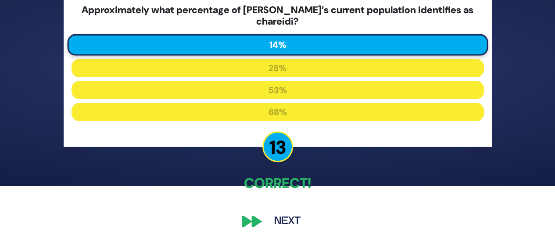
click at [273, 215] on button "Next" at bounding box center [287, 221] width 51 height 20
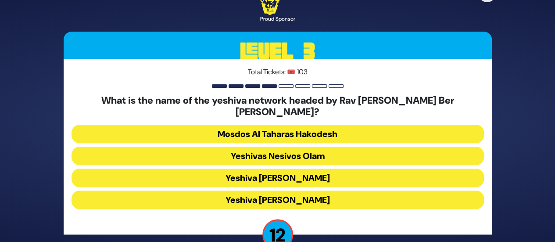
click at [286, 198] on button "Yeshiva Ateres Shlomo" at bounding box center [278, 199] width 413 height 18
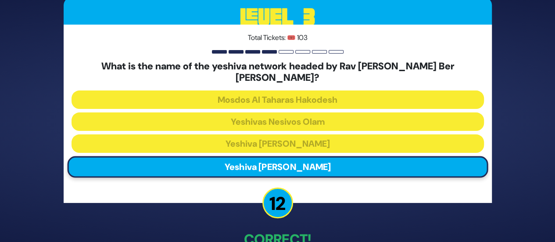
scroll to position [50, 0]
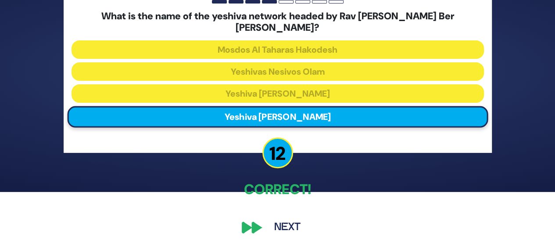
click at [279, 219] on button "Next" at bounding box center [287, 227] width 51 height 20
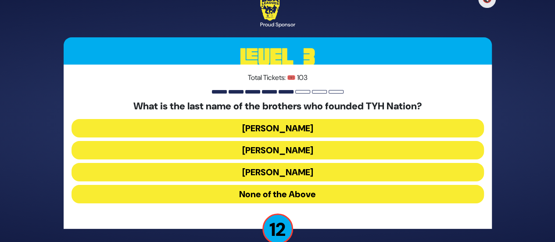
click at [274, 129] on button "Blumstein" at bounding box center [278, 128] width 413 height 18
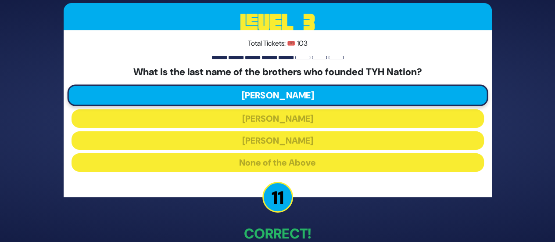
scroll to position [50, 0]
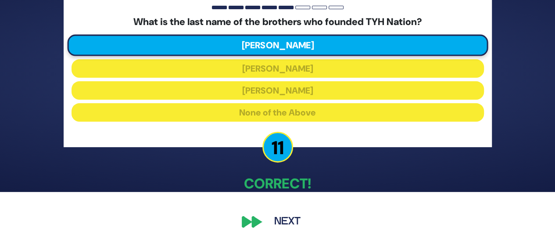
click at [280, 210] on div "🔇 Proud Sponsor Level 3 Total Tickets: 🎟️ 103 What is the last name of the brot…" at bounding box center [277, 70] width 449 height 343
click at [281, 218] on button "Next" at bounding box center [287, 222] width 51 height 20
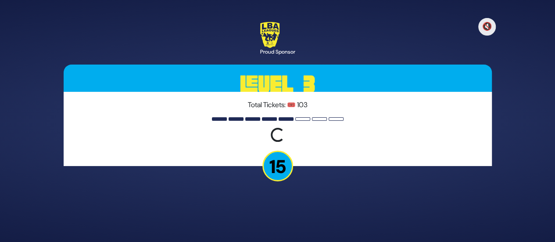
scroll to position [0, 0]
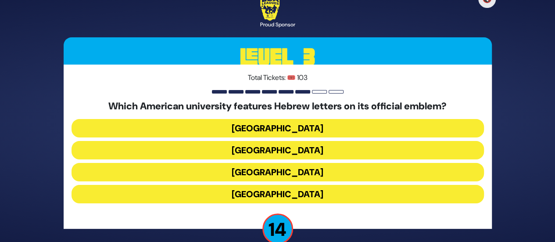
click at [274, 153] on button "[GEOGRAPHIC_DATA]" at bounding box center [278, 150] width 413 height 18
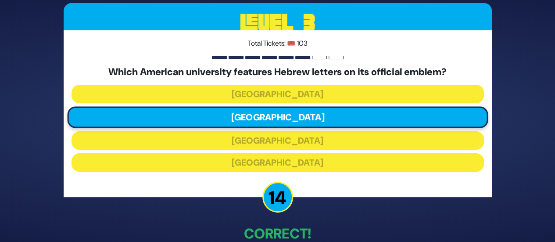
scroll to position [50, 0]
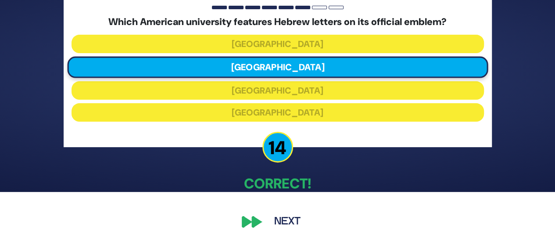
click at [283, 216] on button "Next" at bounding box center [287, 222] width 51 height 20
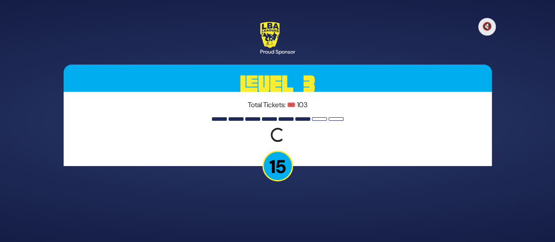
scroll to position [0, 0]
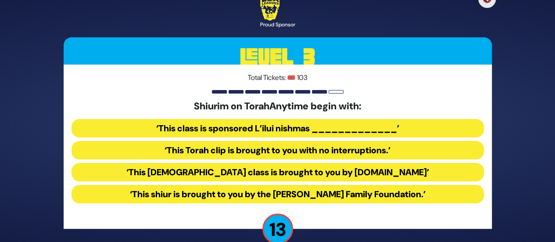
click at [274, 171] on button "‘This Torah class is brought to you by TorahAnytime.com’" at bounding box center [278, 172] width 413 height 18
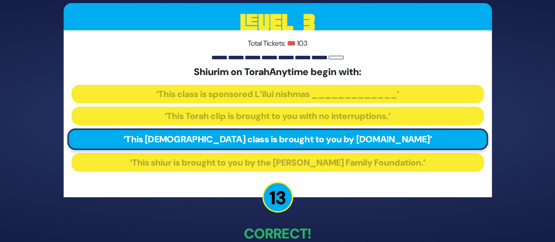
scroll to position [50, 0]
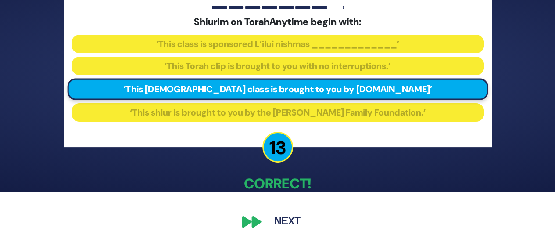
click at [277, 218] on button "Next" at bounding box center [287, 222] width 51 height 20
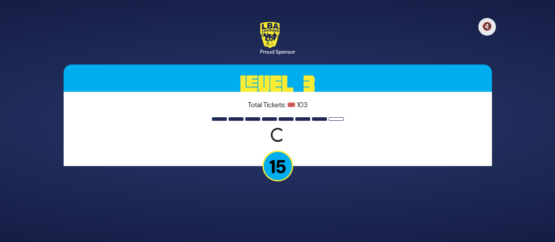
scroll to position [0, 0]
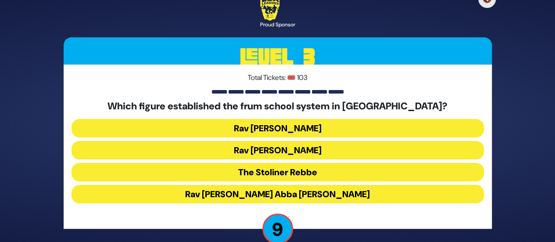
click at [270, 153] on button "Rav Eliezer Levin" at bounding box center [278, 150] width 413 height 18
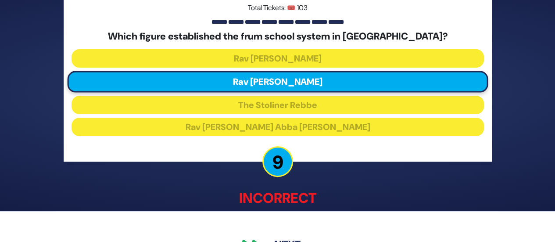
scroll to position [55, 0]
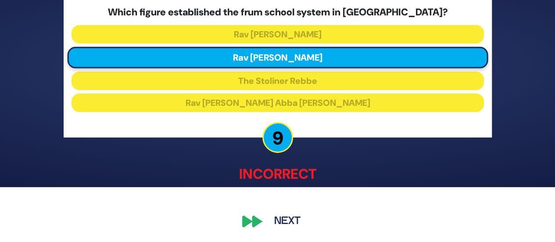
click at [276, 220] on button "Next" at bounding box center [287, 222] width 51 height 20
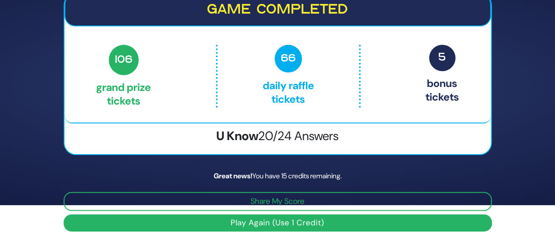
scroll to position [0, 0]
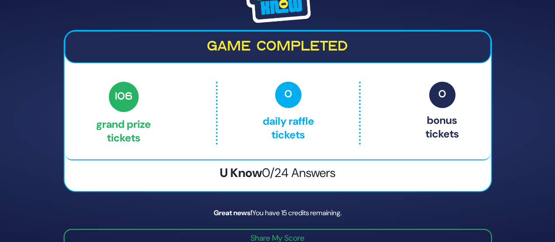
scroll to position [37, 0]
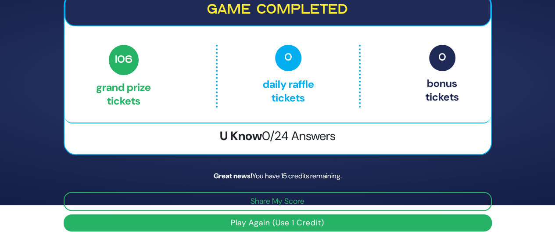
click at [330, 226] on button "Play Again (Use 1 Credit)" at bounding box center [278, 222] width 428 height 17
click at [329, 223] on button "Play Again (Use 1 Credit)" at bounding box center [278, 222] width 428 height 17
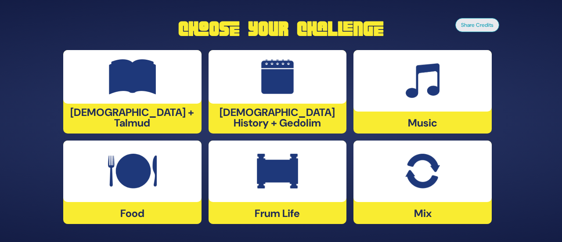
click at [248, 170] on div at bounding box center [277, 170] width 138 height 61
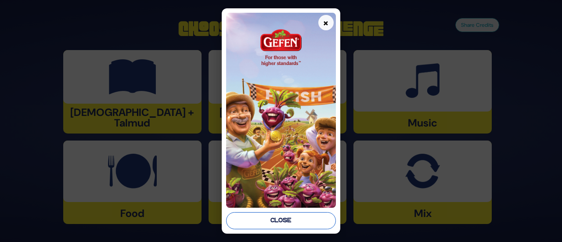
click at [283, 223] on button "Close" at bounding box center [280, 220] width 109 height 17
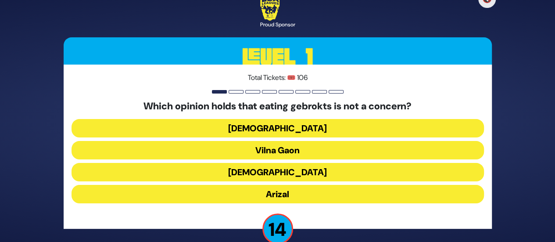
click at [266, 154] on button "Vilna Gaon" at bounding box center [278, 150] width 413 height 18
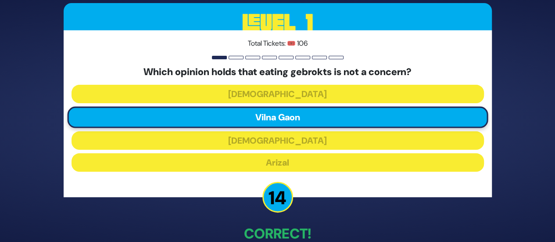
scroll to position [50, 0]
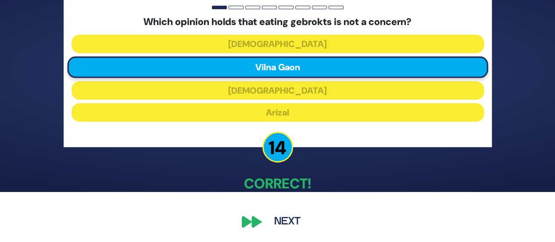
click at [276, 223] on button "Next" at bounding box center [287, 222] width 51 height 20
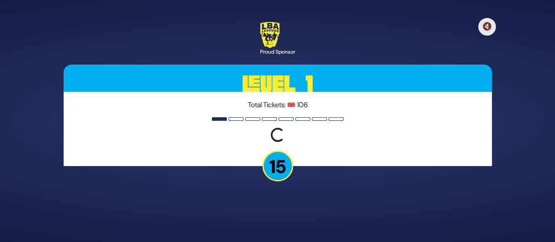
scroll to position [0, 0]
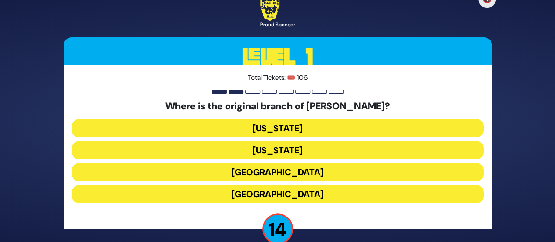
click at [270, 175] on button "[GEOGRAPHIC_DATA]" at bounding box center [278, 172] width 413 height 18
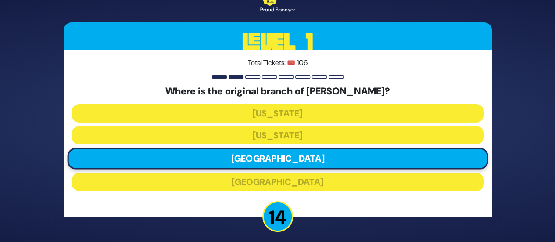
scroll to position [50, 0]
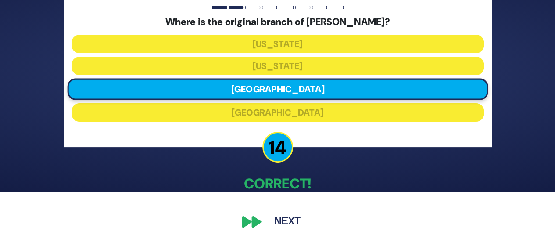
click at [277, 215] on button "Next" at bounding box center [287, 222] width 51 height 20
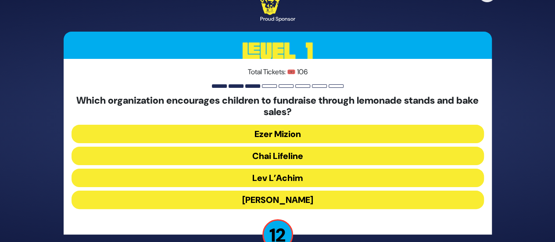
click at [262, 159] on button "Chai Lifeline" at bounding box center [278, 156] width 413 height 18
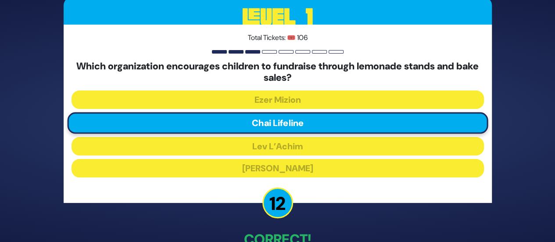
scroll to position [56, 0]
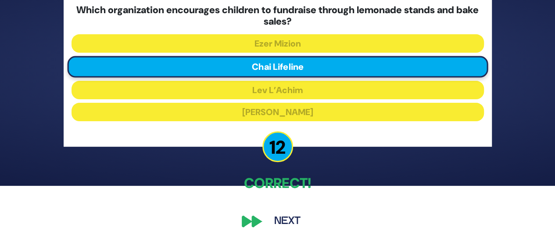
click at [276, 219] on button "Next" at bounding box center [287, 221] width 51 height 20
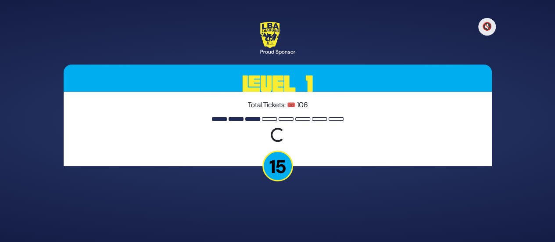
scroll to position [0, 0]
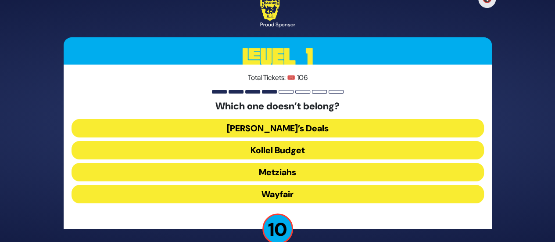
click at [270, 147] on button "Kollel Budget" at bounding box center [278, 150] width 413 height 18
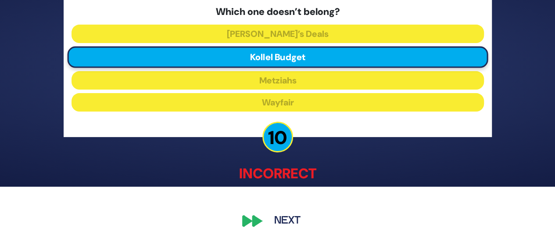
scroll to position [55, 0]
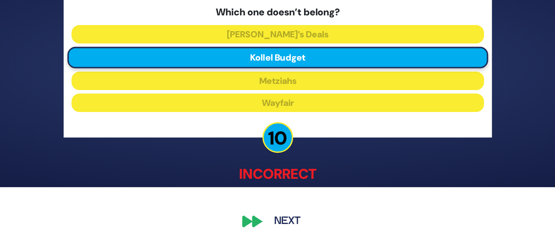
click at [287, 219] on button "Next" at bounding box center [287, 222] width 51 height 20
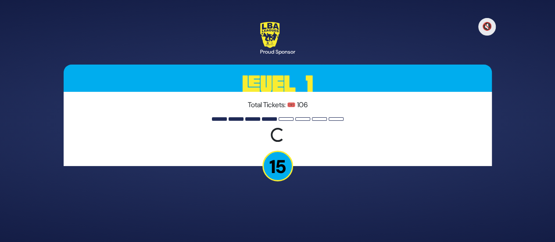
scroll to position [0, 0]
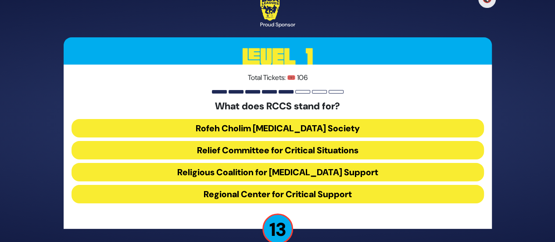
click at [264, 127] on button "Rofeh Cholim [MEDICAL_DATA] Society" at bounding box center [278, 128] width 413 height 18
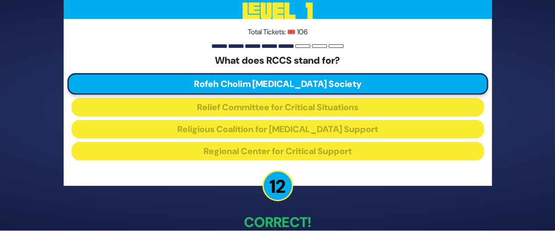
scroll to position [50, 0]
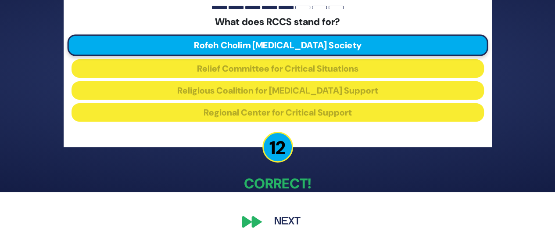
click at [280, 221] on button "Next" at bounding box center [287, 222] width 51 height 20
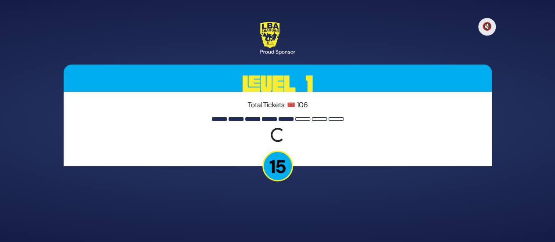
scroll to position [0, 0]
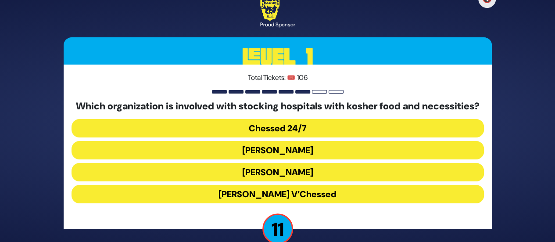
click at [265, 137] on button "Chessed 24/7" at bounding box center [278, 128] width 413 height 18
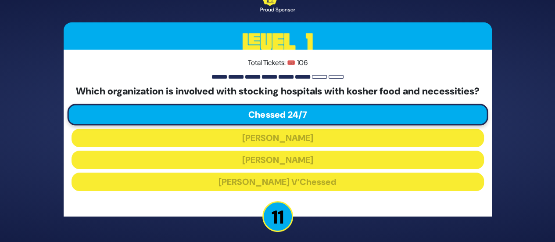
scroll to position [56, 0]
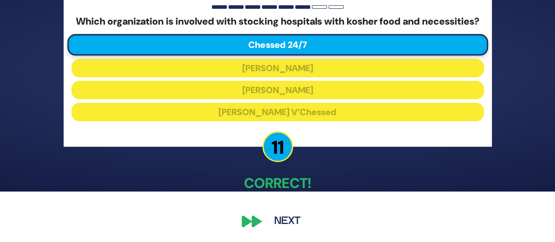
click at [280, 218] on button "Next" at bounding box center [287, 221] width 51 height 20
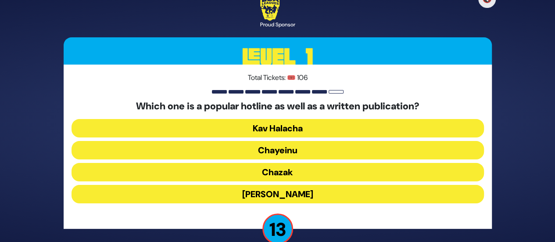
click at [277, 148] on button "Chayeinu" at bounding box center [278, 150] width 413 height 18
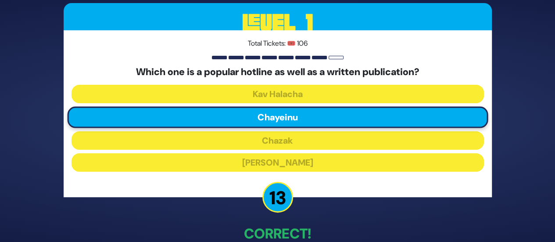
scroll to position [50, 0]
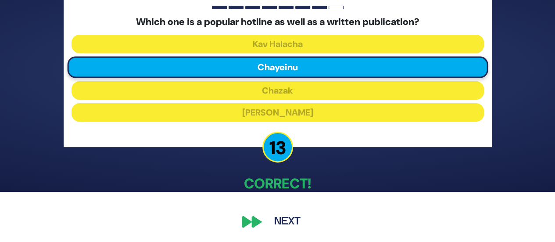
click at [285, 218] on button "Next" at bounding box center [287, 222] width 51 height 20
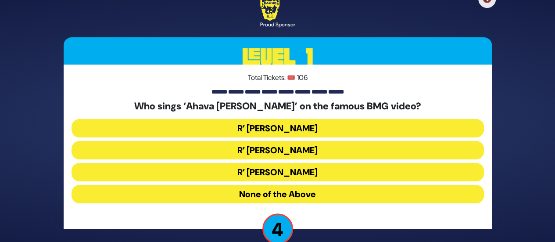
click at [277, 195] on button "None of the Above" at bounding box center [278, 194] width 413 height 18
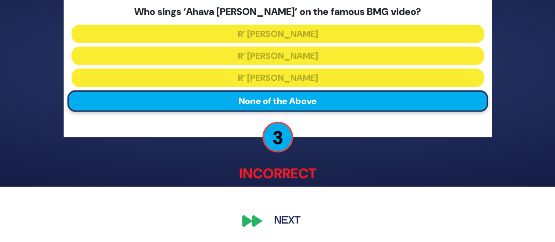
scroll to position [55, 0]
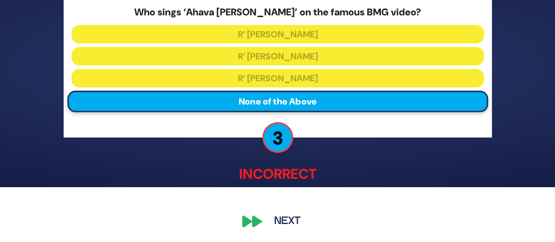
click at [282, 220] on button "Next" at bounding box center [287, 222] width 51 height 20
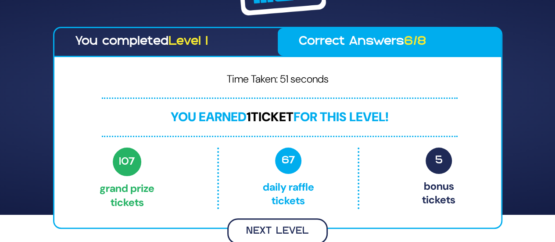
scroll to position [26, 0]
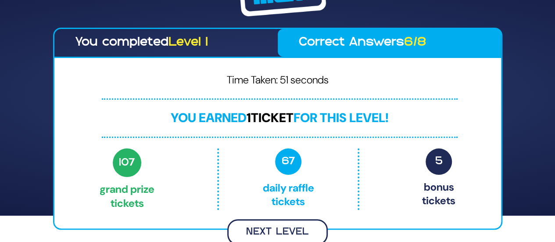
click at [276, 219] on button "Next Level" at bounding box center [277, 232] width 101 height 26
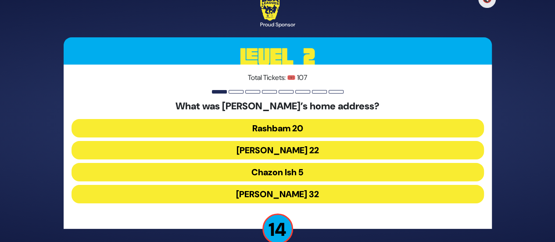
click at [265, 166] on button "Chazon Ish 5" at bounding box center [278, 172] width 413 height 18
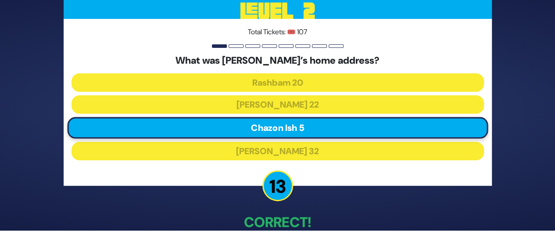
scroll to position [50, 0]
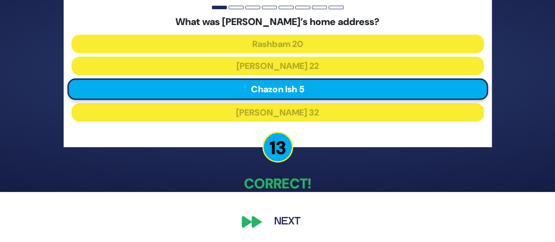
click at [269, 221] on button "Next" at bounding box center [287, 222] width 51 height 20
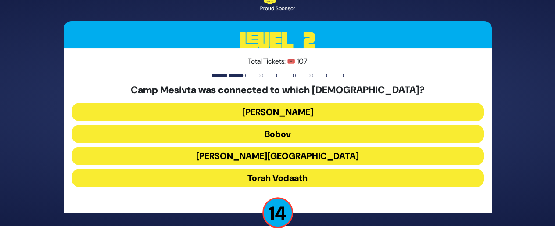
click at [264, 176] on button "Torah Vodaath" at bounding box center [278, 178] width 413 height 18
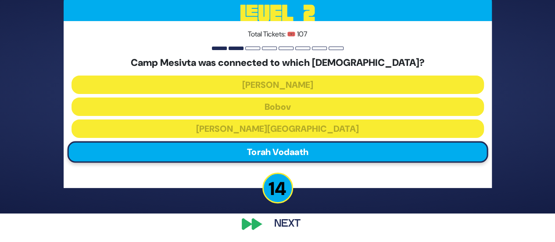
scroll to position [50, 0]
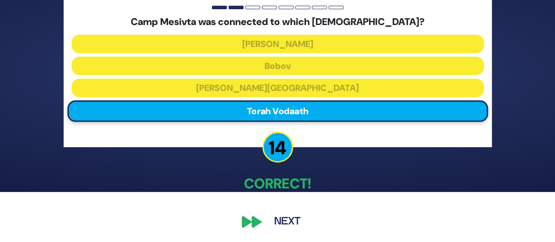
click at [273, 219] on button "Next" at bounding box center [287, 222] width 51 height 20
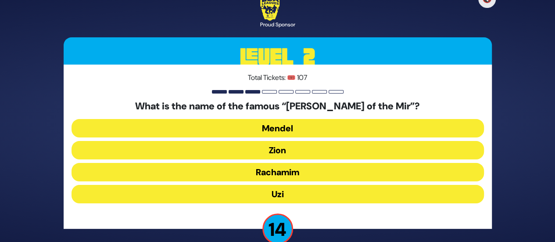
click at [262, 154] on button "Zion" at bounding box center [278, 150] width 413 height 18
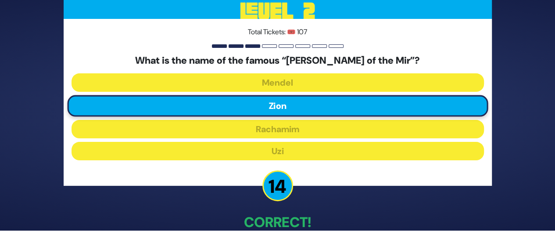
click at [269, 215] on p "Correct!" at bounding box center [278, 222] width 428 height 21
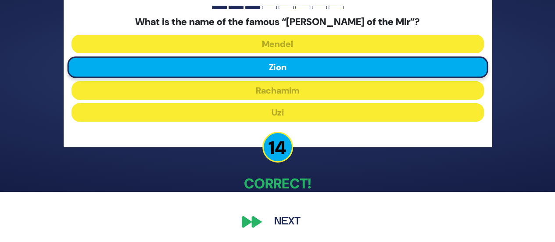
click at [272, 216] on button "Next" at bounding box center [287, 222] width 51 height 20
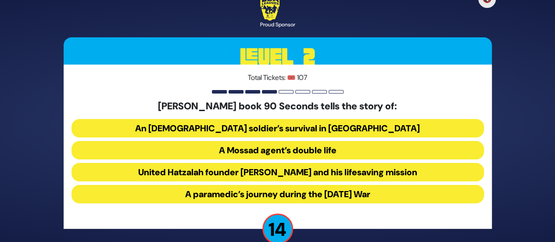
click at [273, 170] on button "United Hatzalah founder [PERSON_NAME] and his lifesaving mission" at bounding box center [278, 172] width 413 height 18
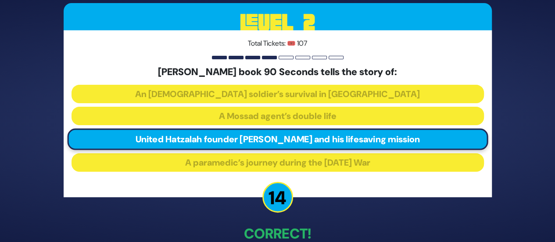
scroll to position [50, 0]
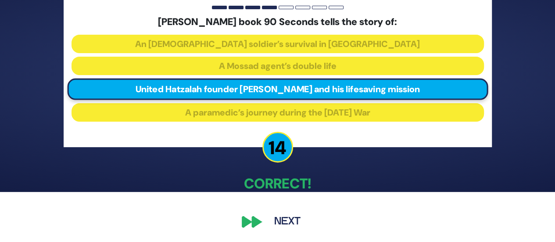
click at [277, 200] on div "🔇 Proud Sponsor Level 2 Total Tickets: 🎟️ 107 [PERSON_NAME] book 90 Seconds tel…" at bounding box center [277, 70] width 449 height 343
click at [280, 219] on button "Next" at bounding box center [287, 222] width 51 height 20
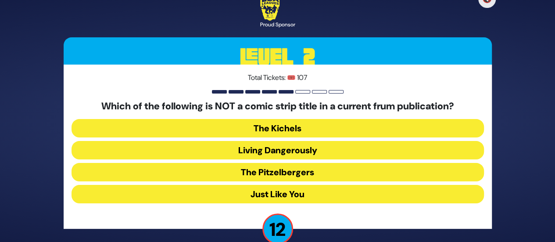
click at [264, 155] on button "Living Dangerously" at bounding box center [278, 150] width 413 height 18
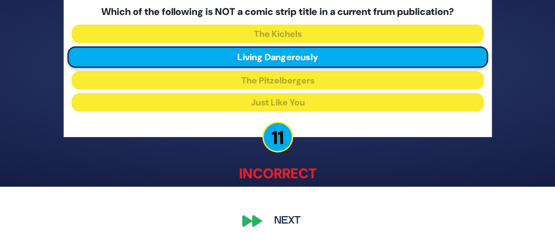
scroll to position [55, 0]
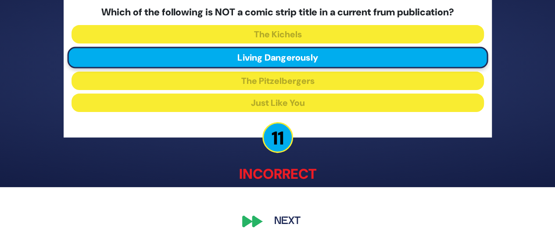
click at [277, 212] on button "Next" at bounding box center [287, 222] width 51 height 20
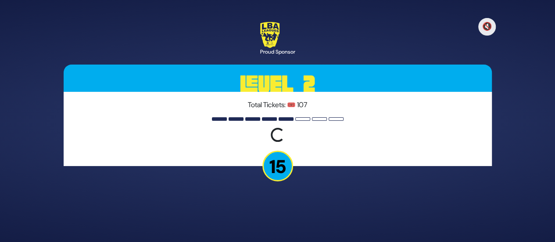
scroll to position [0, 0]
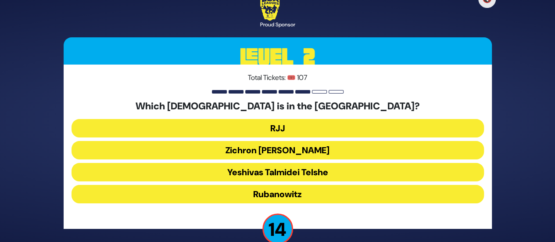
click at [271, 167] on button "Yeshivas Talmidei Telshe" at bounding box center [278, 172] width 413 height 18
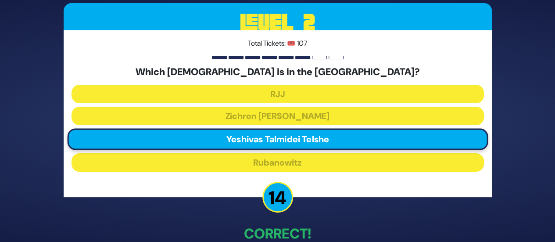
scroll to position [50, 0]
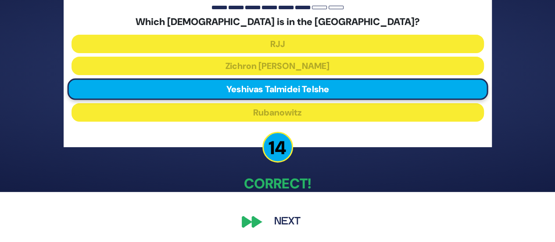
click at [276, 219] on button "Next" at bounding box center [287, 222] width 51 height 20
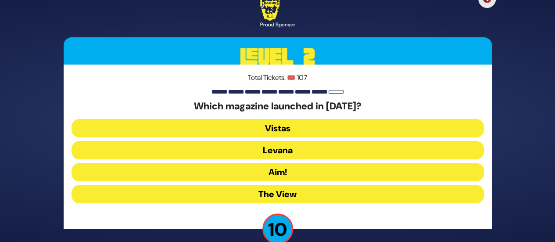
click at [276, 151] on button "Levana" at bounding box center [278, 150] width 413 height 18
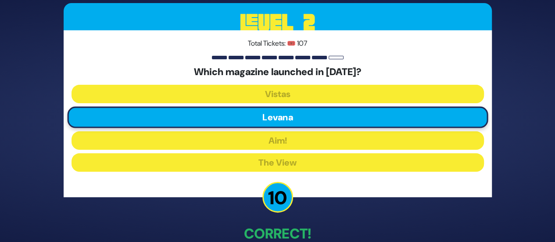
scroll to position [50, 0]
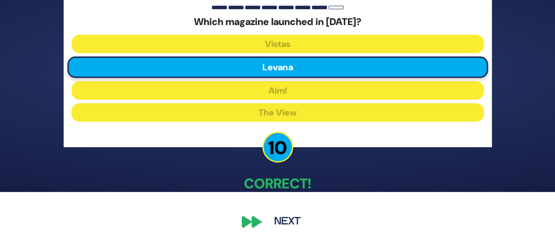
click at [281, 212] on button "Next" at bounding box center [287, 222] width 51 height 20
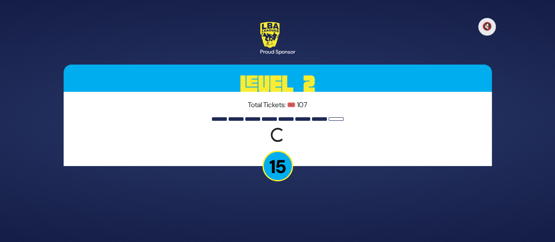
scroll to position [0, 0]
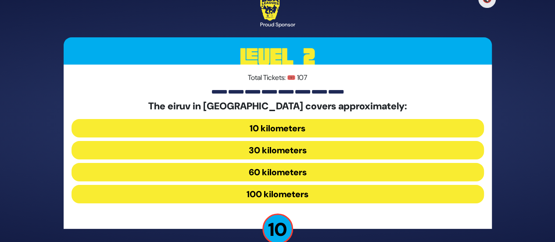
click at [273, 172] on button "60 kilometers" at bounding box center [278, 172] width 413 height 18
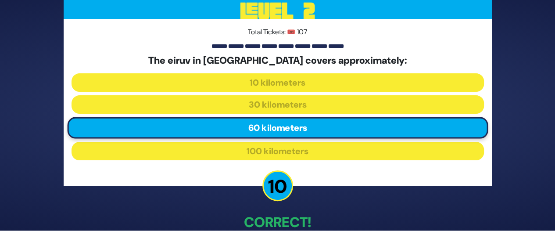
scroll to position [50, 0]
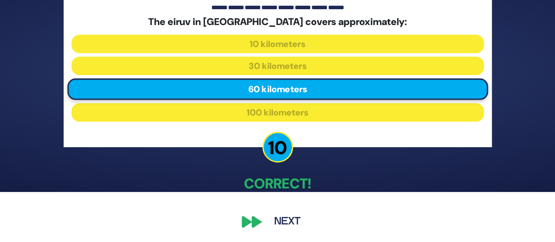
click at [280, 217] on button "Next" at bounding box center [287, 222] width 51 height 20
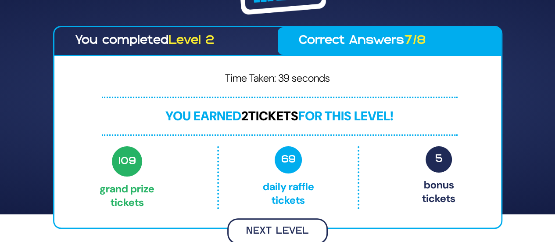
scroll to position [26, 0]
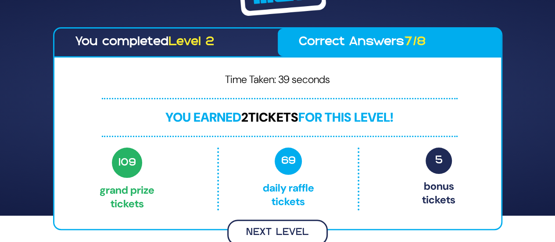
click at [277, 231] on button "Next Level" at bounding box center [277, 232] width 101 height 26
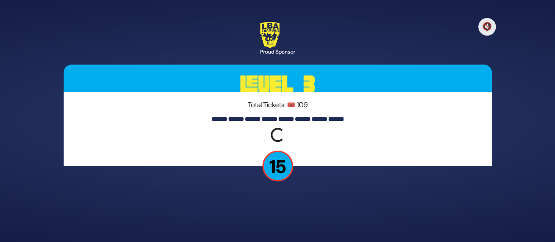
scroll to position [0, 0]
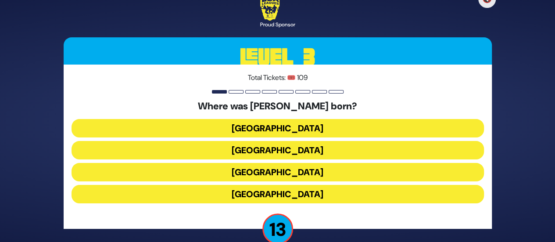
click at [269, 198] on button "[GEOGRAPHIC_DATA]" at bounding box center [278, 194] width 413 height 18
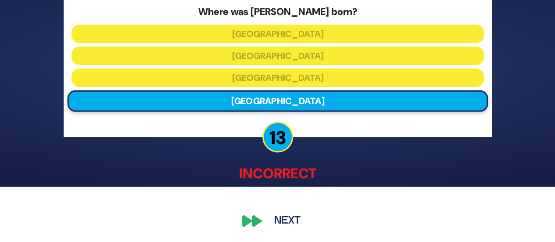
scroll to position [55, 0]
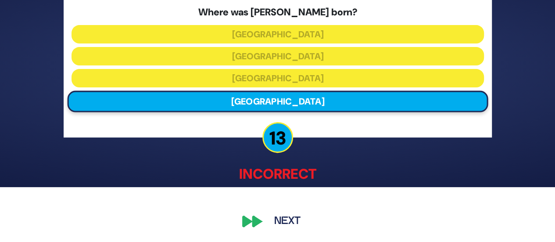
click at [274, 225] on button "Next" at bounding box center [287, 222] width 51 height 20
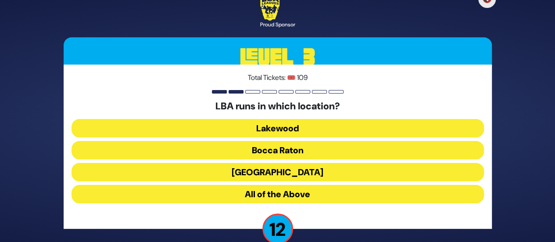
click at [268, 194] on button "All of the Above" at bounding box center [278, 194] width 413 height 18
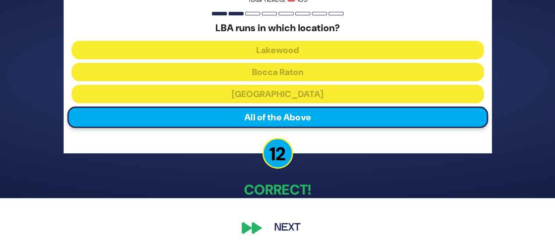
scroll to position [50, 0]
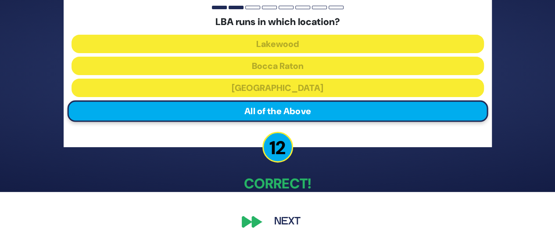
click at [289, 216] on button "Next" at bounding box center [287, 222] width 51 height 20
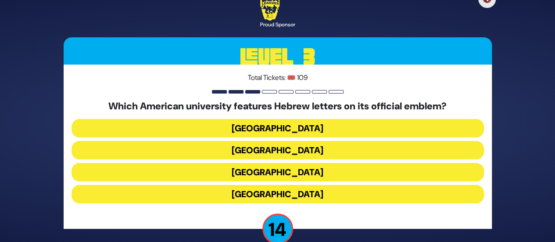
click at [270, 154] on button "[GEOGRAPHIC_DATA]" at bounding box center [278, 150] width 413 height 18
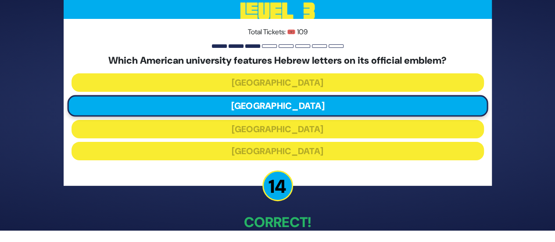
scroll to position [50, 0]
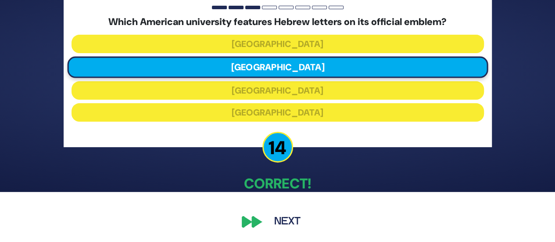
click at [277, 216] on button "Next" at bounding box center [287, 222] width 51 height 20
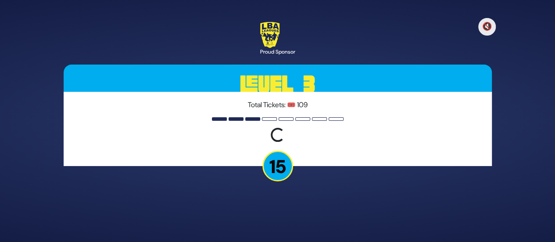
scroll to position [0, 0]
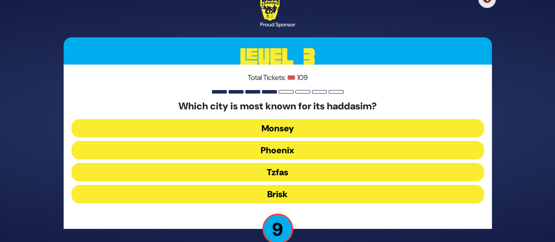
click at [273, 130] on button "Monsey" at bounding box center [278, 128] width 413 height 18
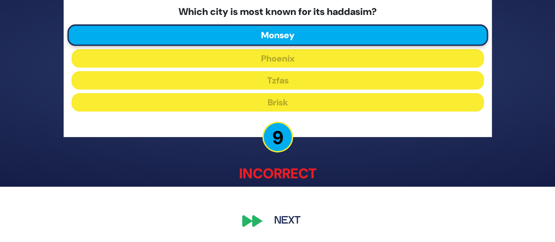
scroll to position [55, 0]
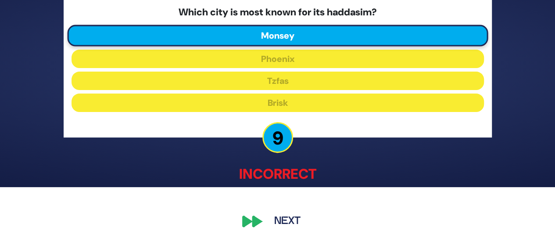
click at [282, 210] on div "🔇 Proud Sponsor Level 3 Total Tickets: 🎟️ 109 Which city is most known for its …" at bounding box center [277, 66] width 449 height 352
click at [284, 217] on button "Next" at bounding box center [287, 222] width 51 height 20
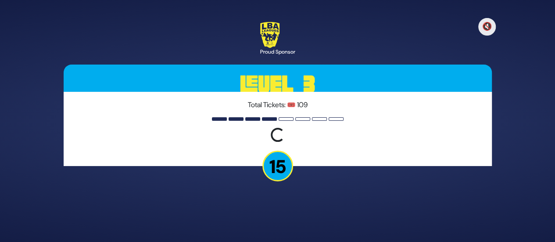
scroll to position [0, 0]
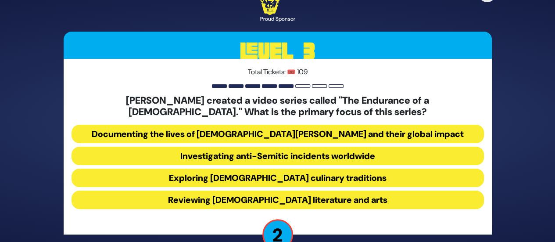
click at [261, 134] on button "Documenting the lives of [DEMOGRAPHIC_DATA][PERSON_NAME] and their global impact" at bounding box center [278, 134] width 413 height 18
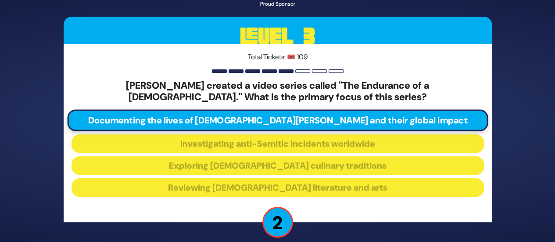
scroll to position [56, 0]
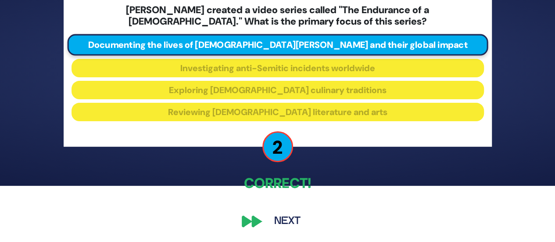
click at [289, 220] on button "Next" at bounding box center [287, 221] width 51 height 20
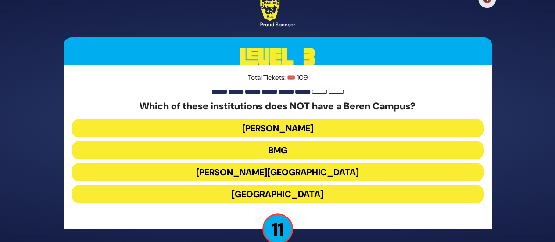
click at [285, 195] on button "[GEOGRAPHIC_DATA]" at bounding box center [278, 194] width 413 height 18
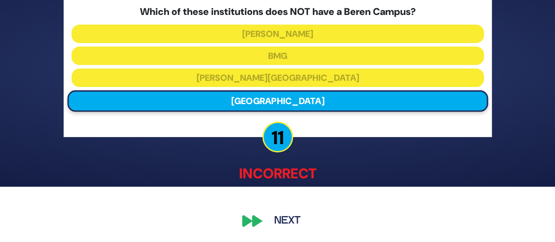
scroll to position [55, 0]
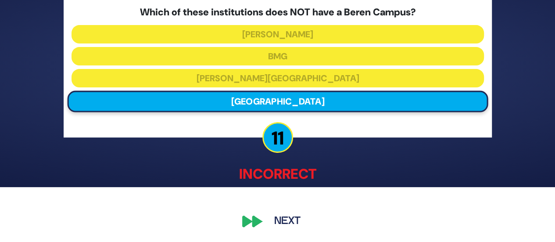
click at [281, 212] on button "Next" at bounding box center [287, 222] width 51 height 20
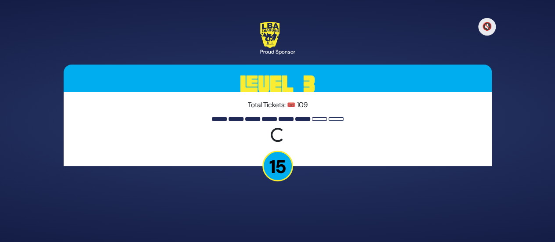
scroll to position [0, 0]
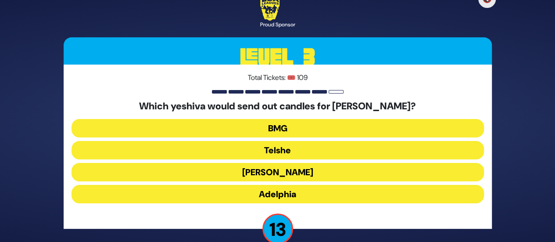
click at [279, 148] on button "Telshe" at bounding box center [278, 150] width 413 height 18
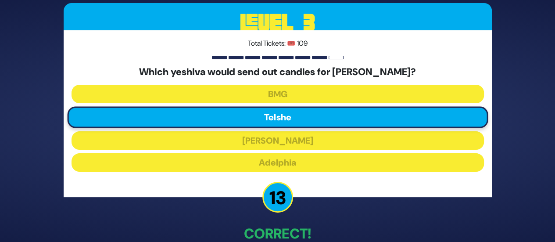
scroll to position [50, 0]
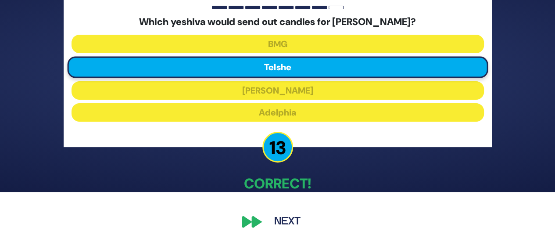
click at [281, 213] on button "Next" at bounding box center [287, 222] width 51 height 20
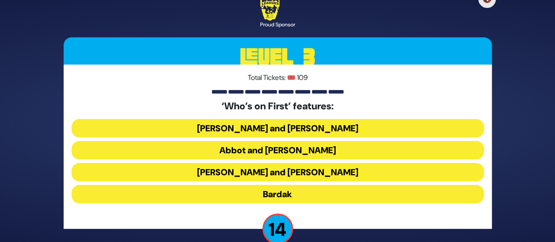
click at [251, 151] on button "Abbot and [PERSON_NAME]" at bounding box center [278, 150] width 413 height 18
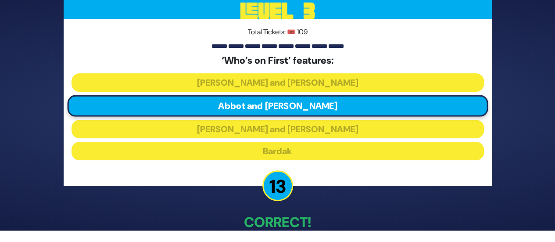
click at [291, 218] on p "Correct!" at bounding box center [278, 222] width 428 height 21
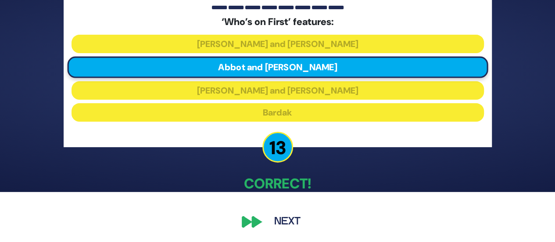
click at [288, 217] on button "Next" at bounding box center [287, 222] width 51 height 20
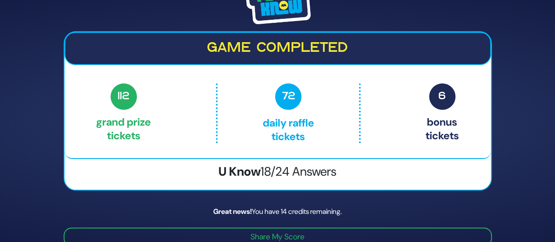
scroll to position [35, 0]
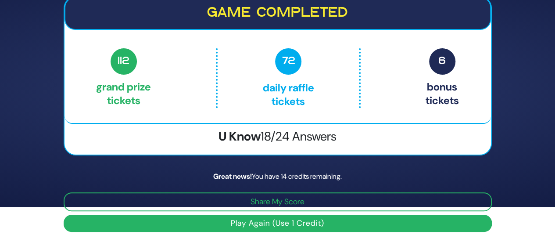
click at [267, 225] on button "Play Again (Use 1 Credit)" at bounding box center [278, 223] width 428 height 17
